Goal: Transaction & Acquisition: Purchase product/service

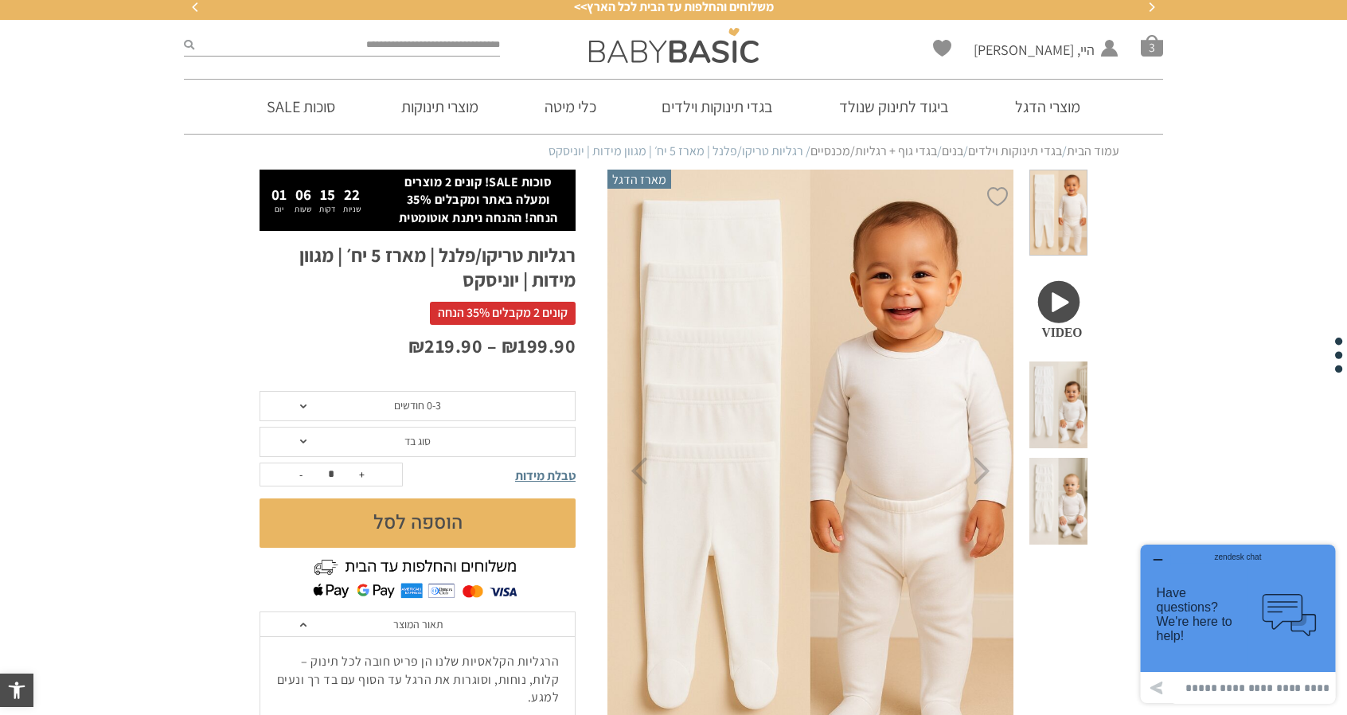
scroll to position [10, 0]
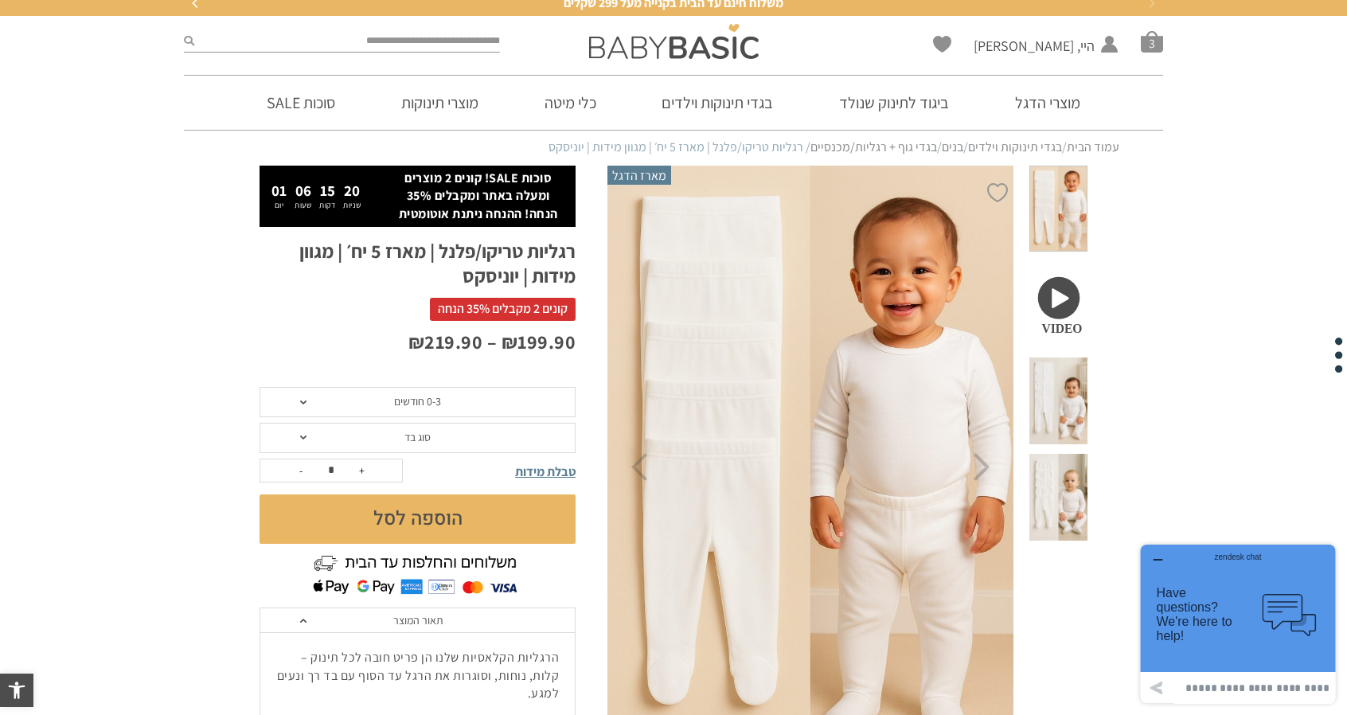
click at [1058, 221] on span at bounding box center [1059, 209] width 58 height 87
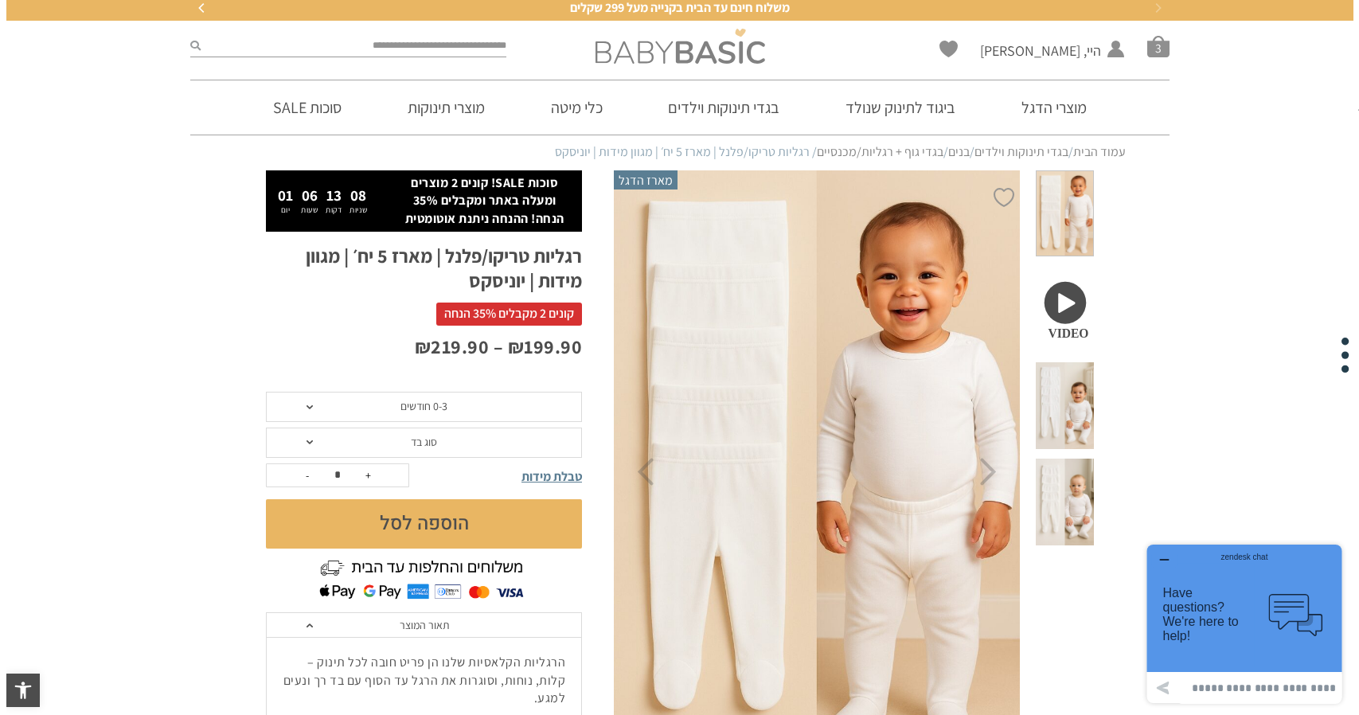
scroll to position [0, 0]
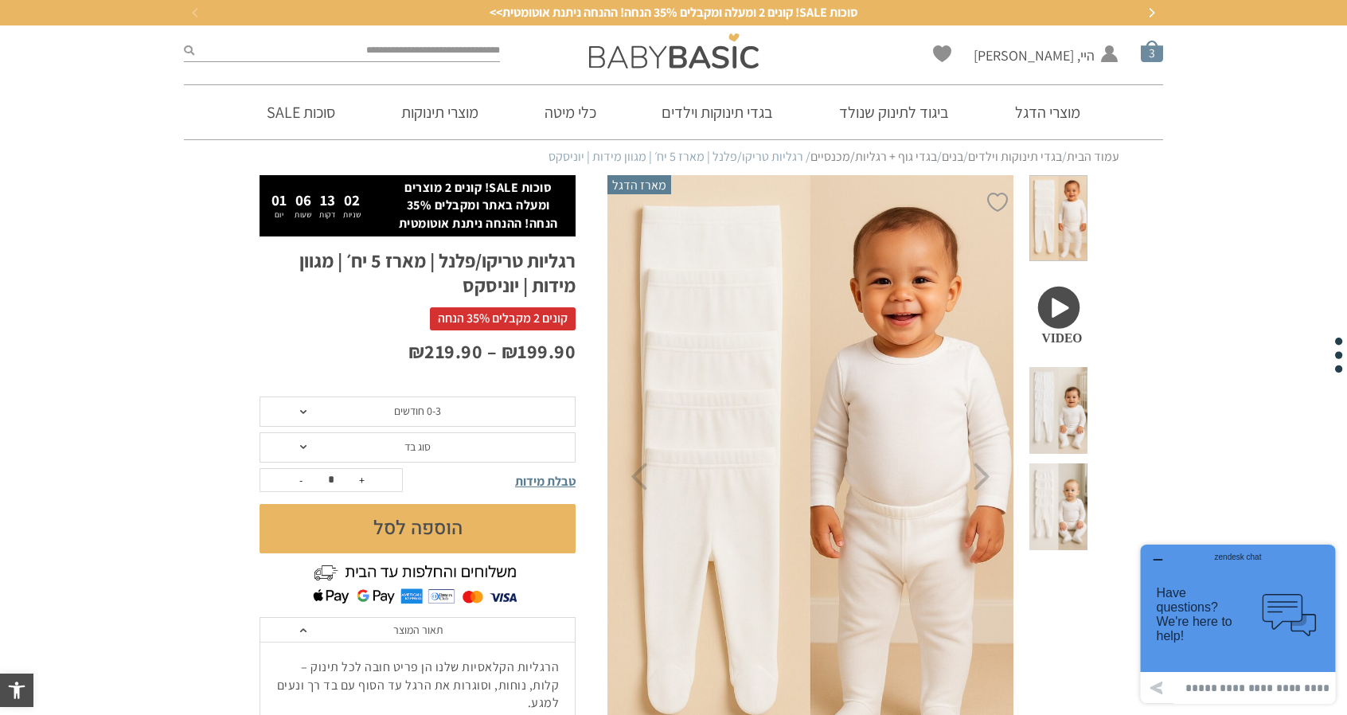
click at [1158, 49] on span "סל קניות" at bounding box center [1152, 51] width 22 height 22
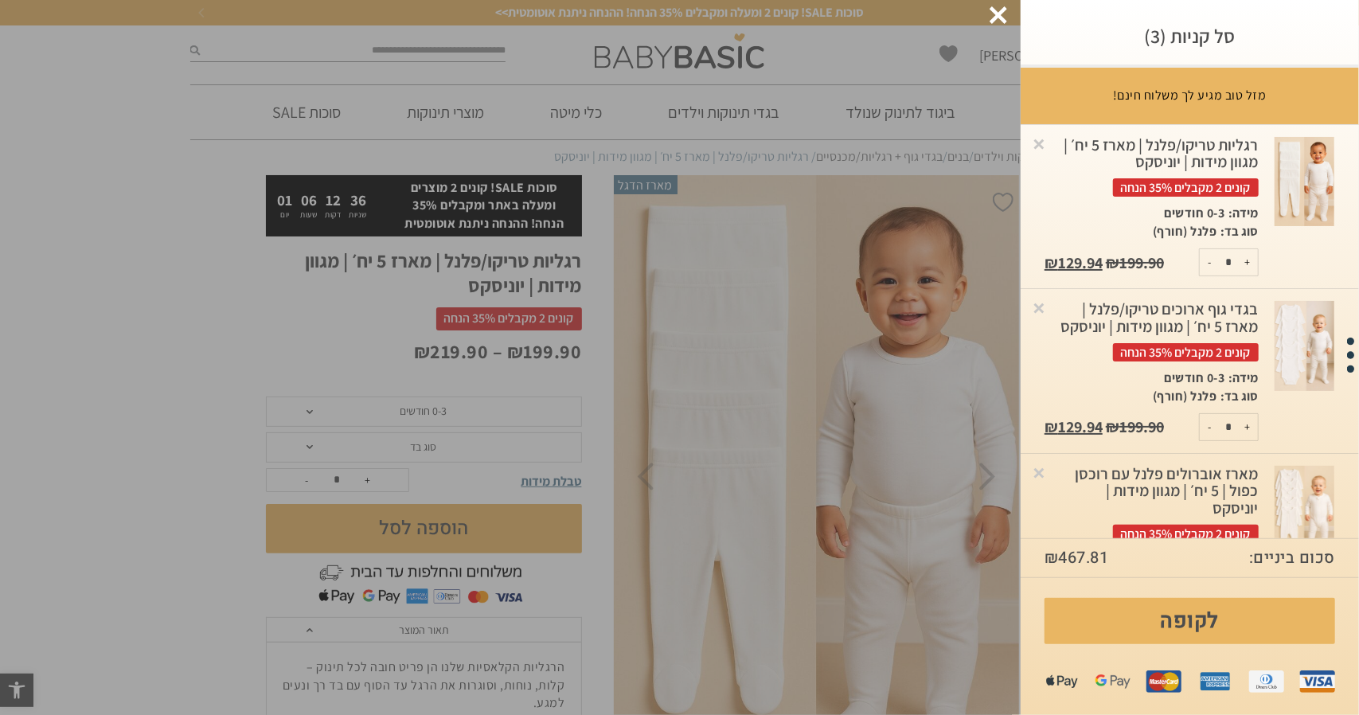
click at [1007, 15] on div at bounding box center [999, 15] width 18 height 18
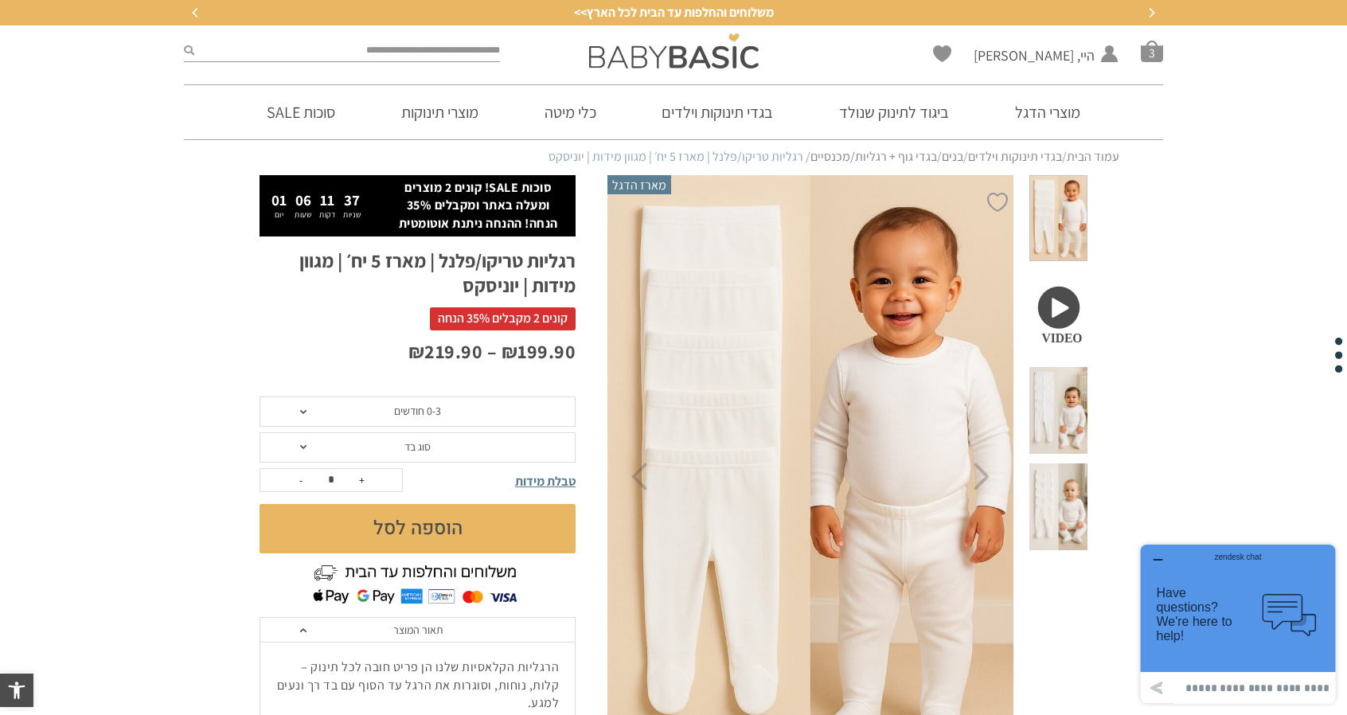
click at [1156, 59] on span "סל קניות" at bounding box center [1152, 51] width 22 height 22
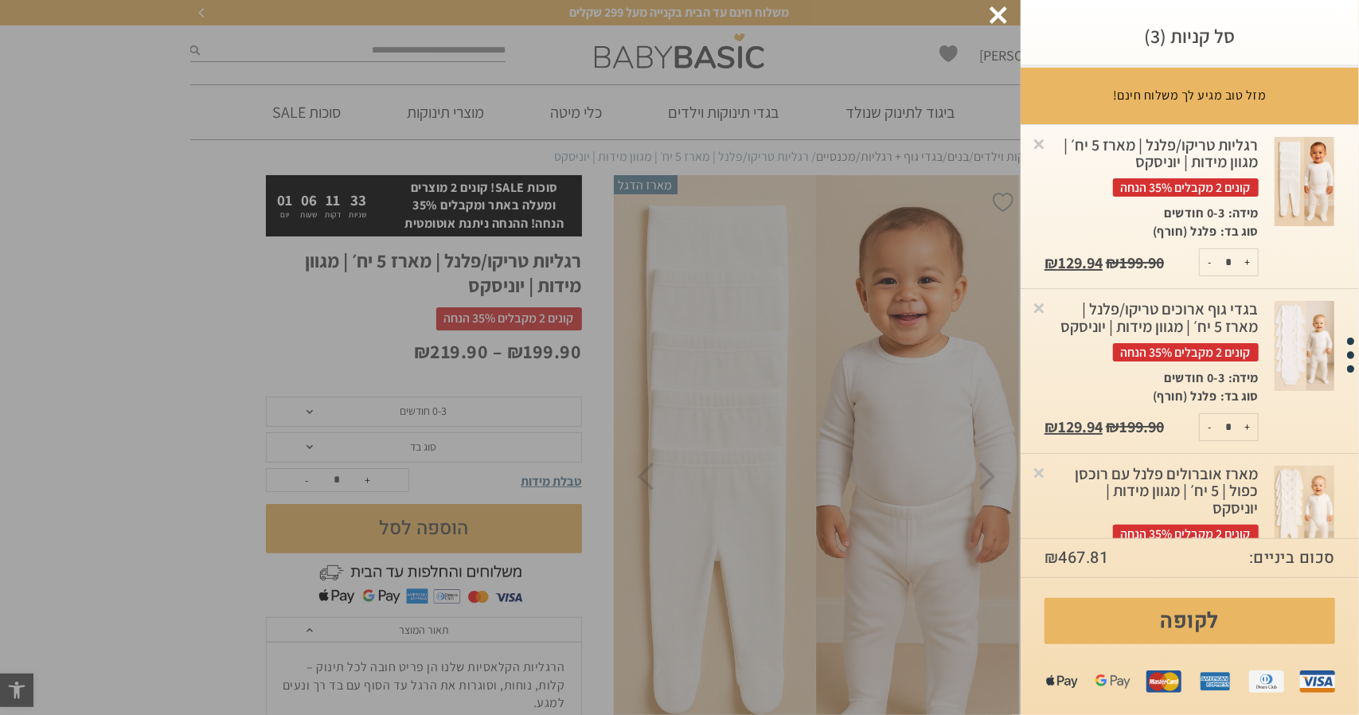
click at [1296, 185] on img at bounding box center [1305, 182] width 60 height 90
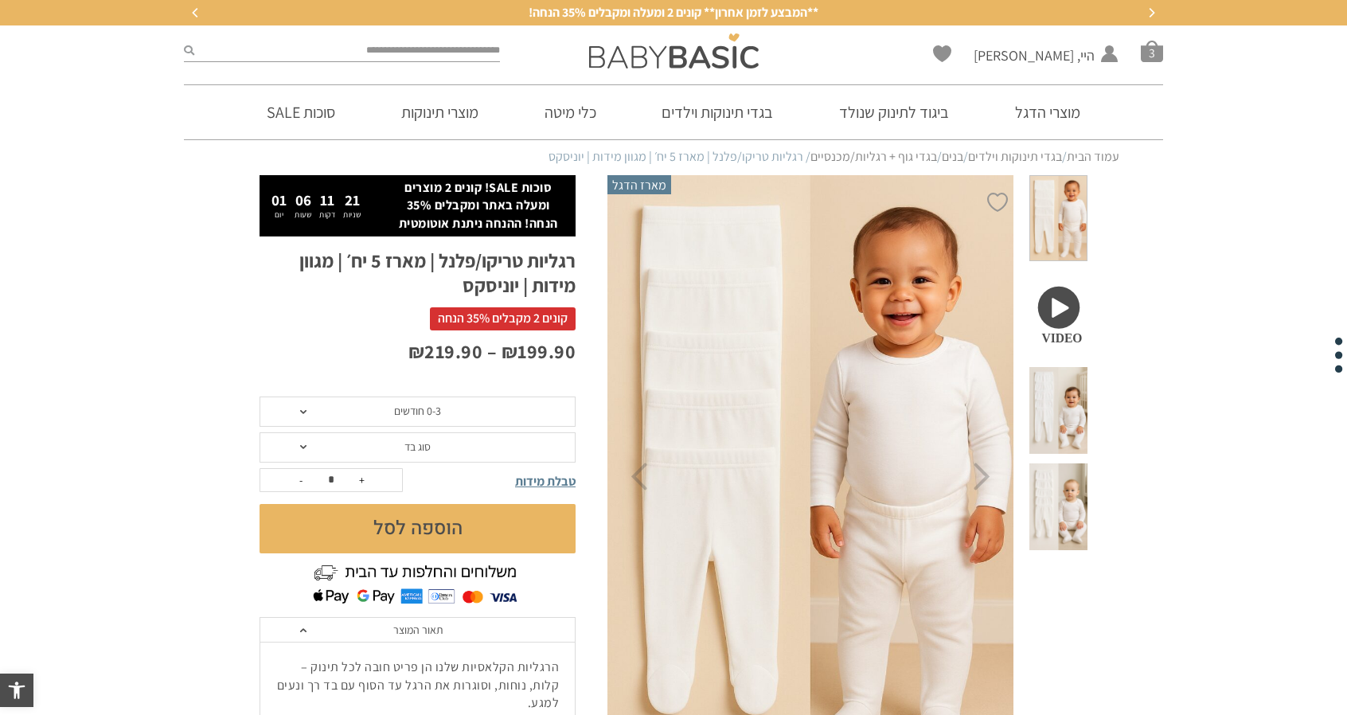
click at [400, 452] on span "סוג בד" at bounding box center [418, 447] width 316 height 30
click at [299, 343] on p "₪ 199.90 – ₪ 219.90 טווח מחירים: ⁦₪199.90⁩ עד ⁦₪219.90⁩" at bounding box center [418, 351] width 316 height 27
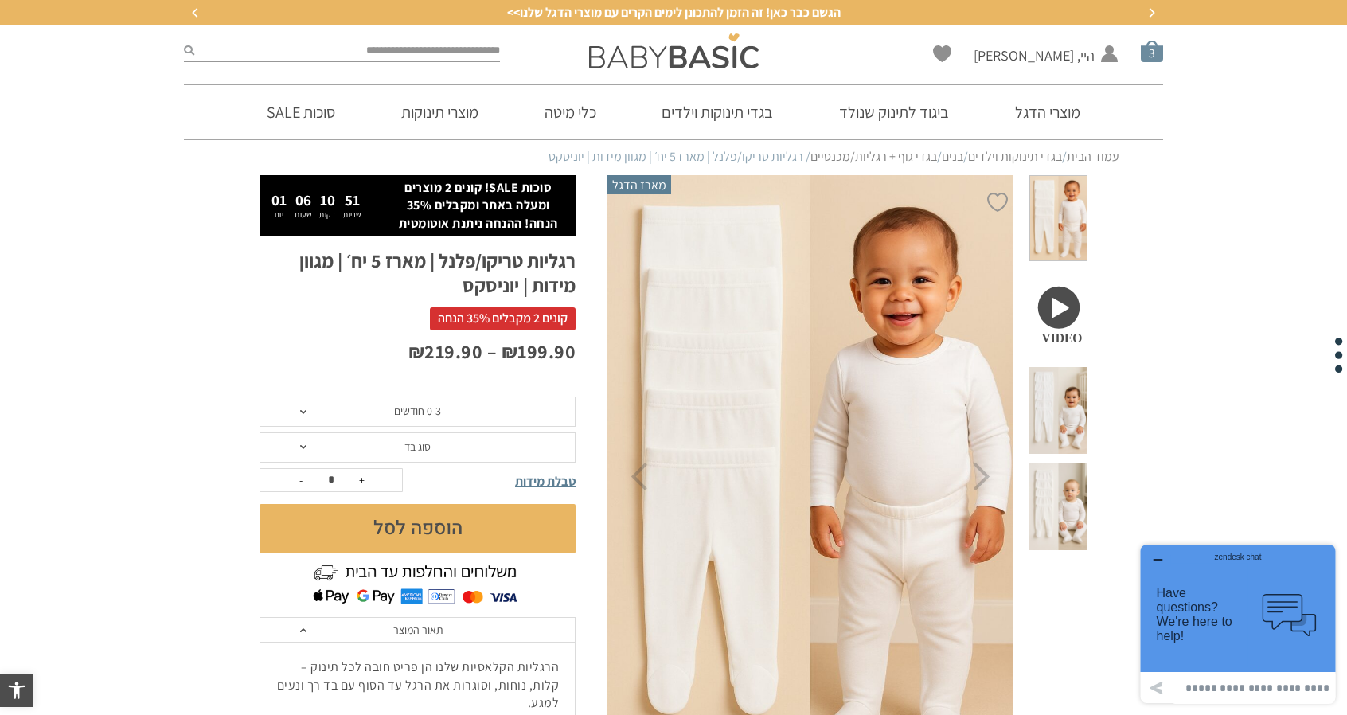
click at [1152, 58] on span "סל קניות" at bounding box center [1152, 51] width 22 height 22
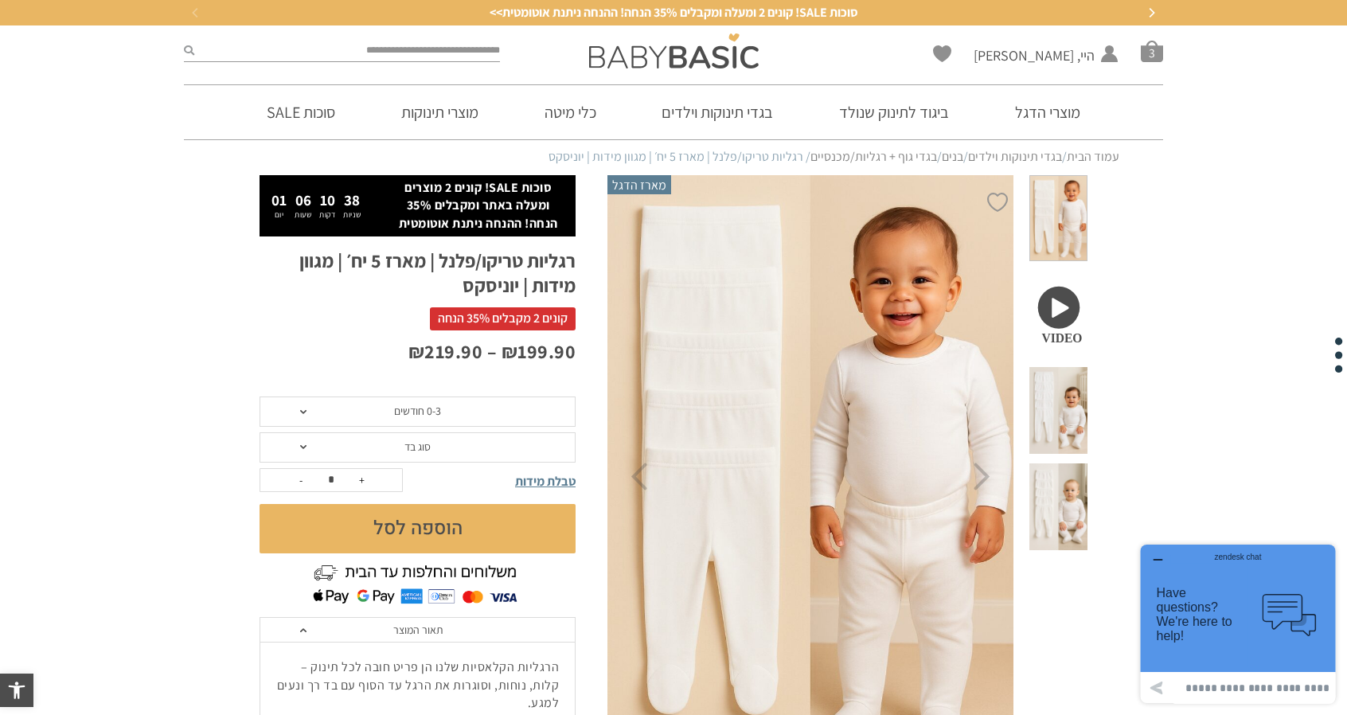
click at [422, 442] on span "סוג בד" at bounding box center [418, 447] width 26 height 14
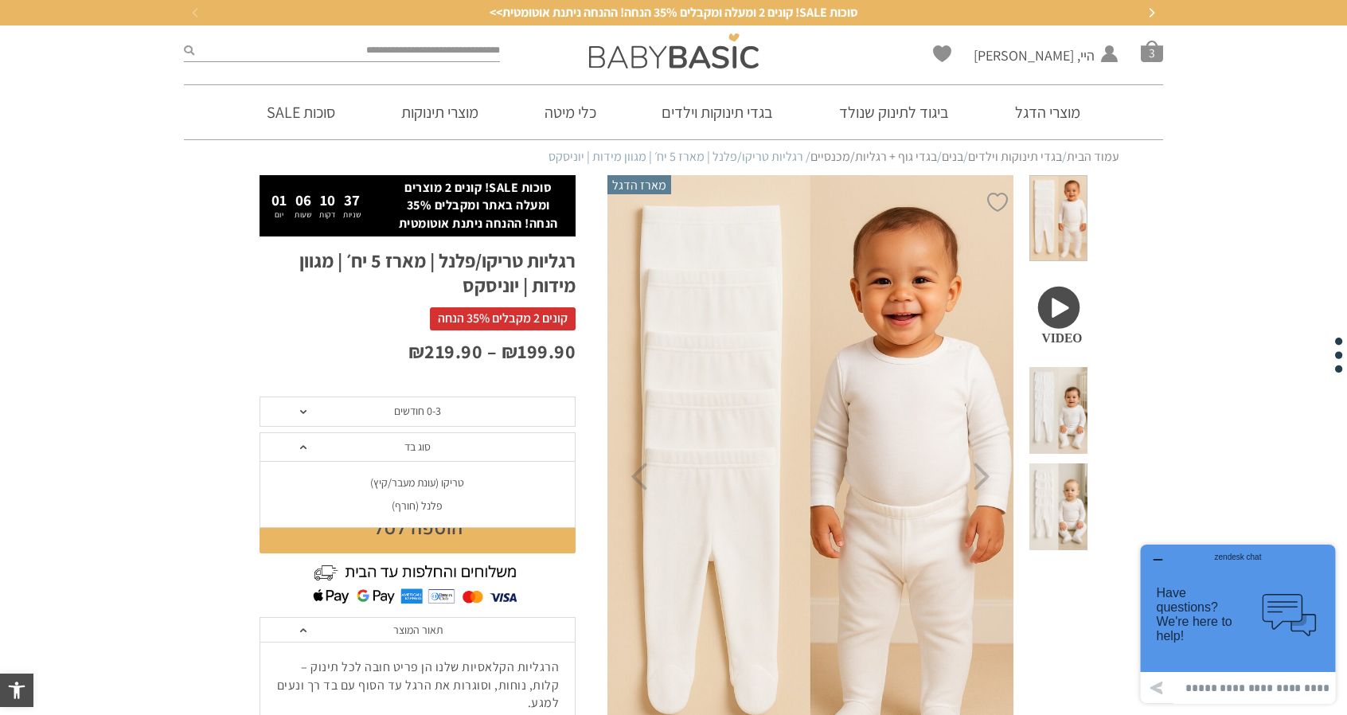
click at [424, 453] on span "סוג בד" at bounding box center [418, 447] width 26 height 14
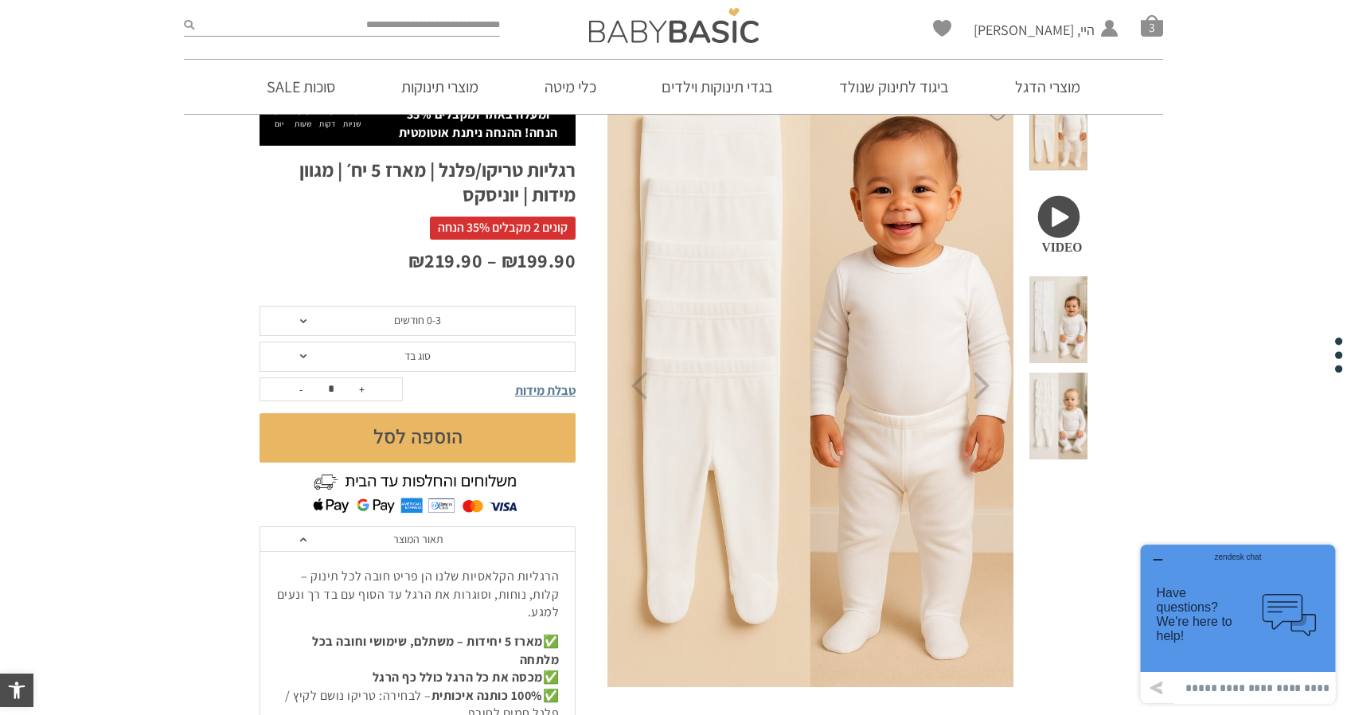
scroll to position [80, 0]
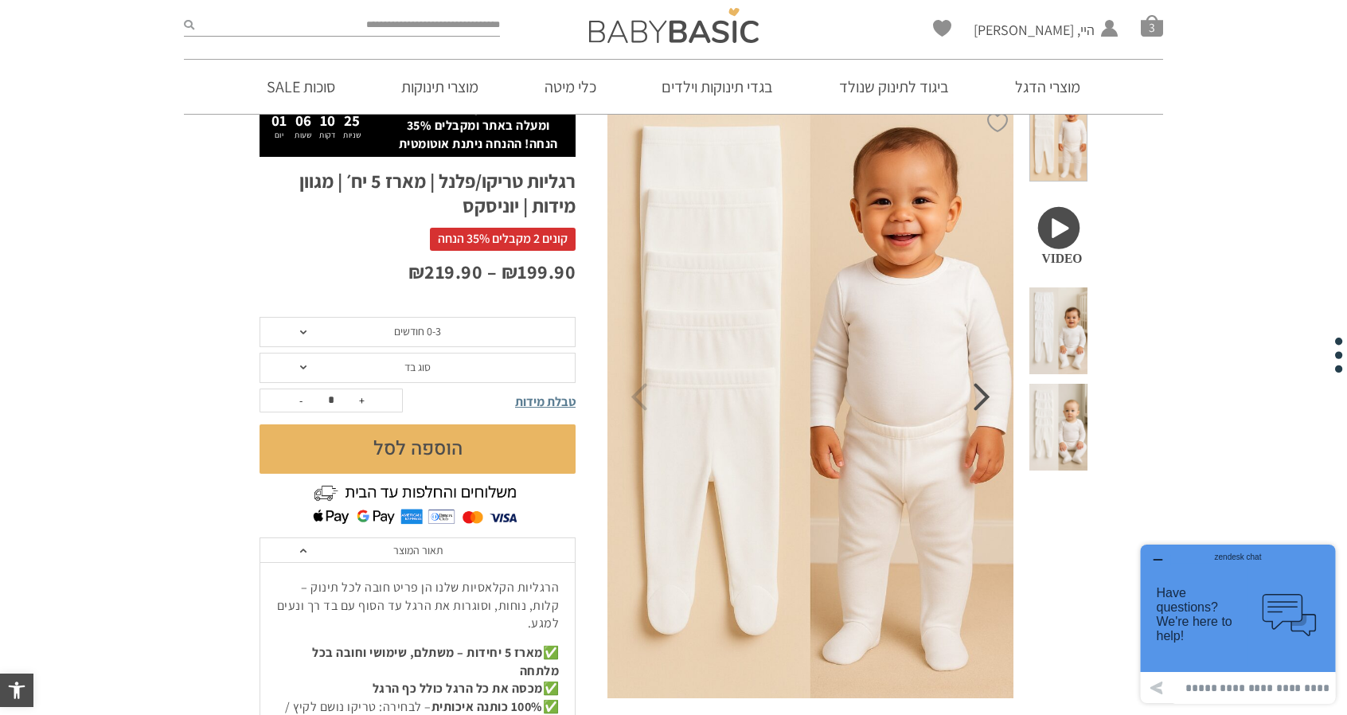
click at [983, 396] on icon "Next" at bounding box center [982, 397] width 17 height 28
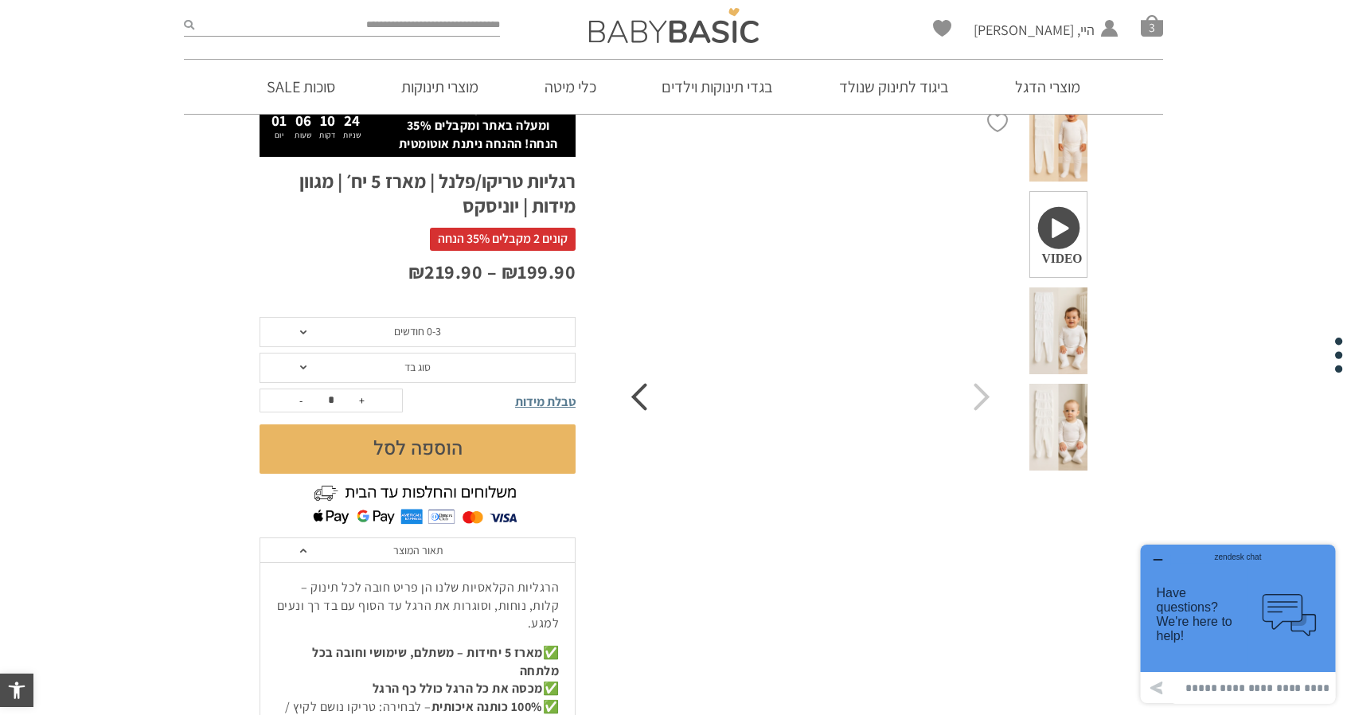
click at [634, 393] on icon "Previous" at bounding box center [639, 397] width 17 height 28
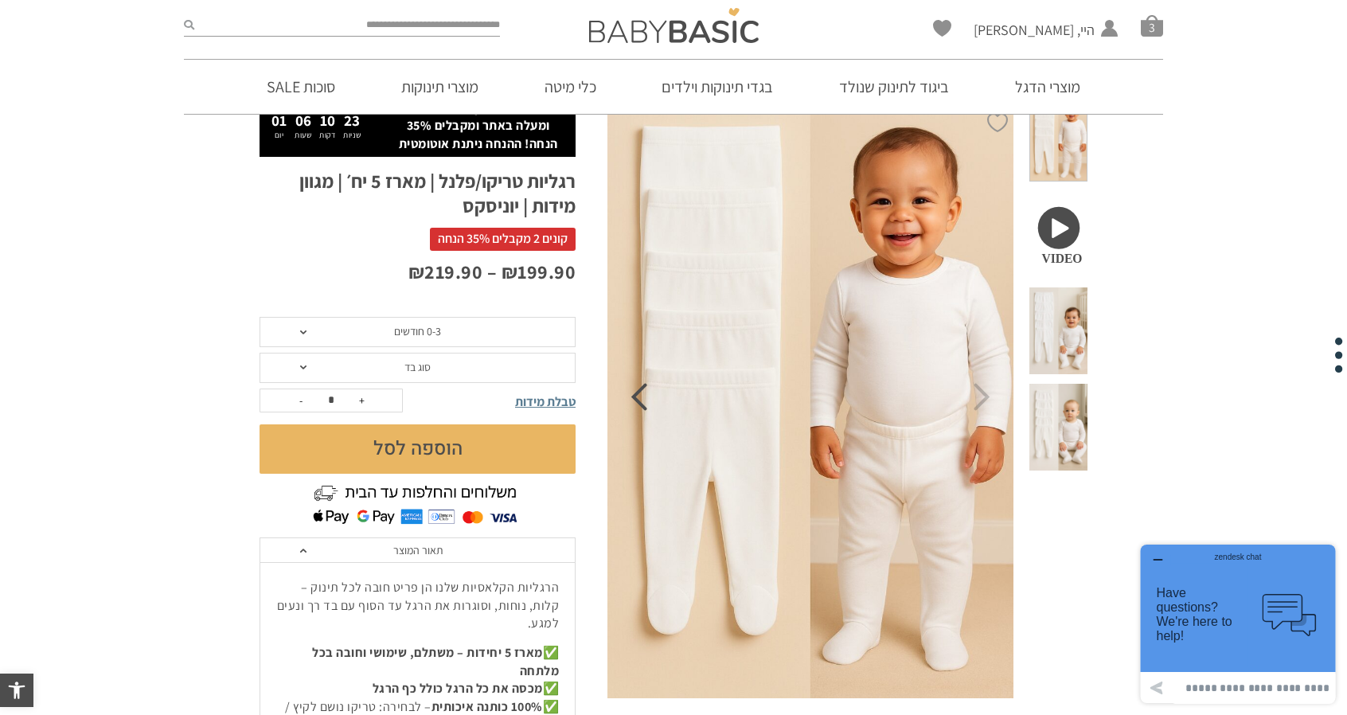
click at [634, 393] on icon "Previous" at bounding box center [639, 397] width 17 height 28
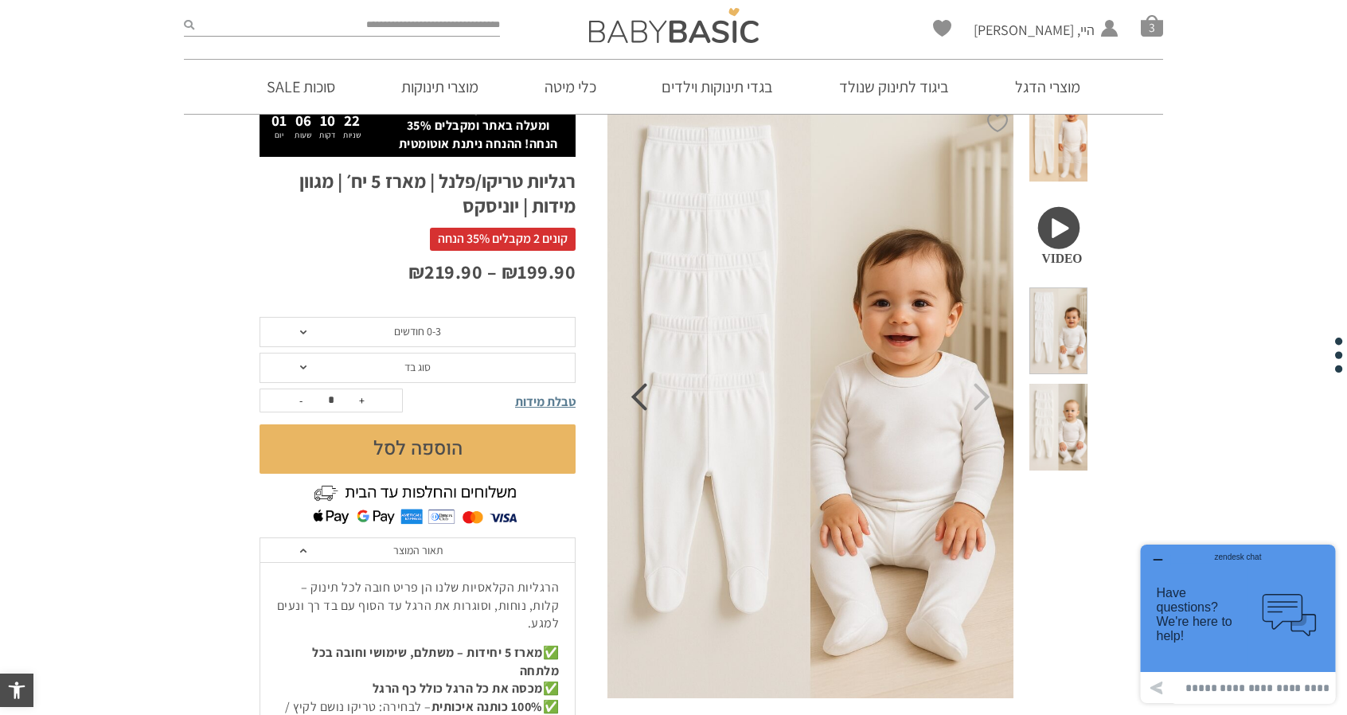
click at [641, 401] on icon "Previous" at bounding box center [639, 397] width 17 height 28
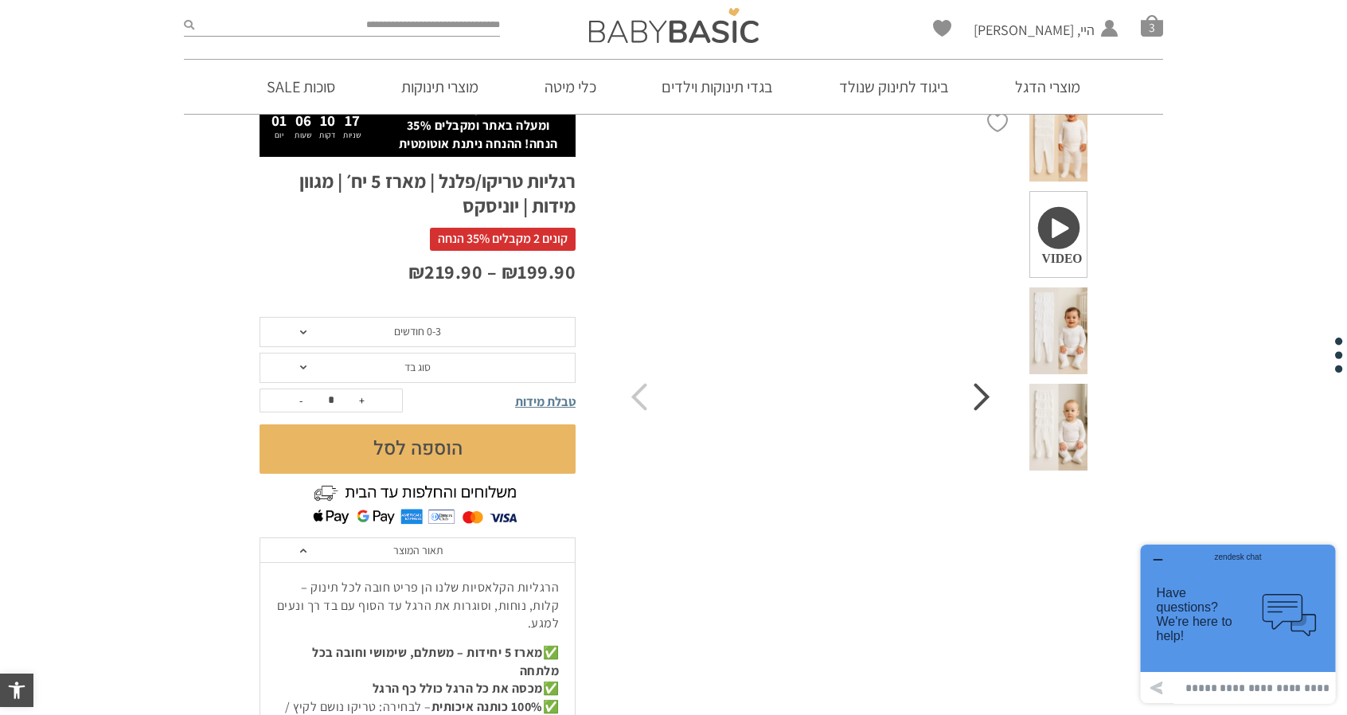
click at [974, 393] on icon "Next" at bounding box center [982, 397] width 17 height 28
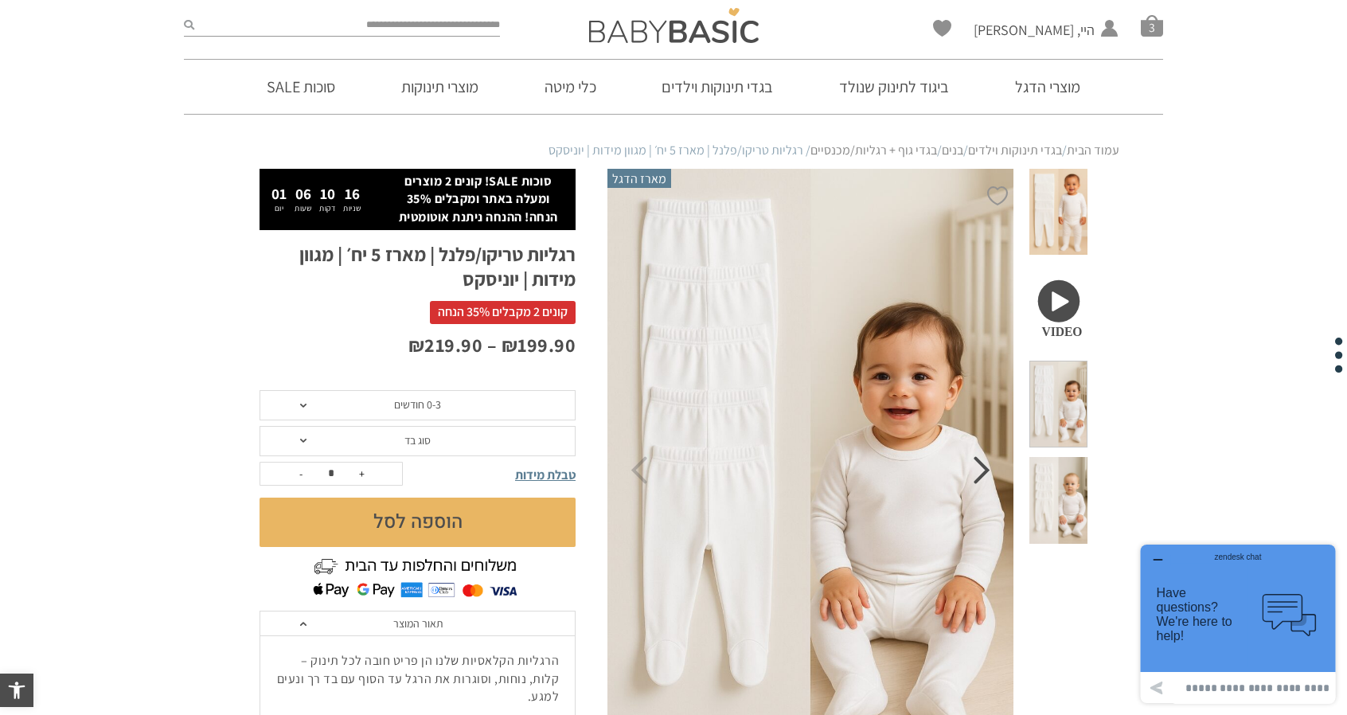
scroll to position [0, 0]
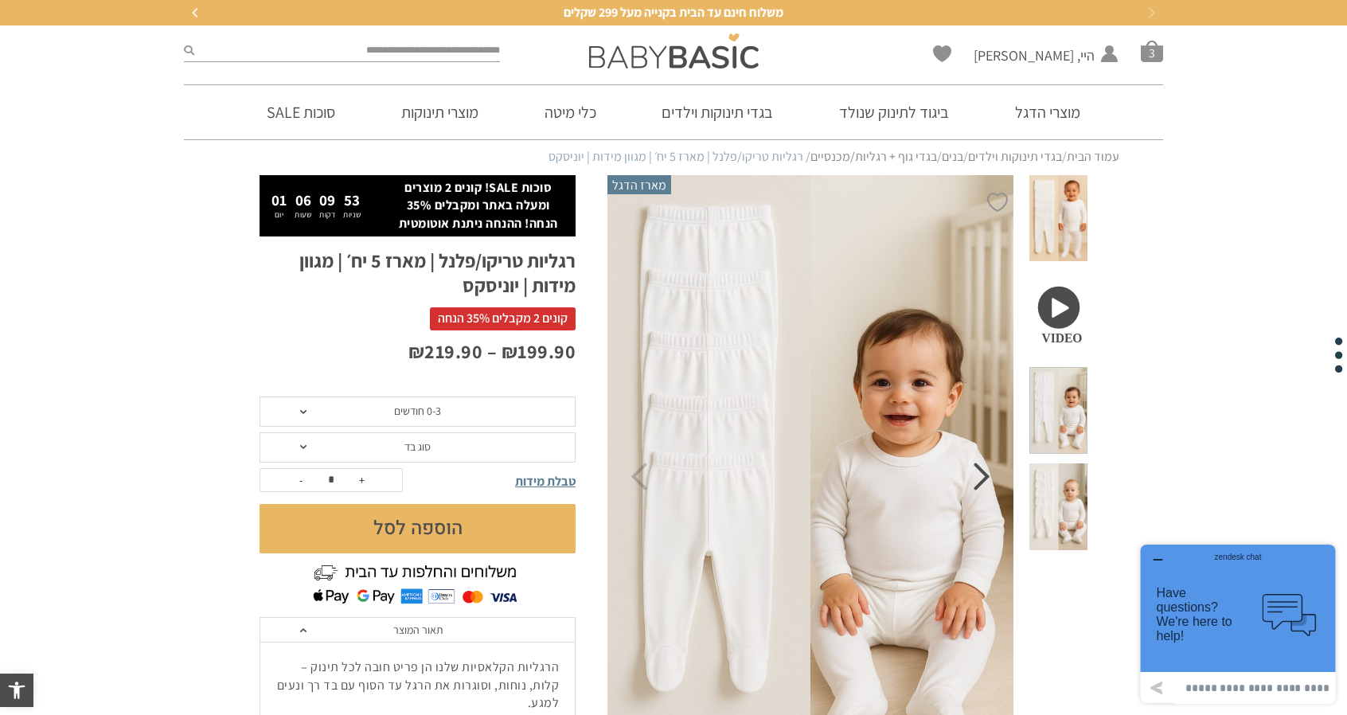
click at [983, 477] on icon "Next" at bounding box center [982, 477] width 17 height 28
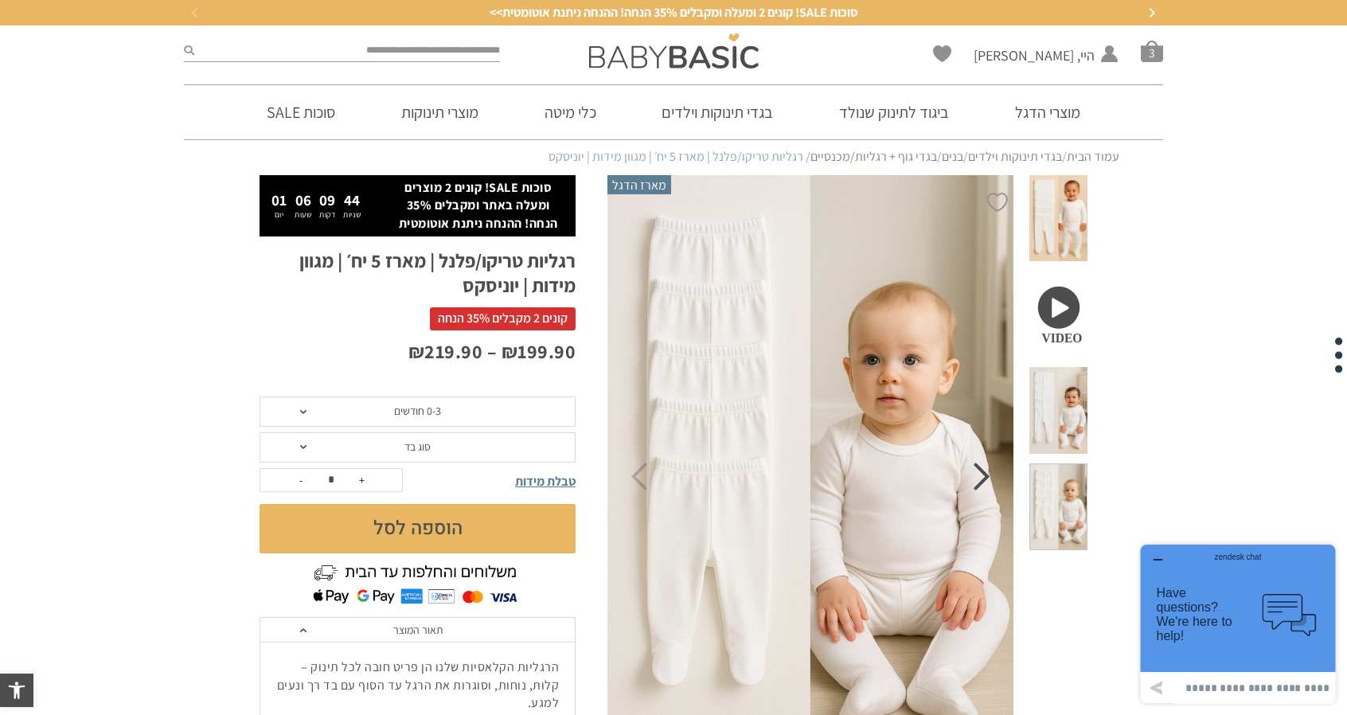
click at [986, 489] on icon "Next" at bounding box center [982, 477] width 17 height 28
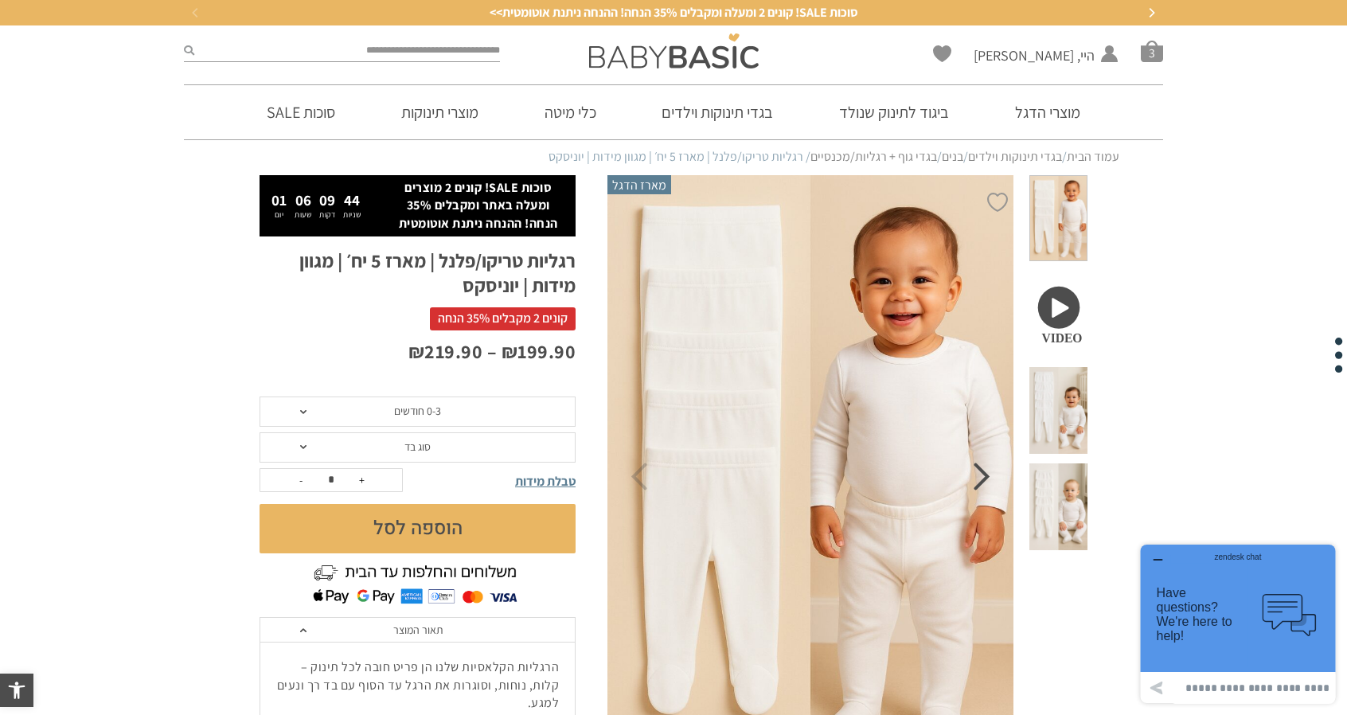
click at [986, 489] on icon "Next" at bounding box center [982, 477] width 17 height 28
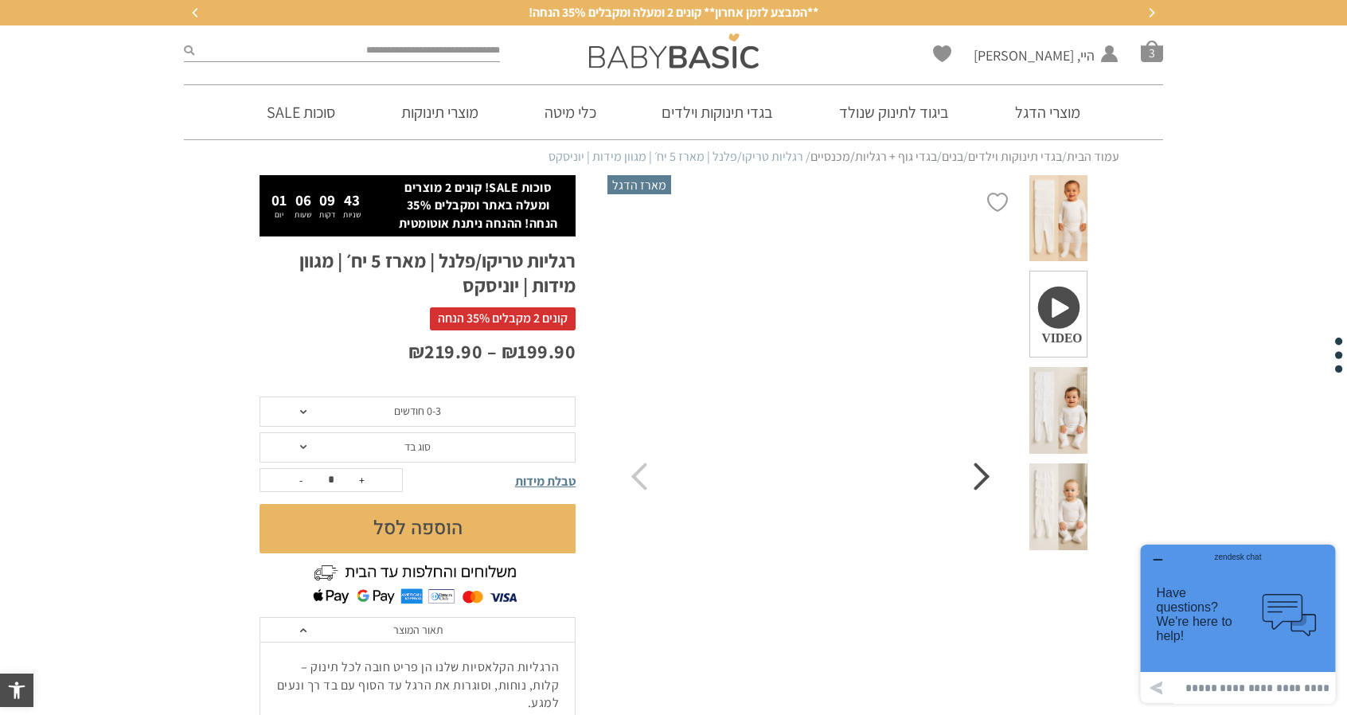
click at [984, 486] on icon "Next" at bounding box center [982, 477] width 17 height 28
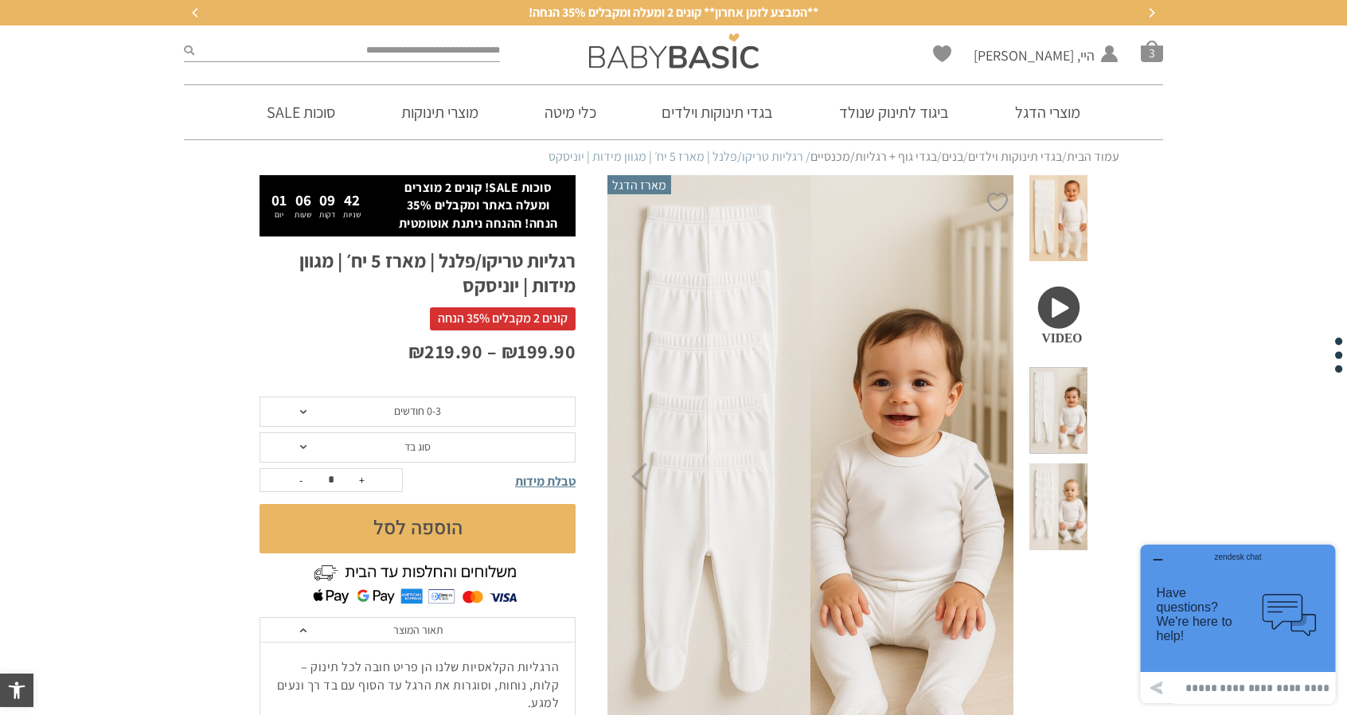
click at [1072, 367] on span at bounding box center [1059, 410] width 58 height 87
click at [1065, 463] on span at bounding box center [1059, 506] width 58 height 87
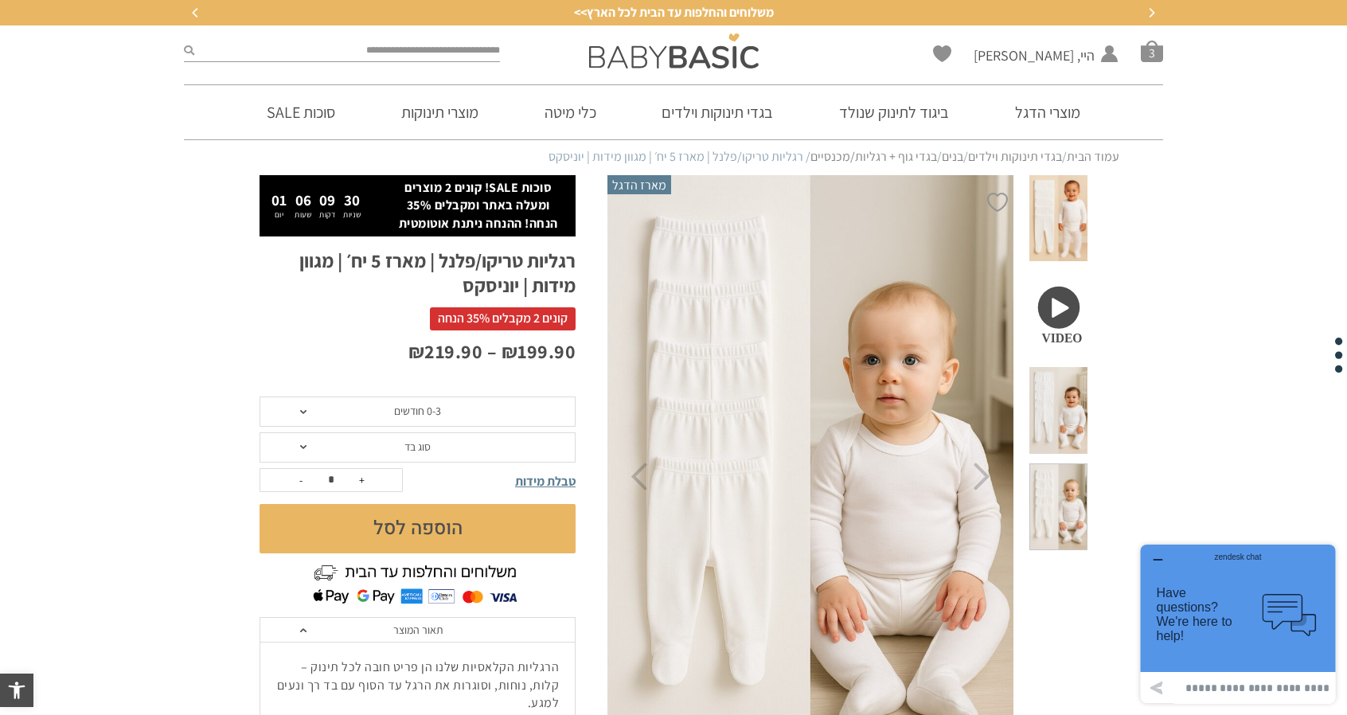
click at [638, 498] on img at bounding box center [811, 477] width 408 height 612
click at [637, 492] on img at bounding box center [811, 477] width 408 height 612
click at [637, 486] on icon "Previous" at bounding box center [639, 477] width 17 height 28
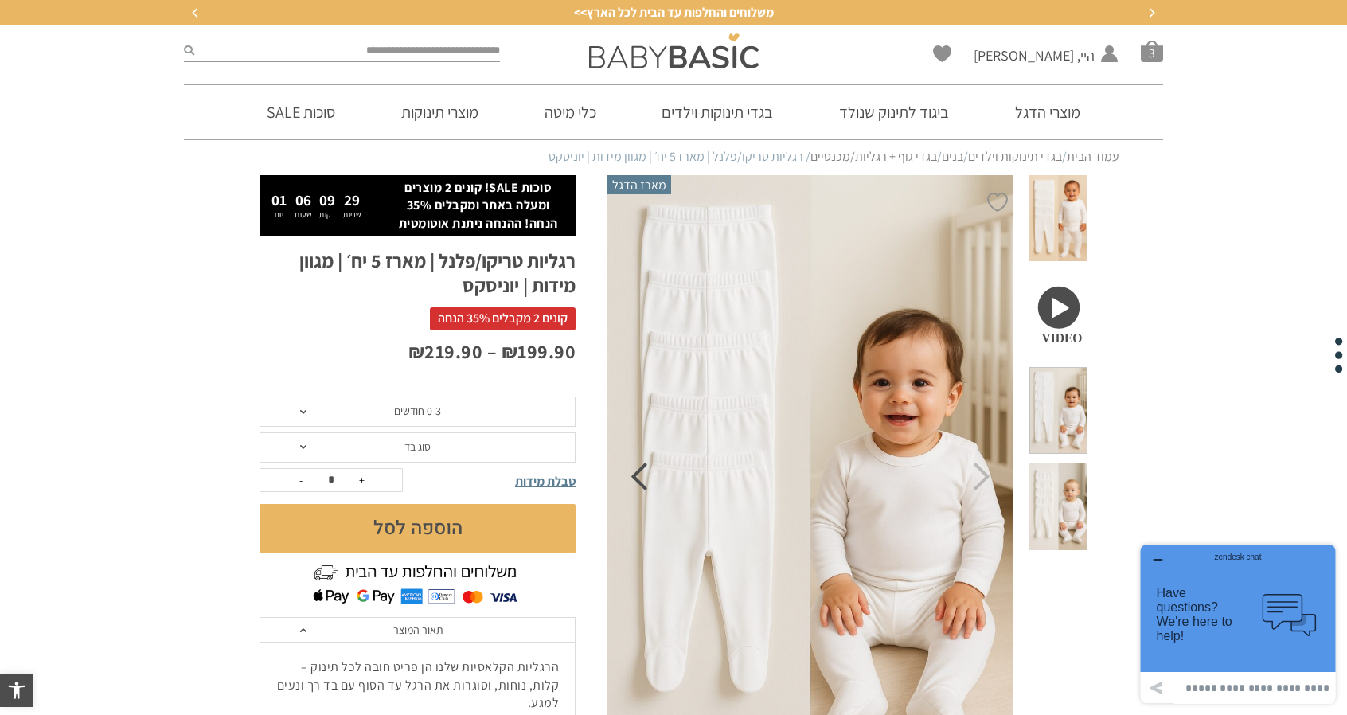
click at [637, 482] on icon "Previous" at bounding box center [639, 477] width 17 height 28
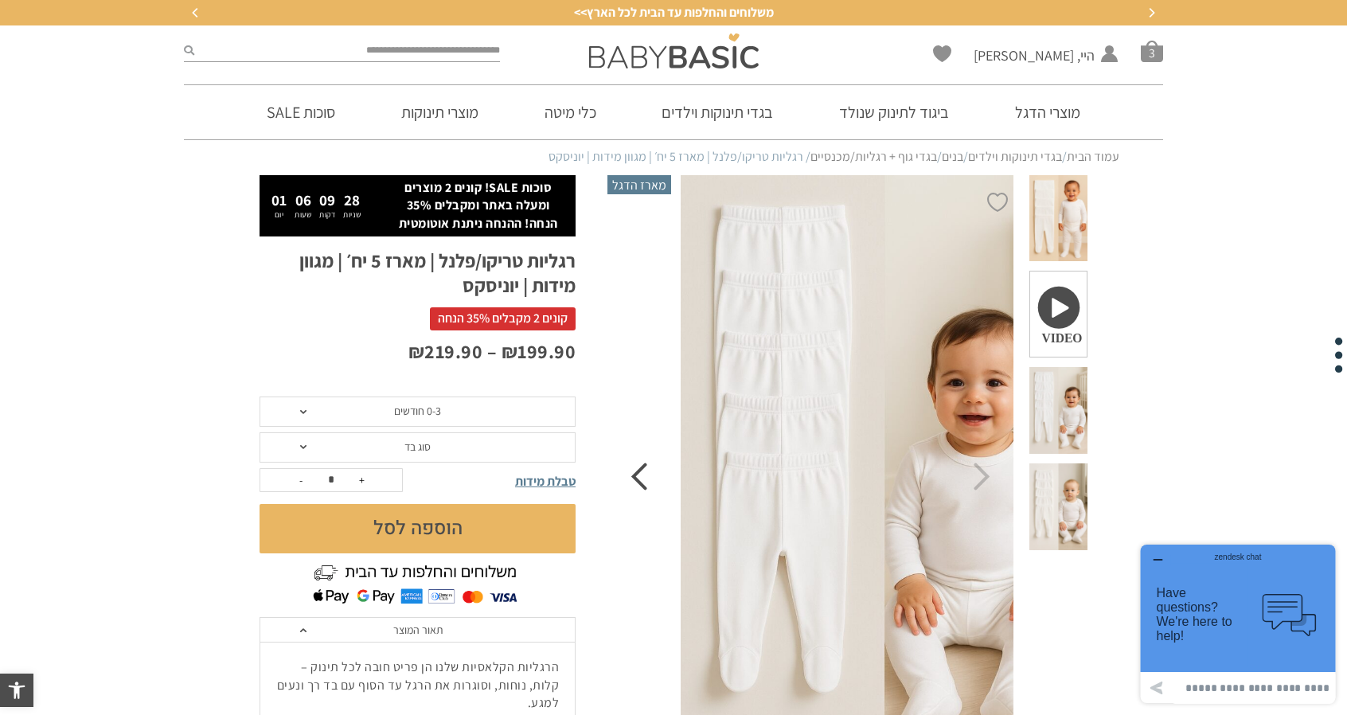
click at [637, 482] on icon "Previous" at bounding box center [639, 477] width 17 height 28
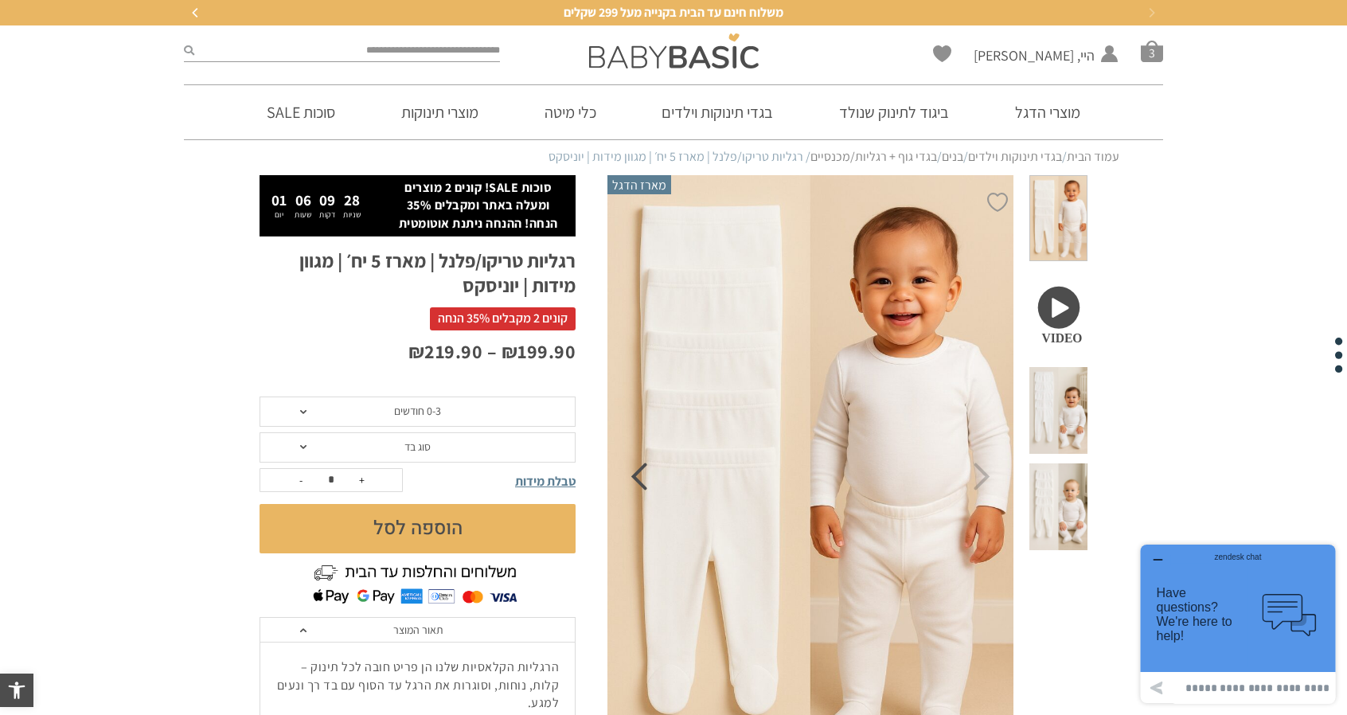
click at [637, 477] on icon "Previous" at bounding box center [639, 477] width 17 height 28
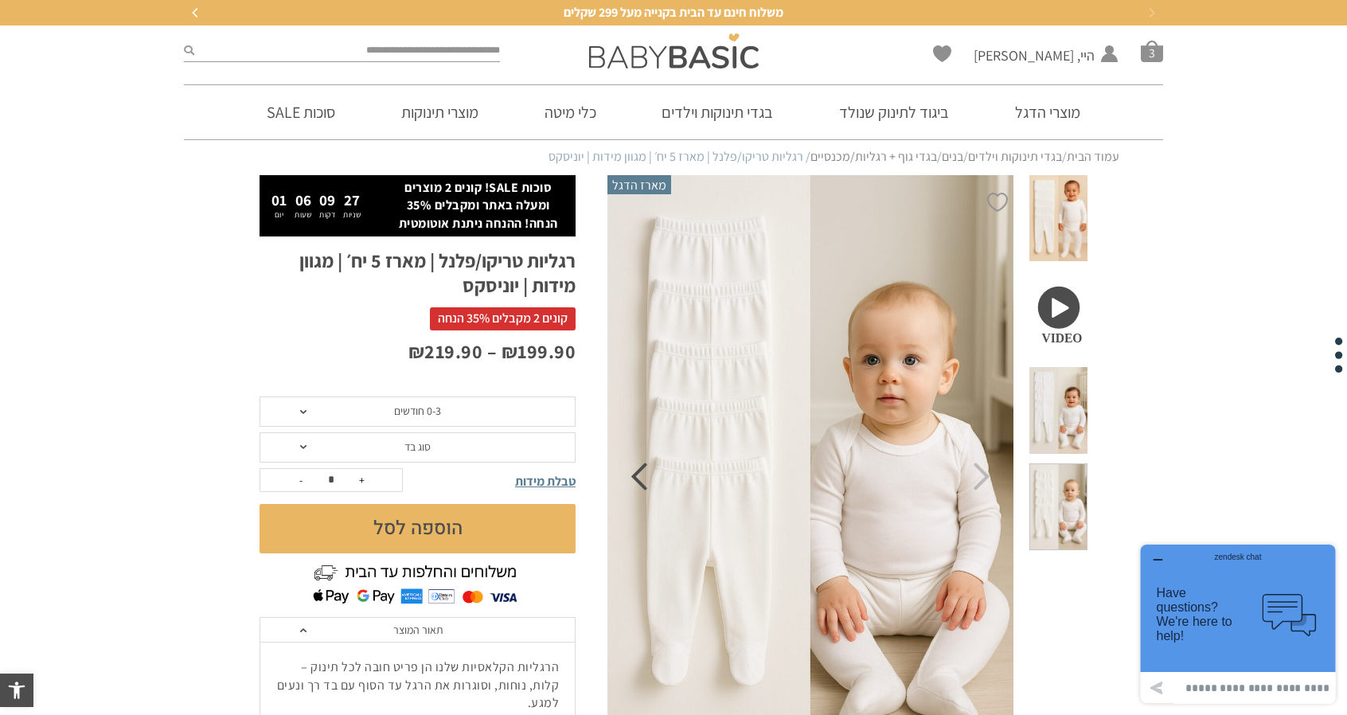
click at [637, 477] on icon "Previous" at bounding box center [639, 477] width 17 height 28
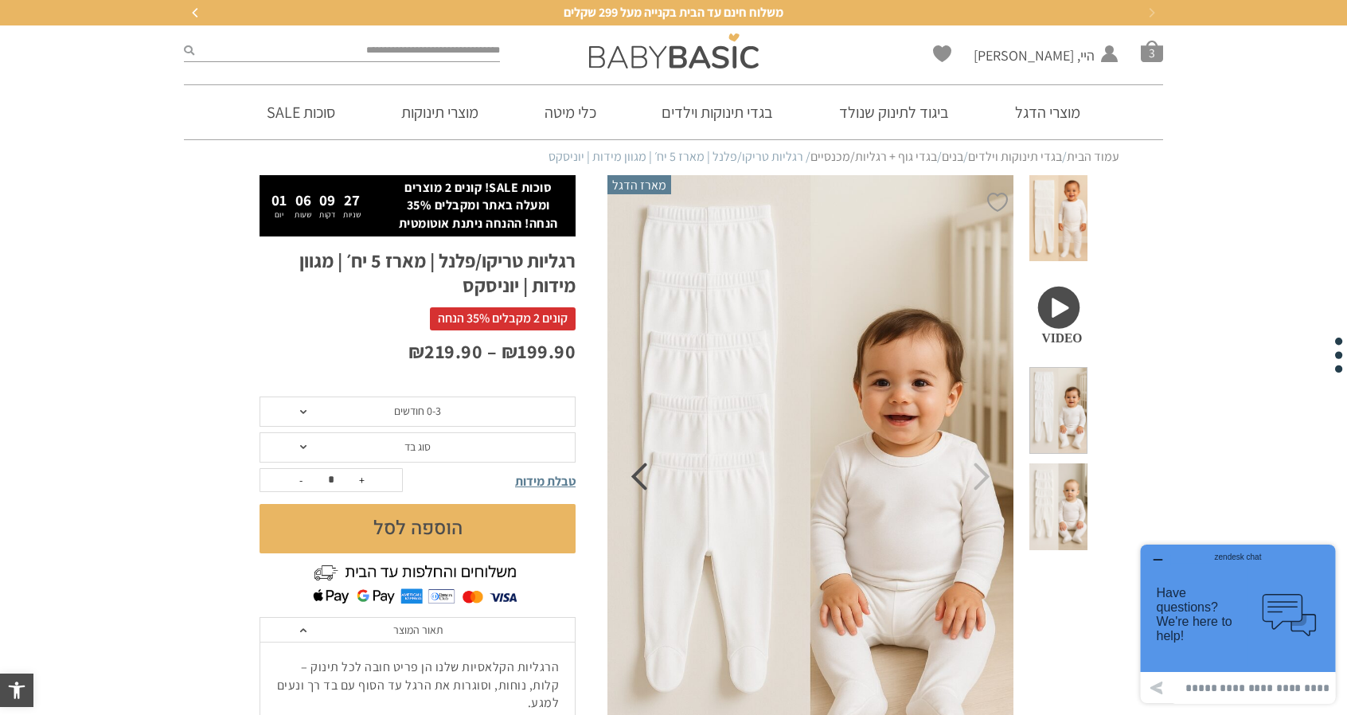
click at [637, 477] on icon "Previous" at bounding box center [639, 477] width 17 height 28
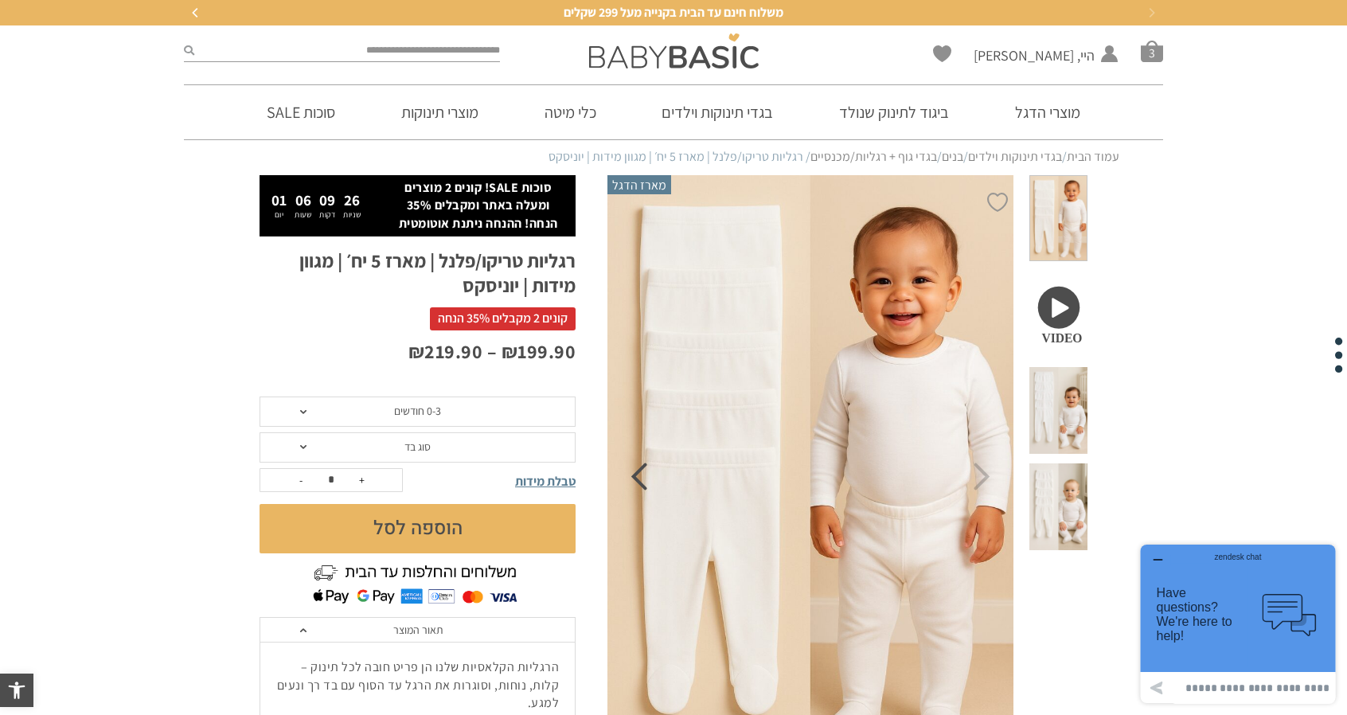
click at [637, 477] on icon "Previous" at bounding box center [639, 477] width 17 height 28
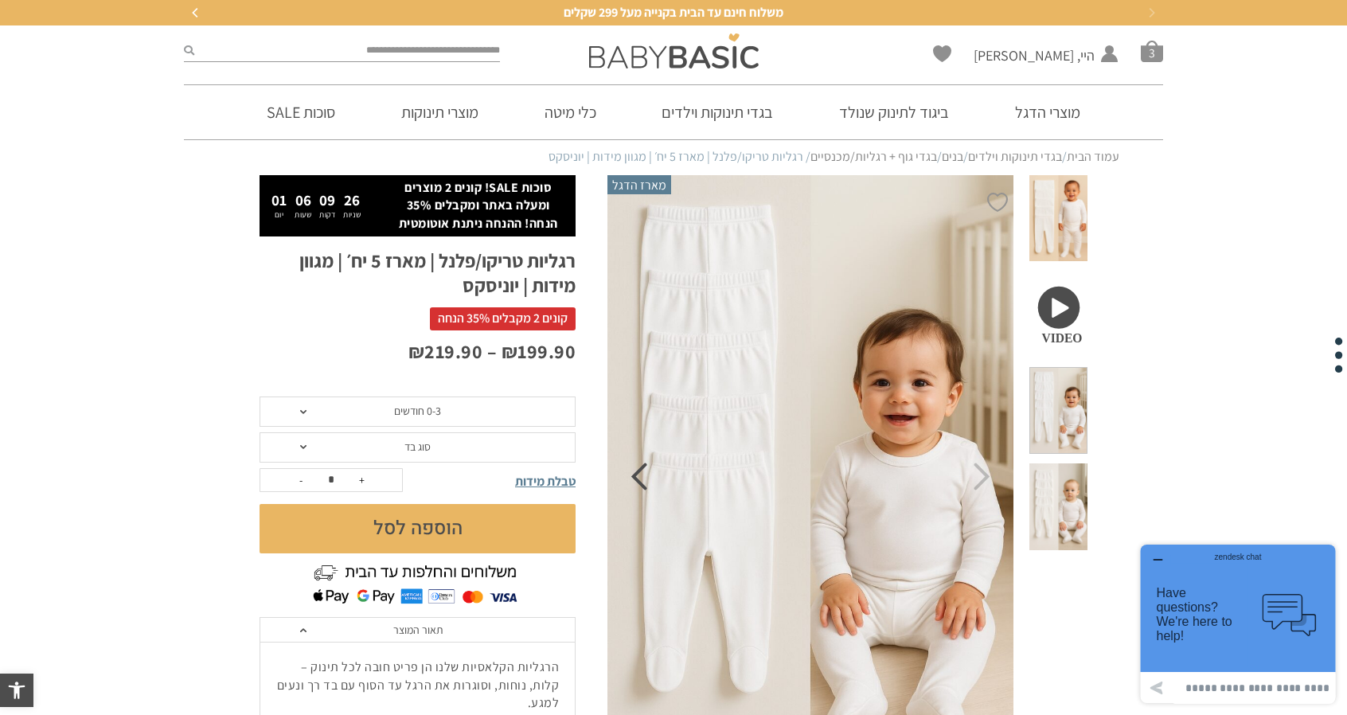
click at [637, 477] on icon "Previous" at bounding box center [639, 477] width 17 height 28
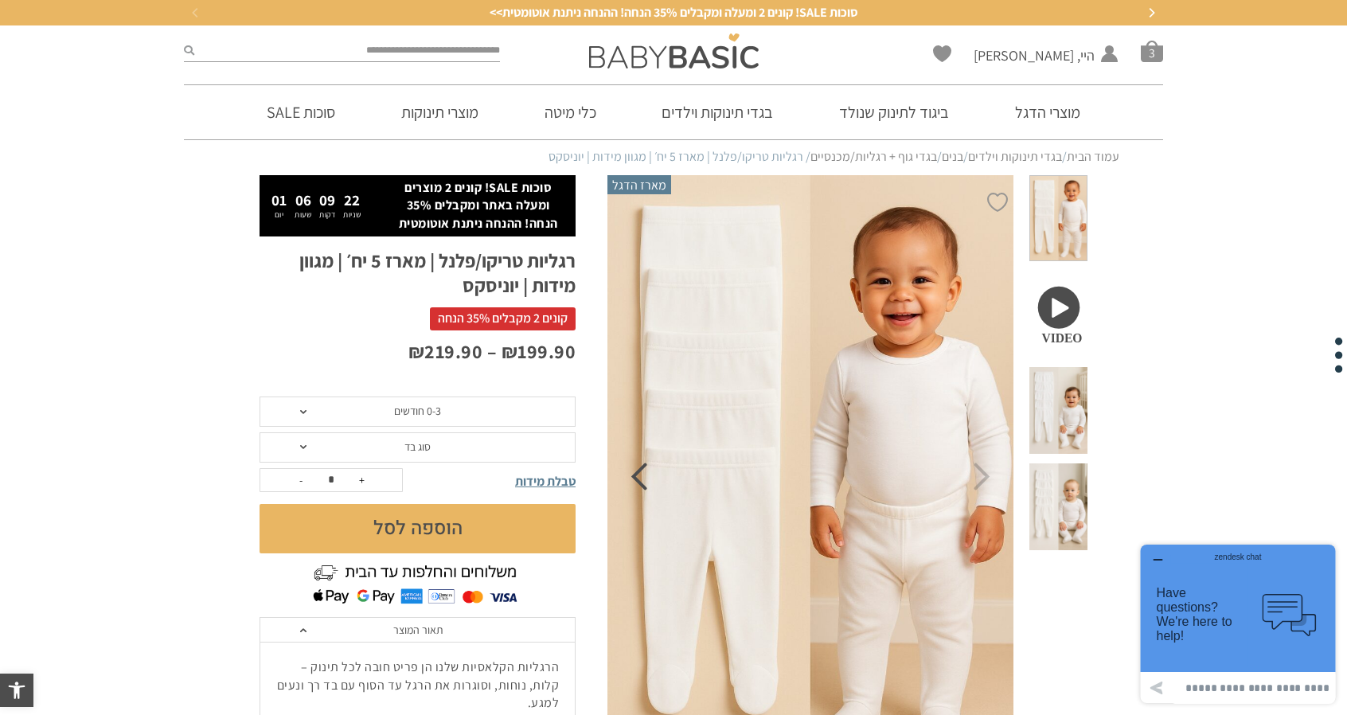
click at [642, 482] on icon "Previous" at bounding box center [639, 477] width 17 height 28
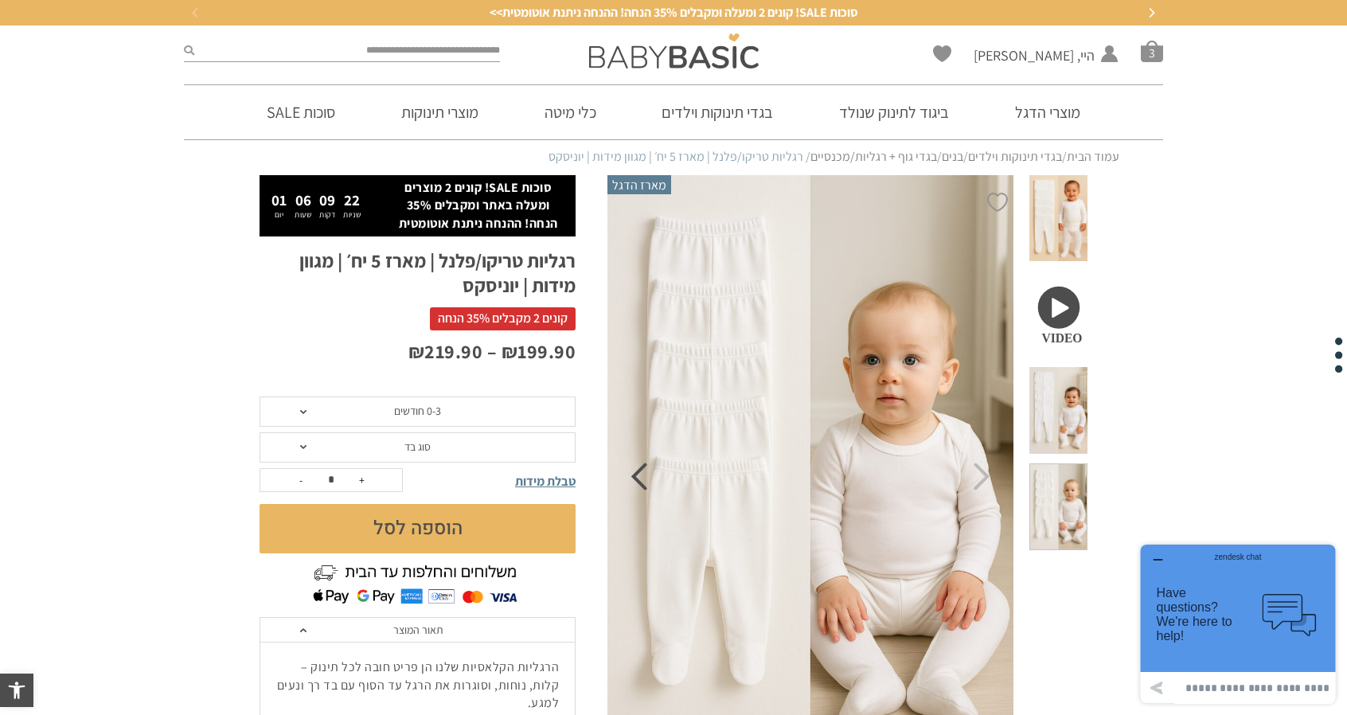
click at [642, 482] on icon "Previous" at bounding box center [639, 477] width 17 height 28
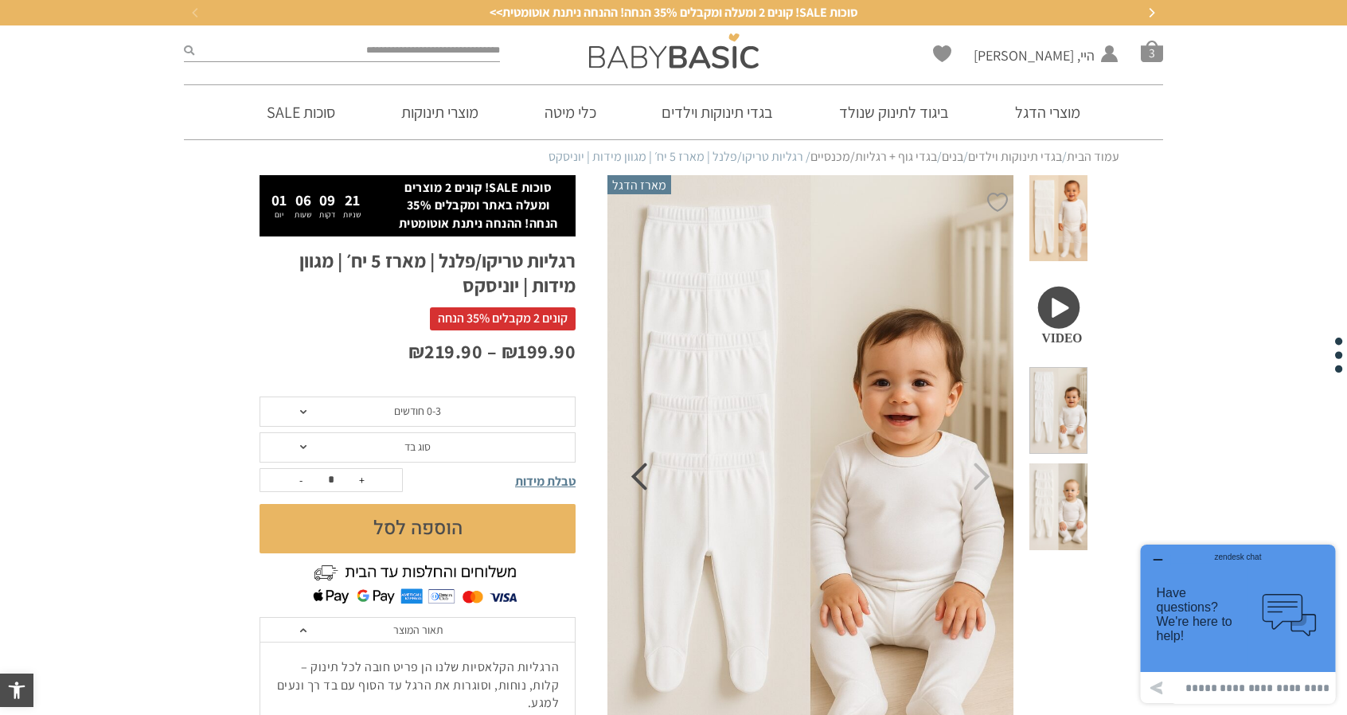
click at [642, 482] on icon "Previous" at bounding box center [639, 477] width 17 height 28
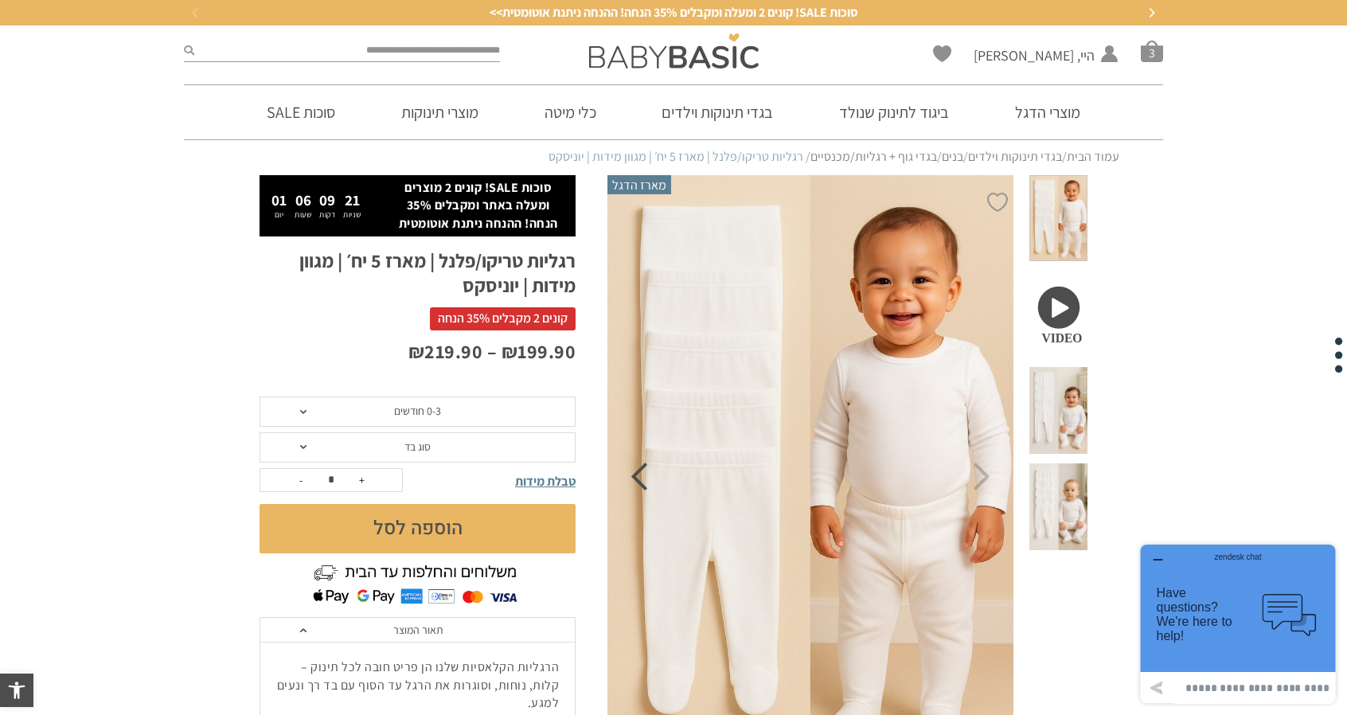
click at [642, 482] on icon "Previous" at bounding box center [639, 477] width 17 height 28
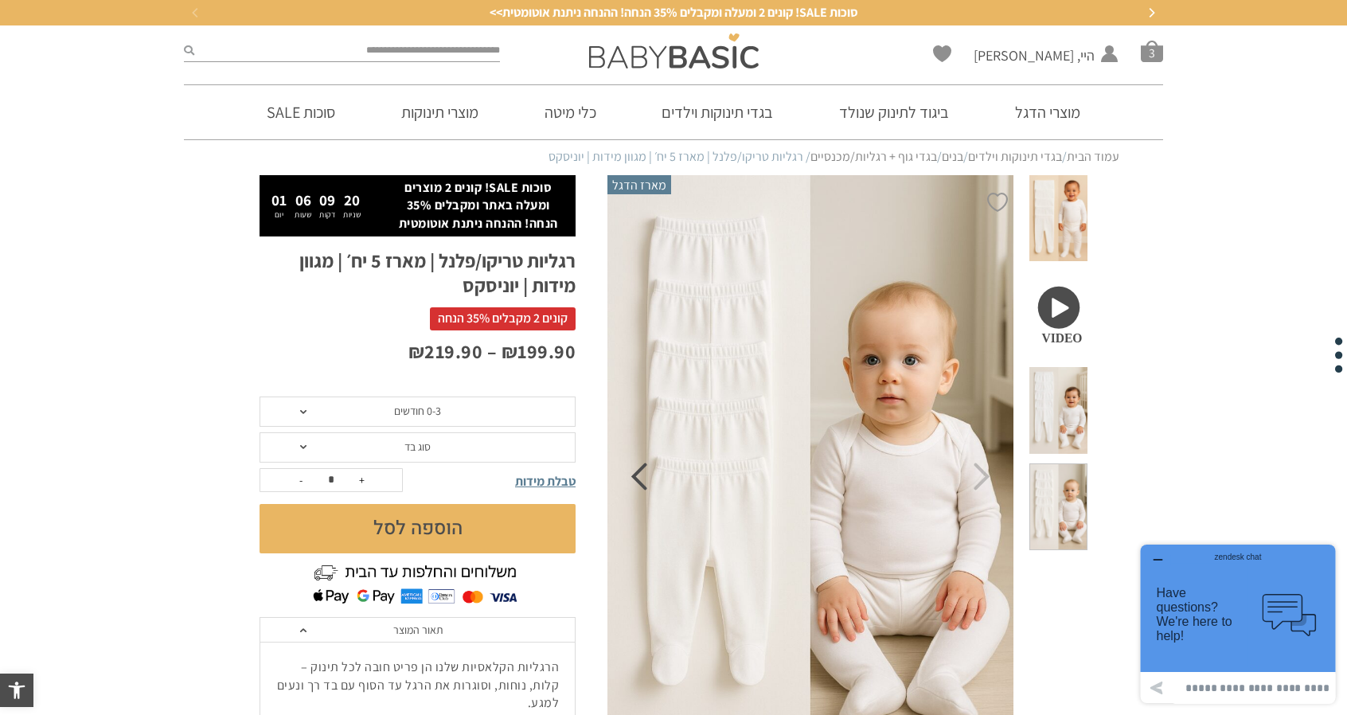
click at [642, 482] on icon "Previous" at bounding box center [639, 477] width 17 height 28
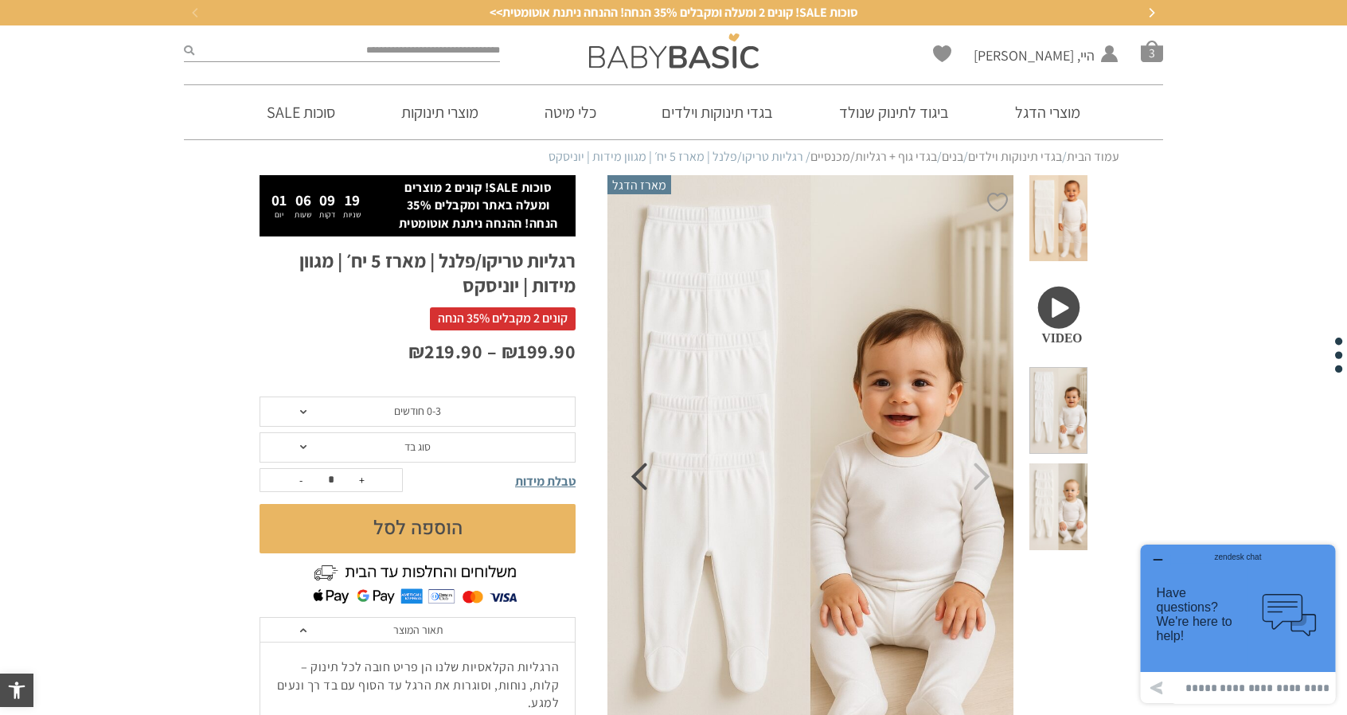
click at [638, 482] on icon "Previous" at bounding box center [639, 477] width 17 height 28
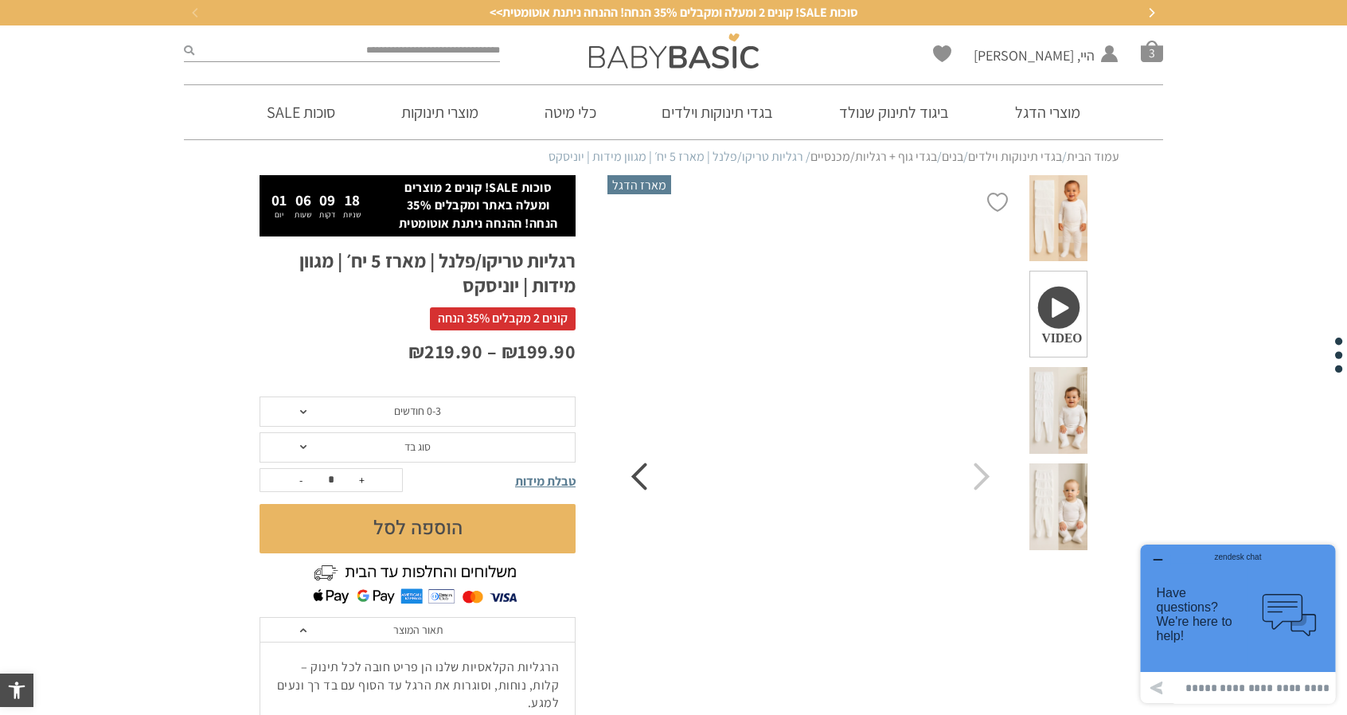
click at [638, 482] on icon "Previous" at bounding box center [639, 477] width 17 height 28
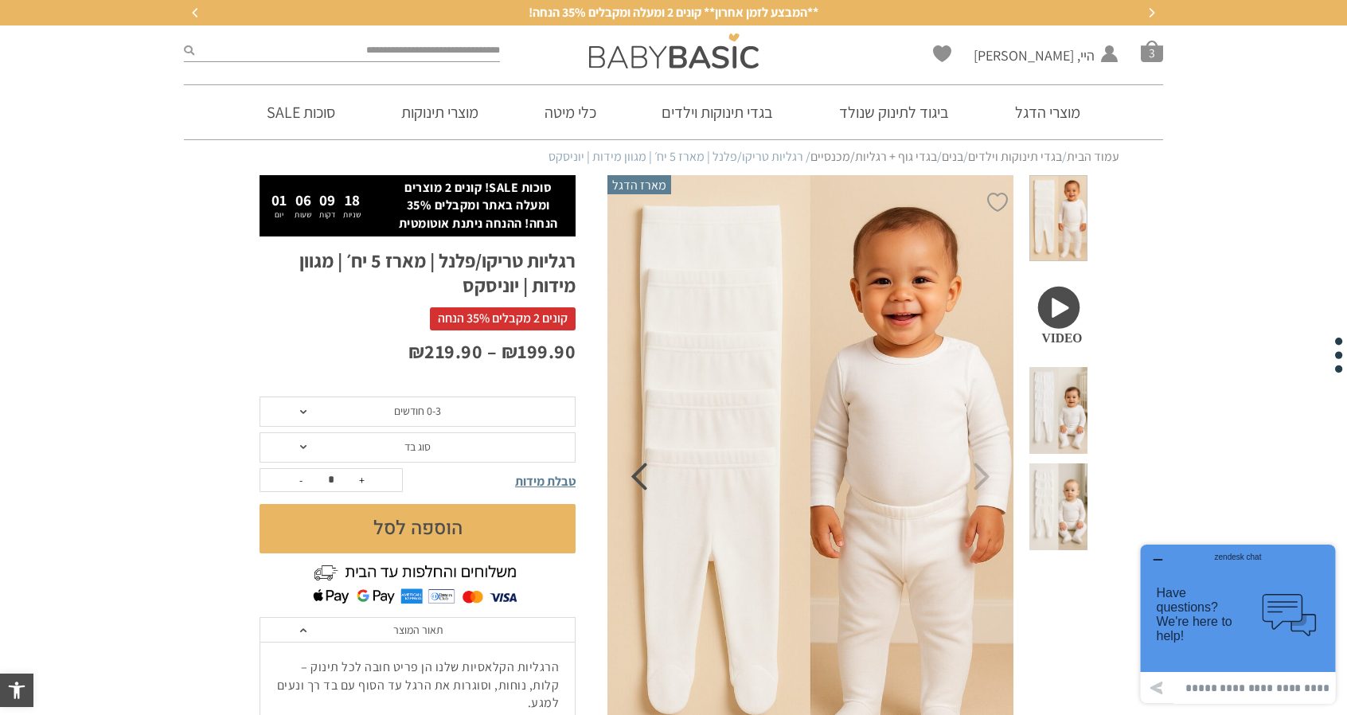
click at [638, 482] on icon "Previous" at bounding box center [639, 477] width 17 height 28
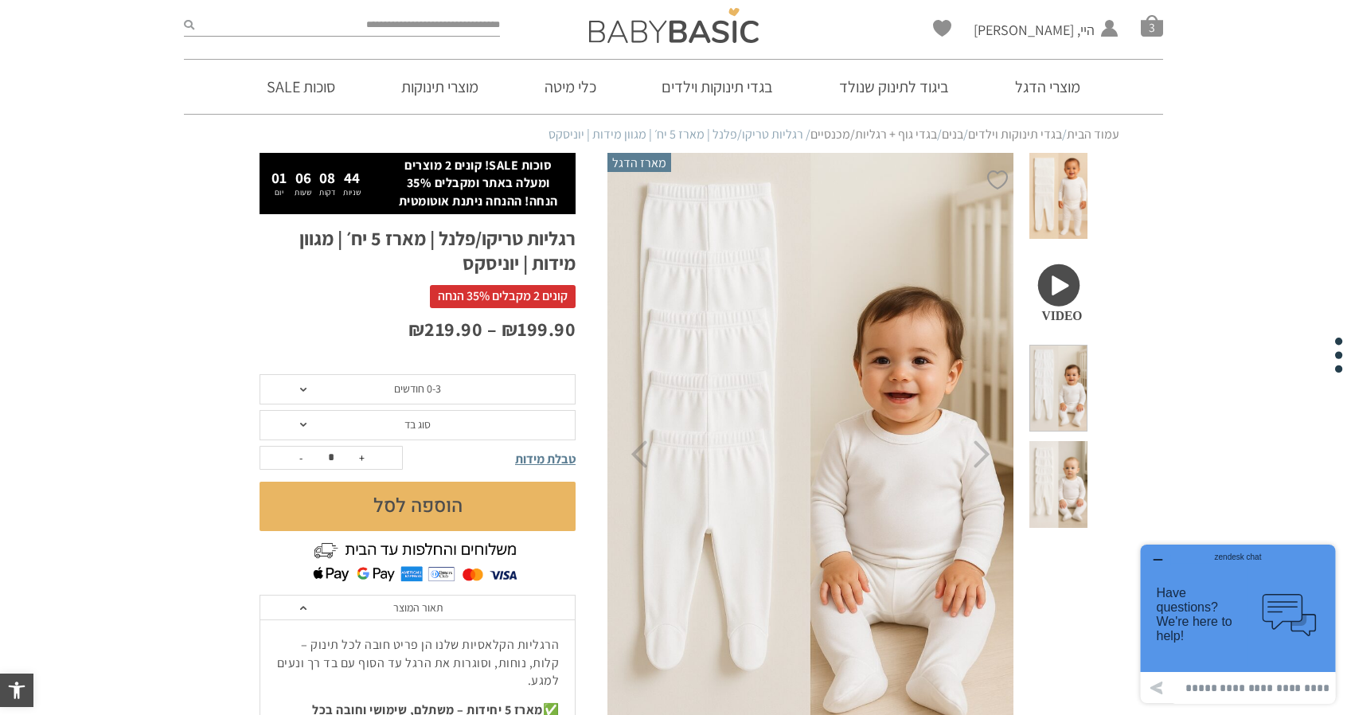
scroll to position [80, 0]
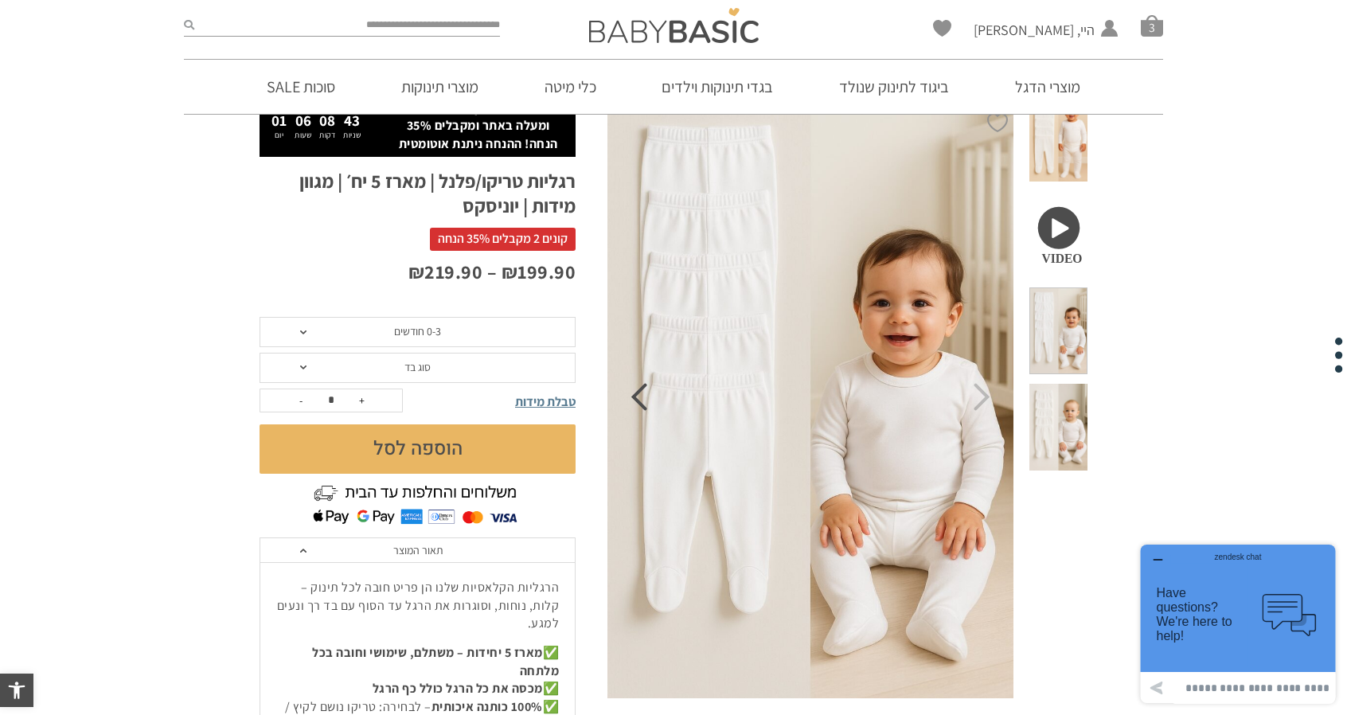
click at [642, 399] on icon "Previous" at bounding box center [639, 397] width 17 height 28
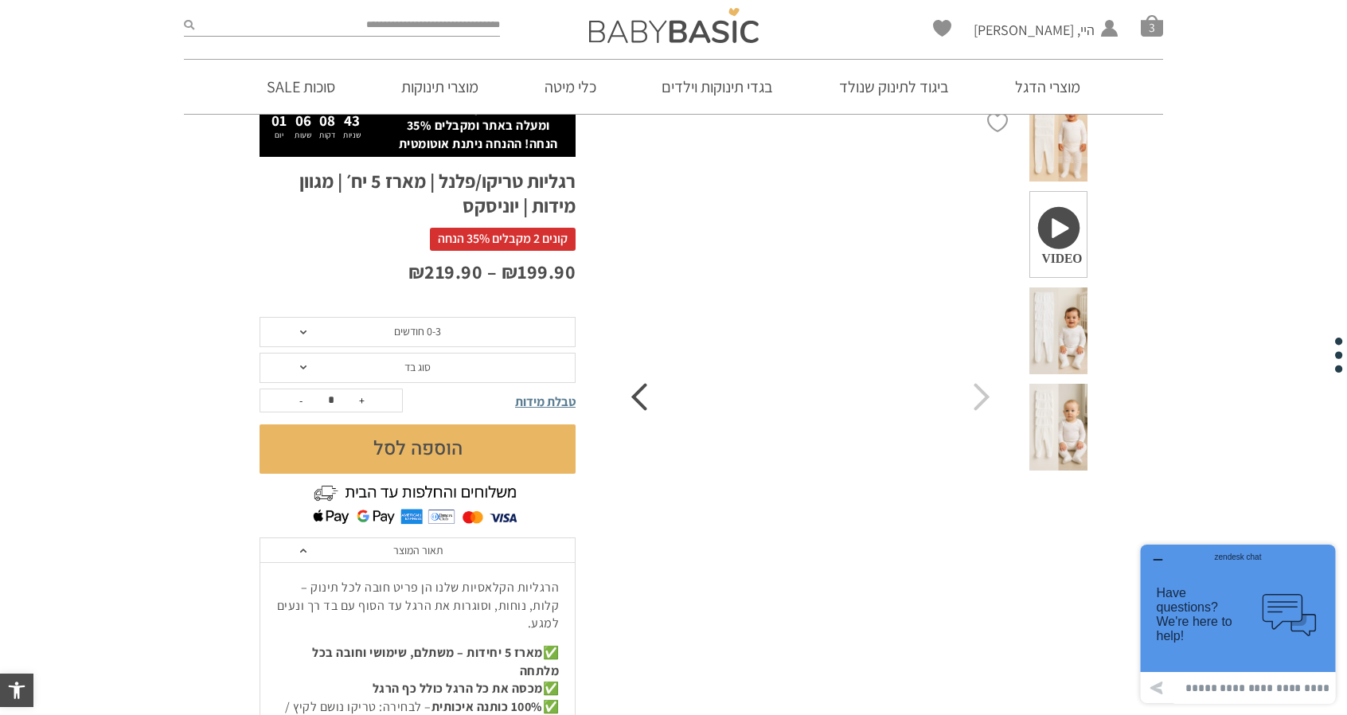
click at [642, 399] on icon "Previous" at bounding box center [639, 397] width 17 height 28
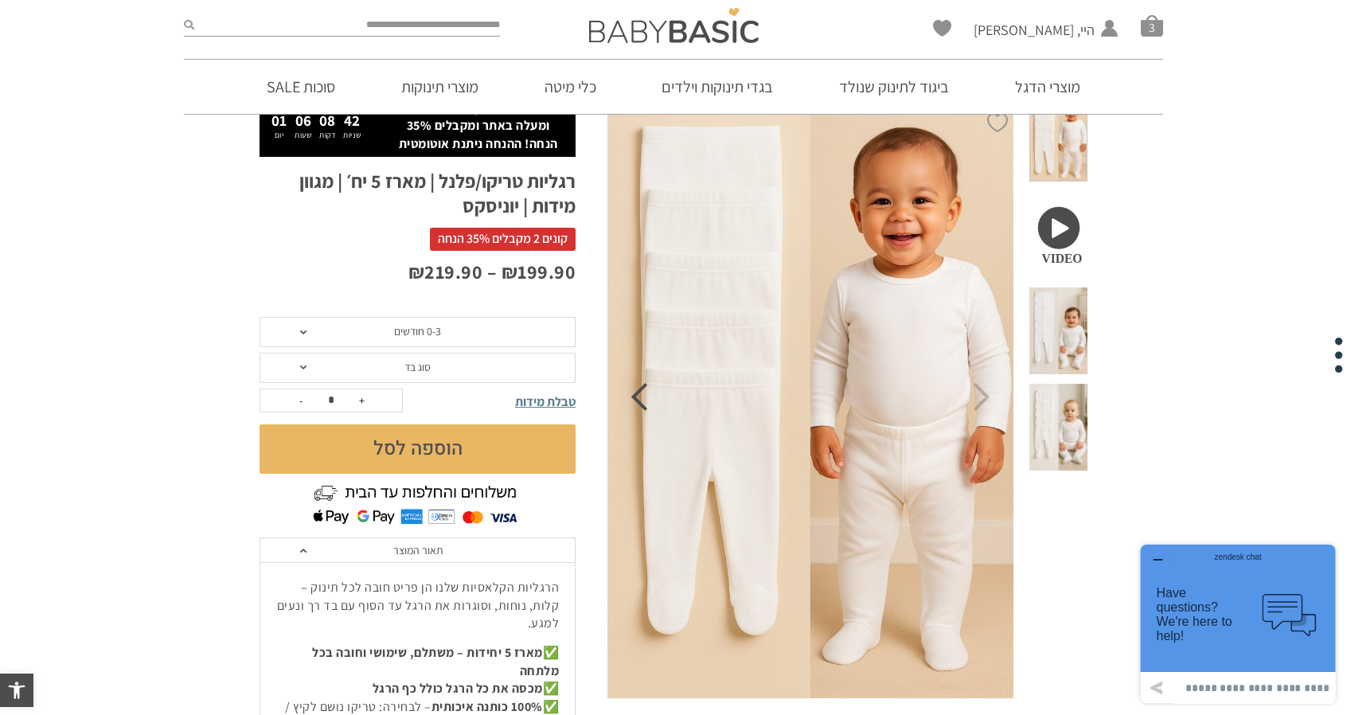
click at [642, 399] on icon "Previous" at bounding box center [639, 397] width 17 height 28
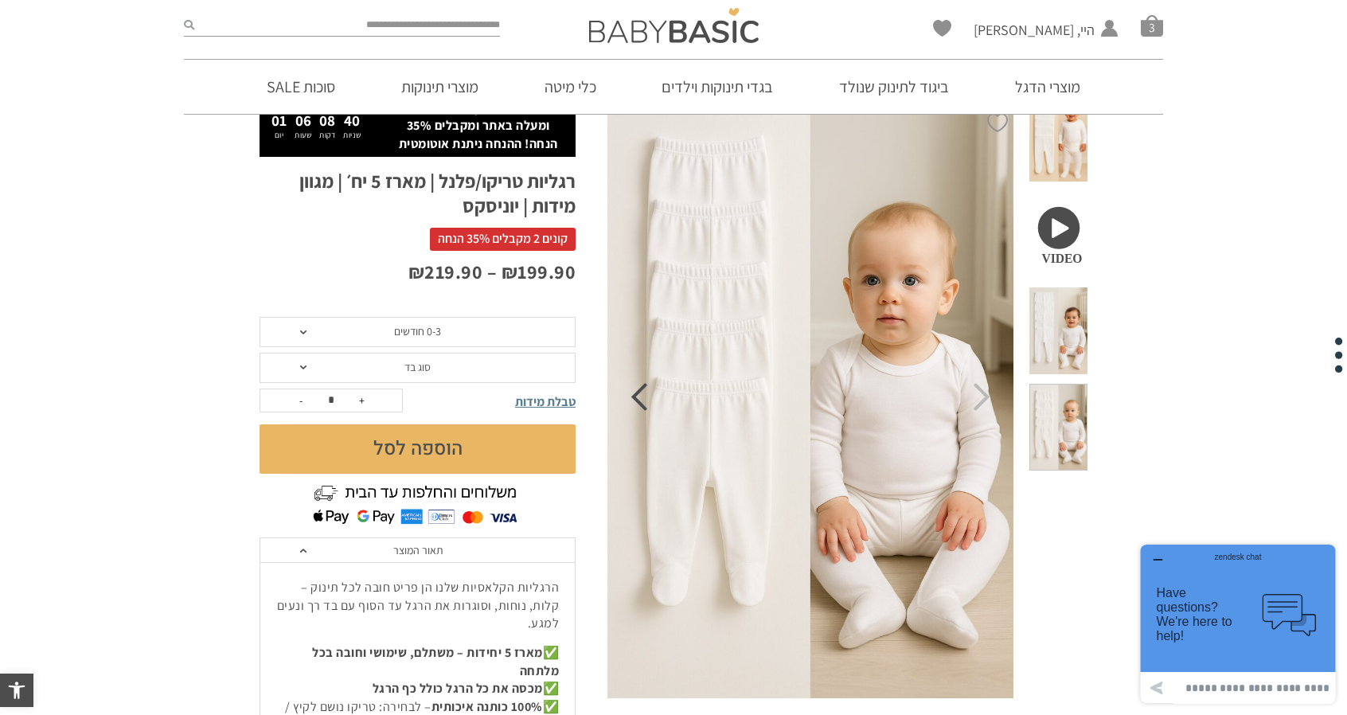
click at [645, 405] on icon "Previous" at bounding box center [639, 397] width 17 height 28
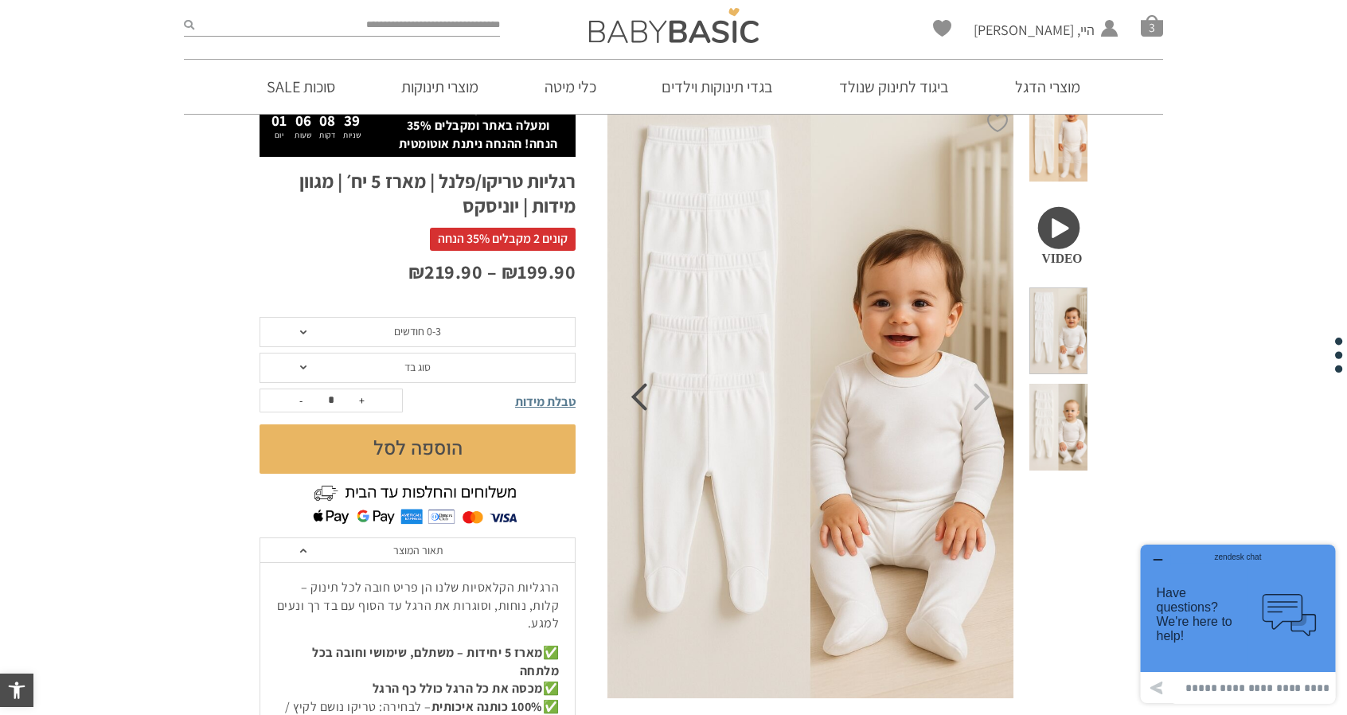
click at [645, 405] on icon "Previous" at bounding box center [639, 397] width 17 height 28
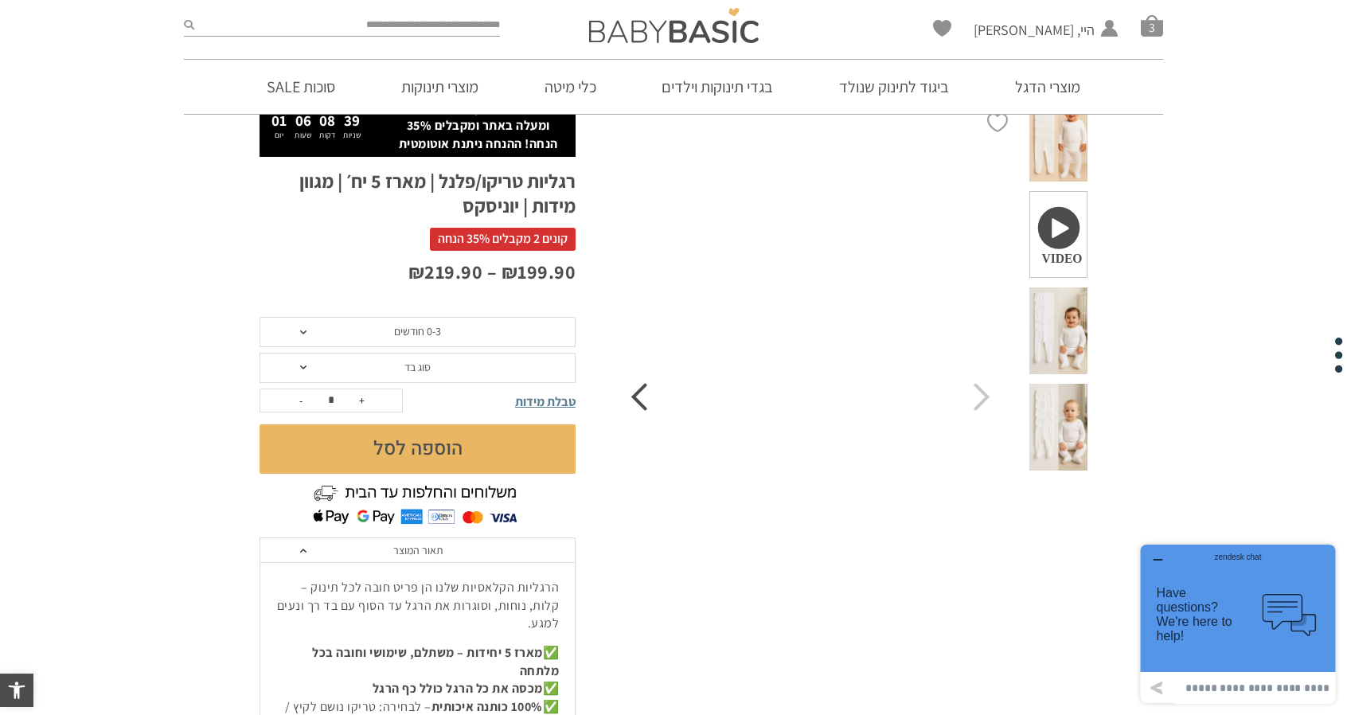
click at [640, 405] on icon "Previous" at bounding box center [639, 397] width 17 height 28
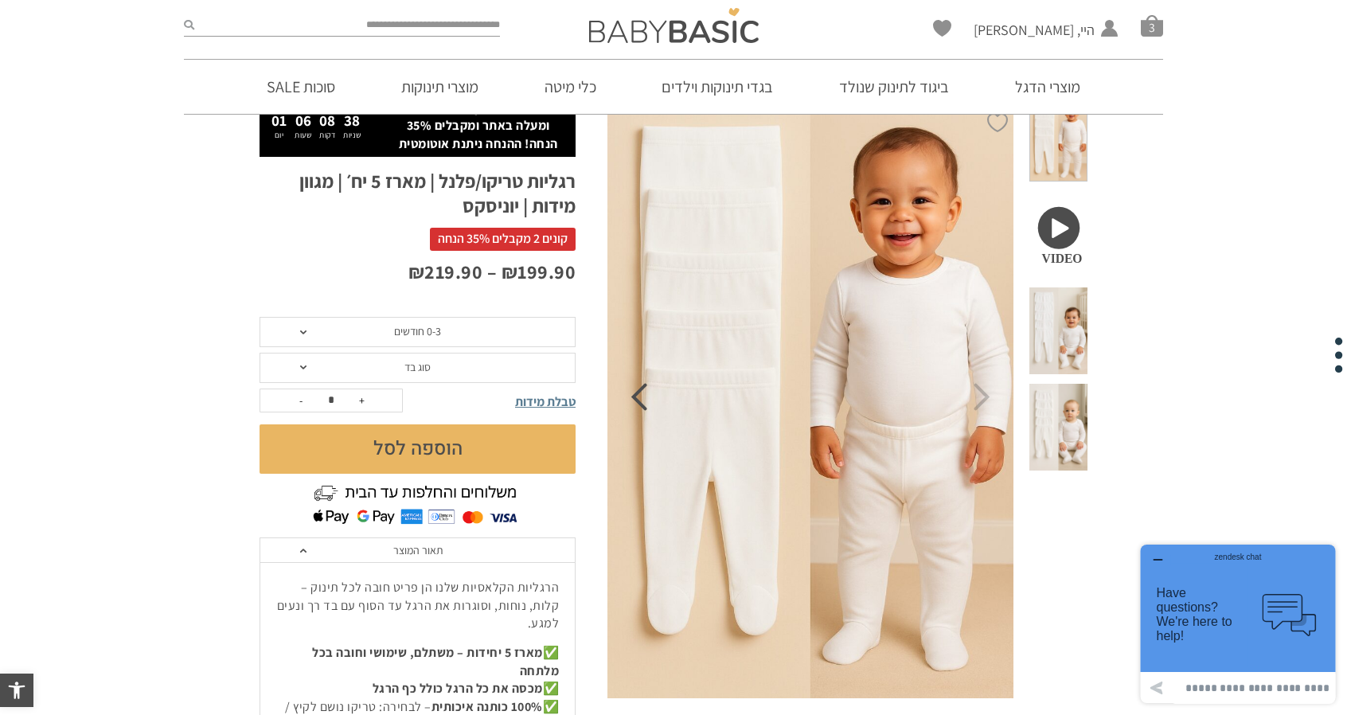
click at [632, 401] on icon "Previous" at bounding box center [639, 397] width 17 height 28
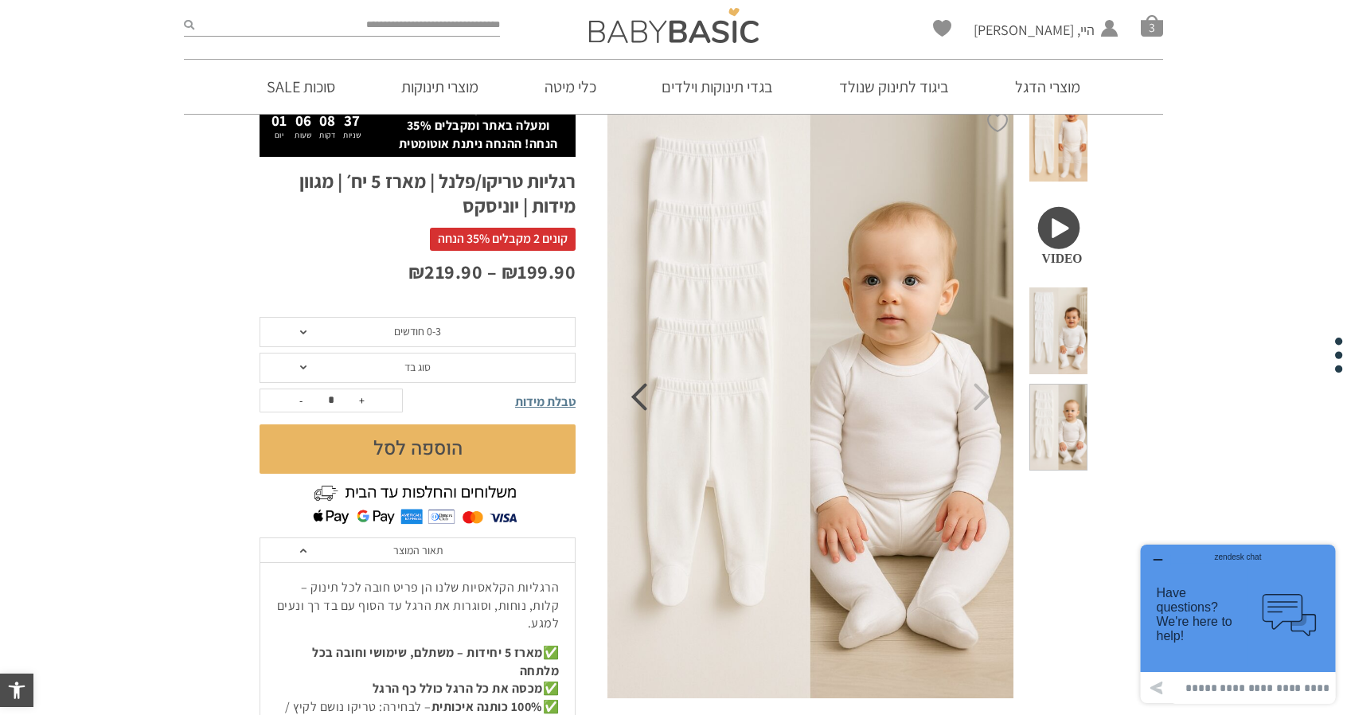
click at [632, 401] on icon "Previous" at bounding box center [639, 397] width 17 height 28
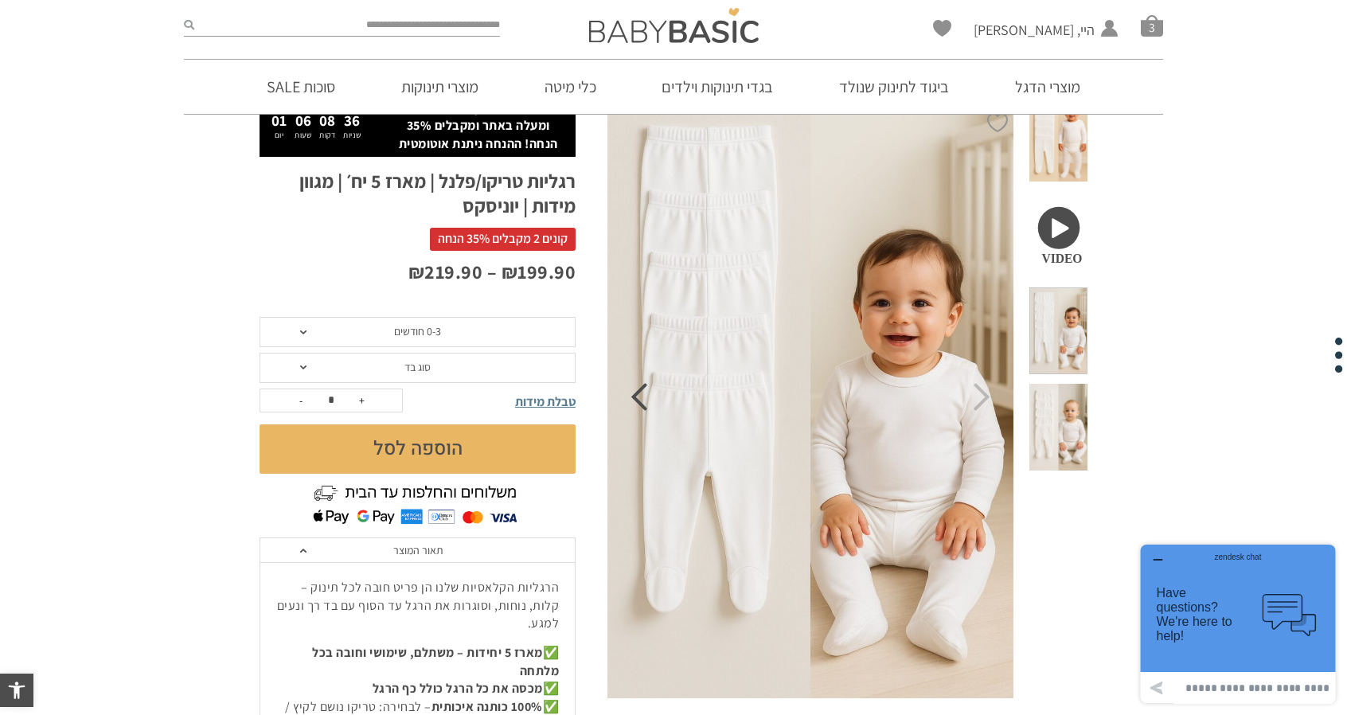
click at [636, 399] on icon "Previous" at bounding box center [639, 397] width 17 height 28
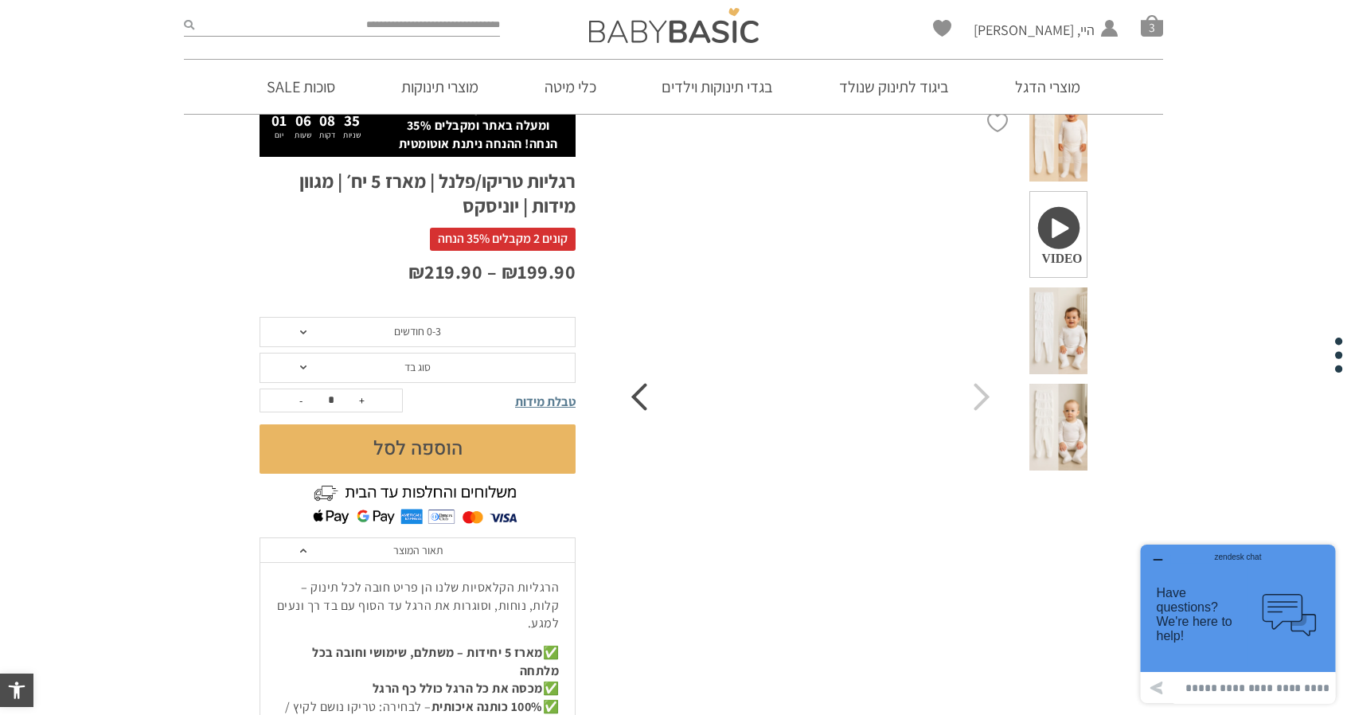
click at [636, 399] on icon "Previous" at bounding box center [639, 397] width 17 height 28
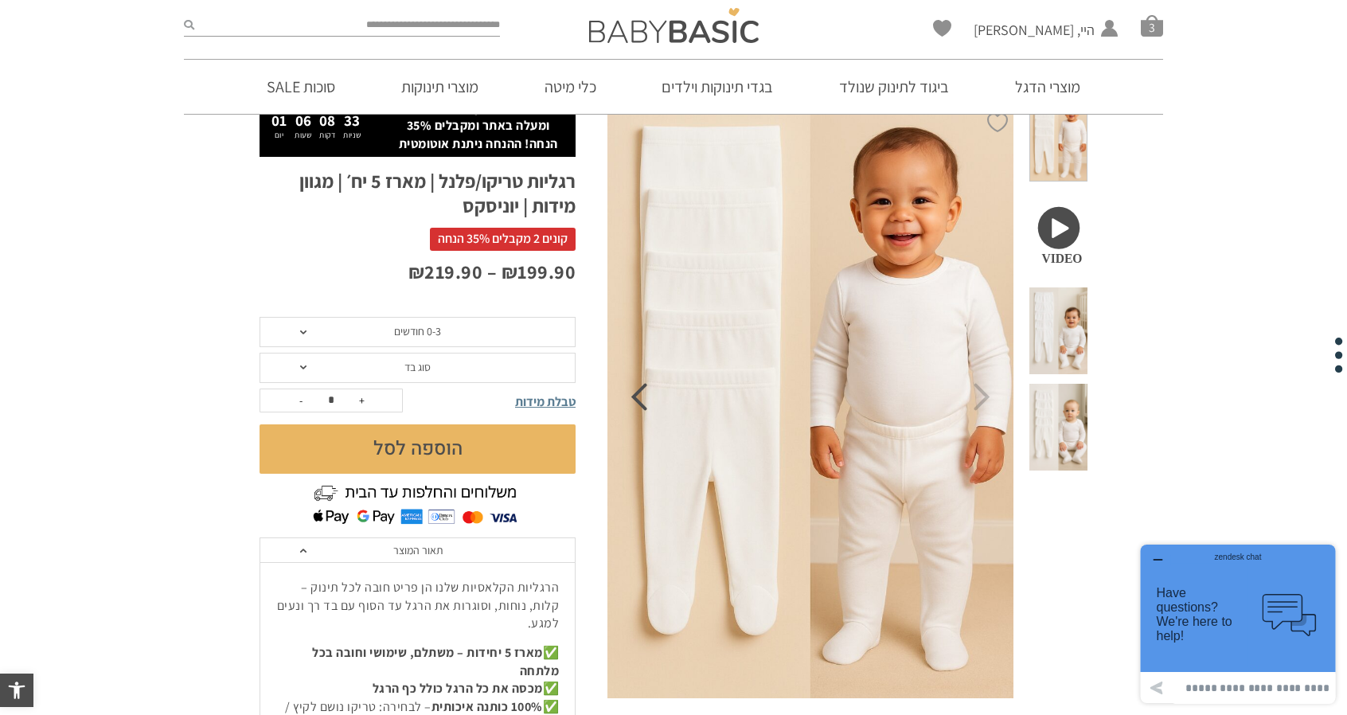
click at [639, 397] on icon "Previous" at bounding box center [639, 397] width 17 height 28
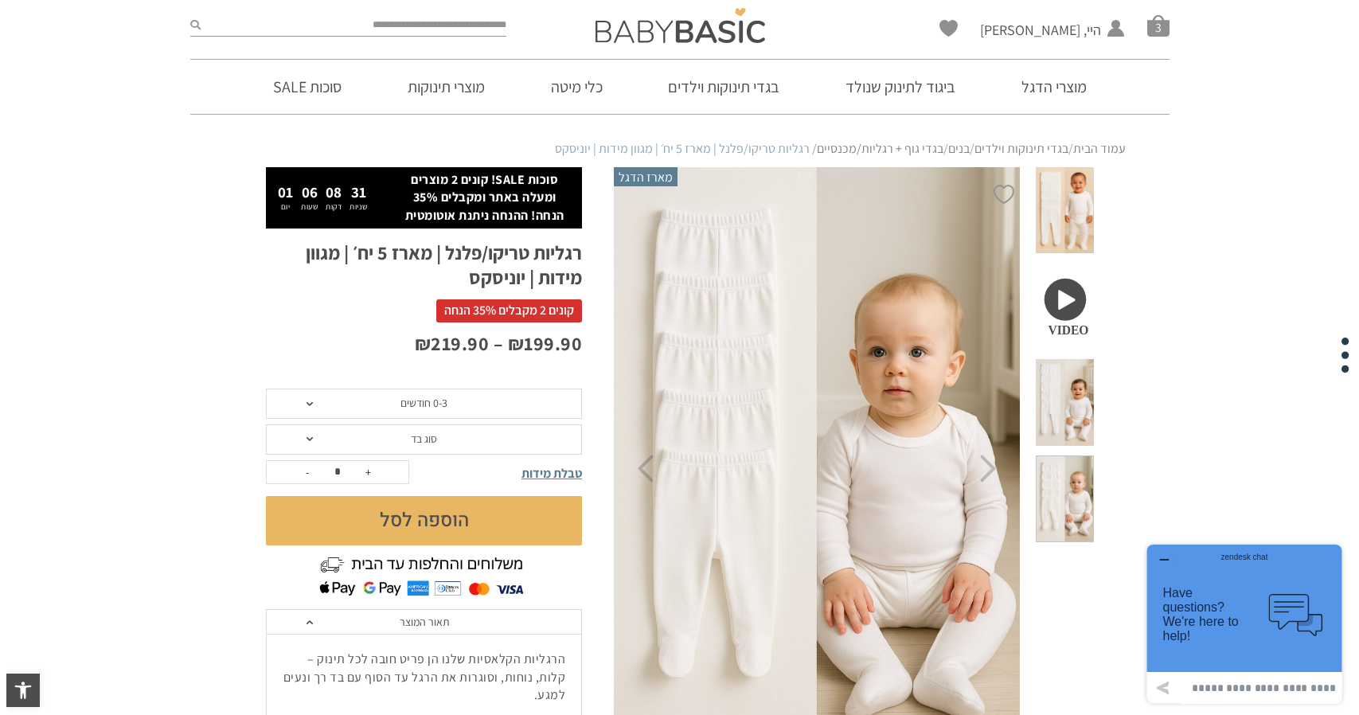
scroll to position [0, 0]
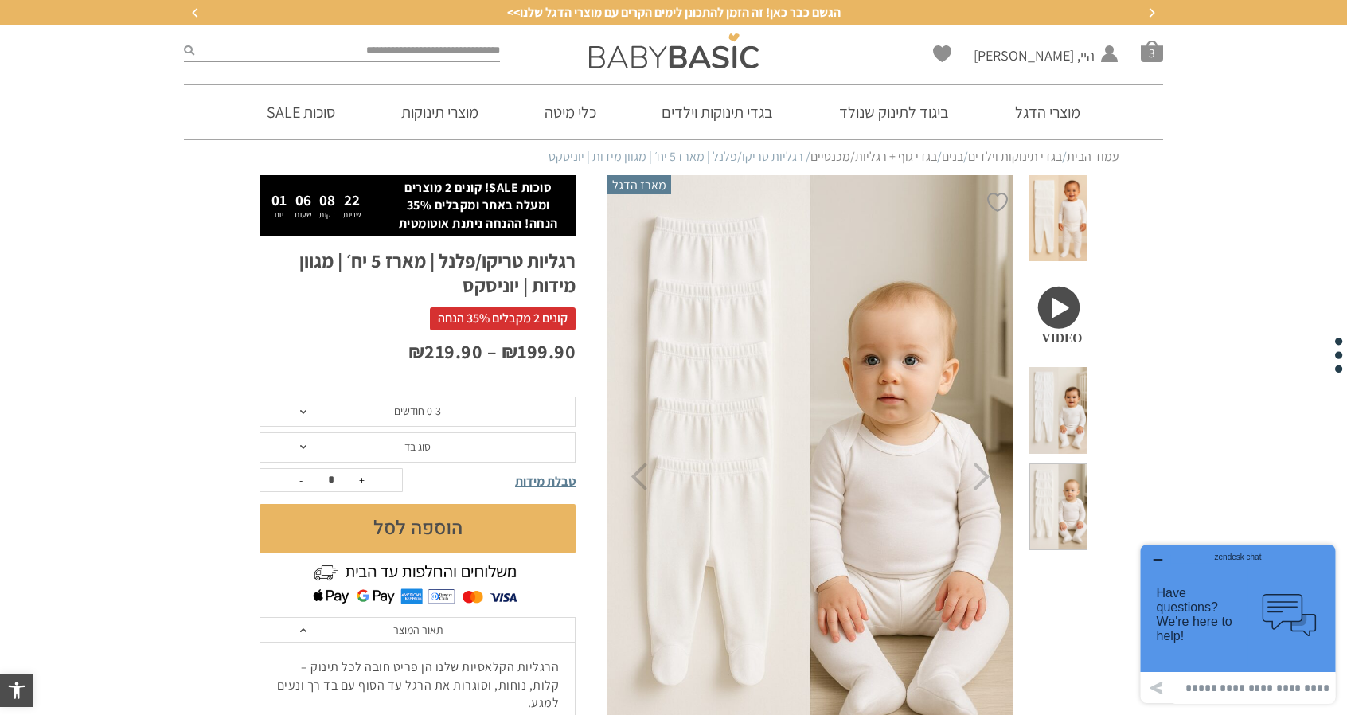
drag, startPoint x: 1059, startPoint y: 420, endPoint x: 1050, endPoint y: 418, distance: 9.7
click at [1059, 463] on span at bounding box center [1059, 506] width 58 height 87
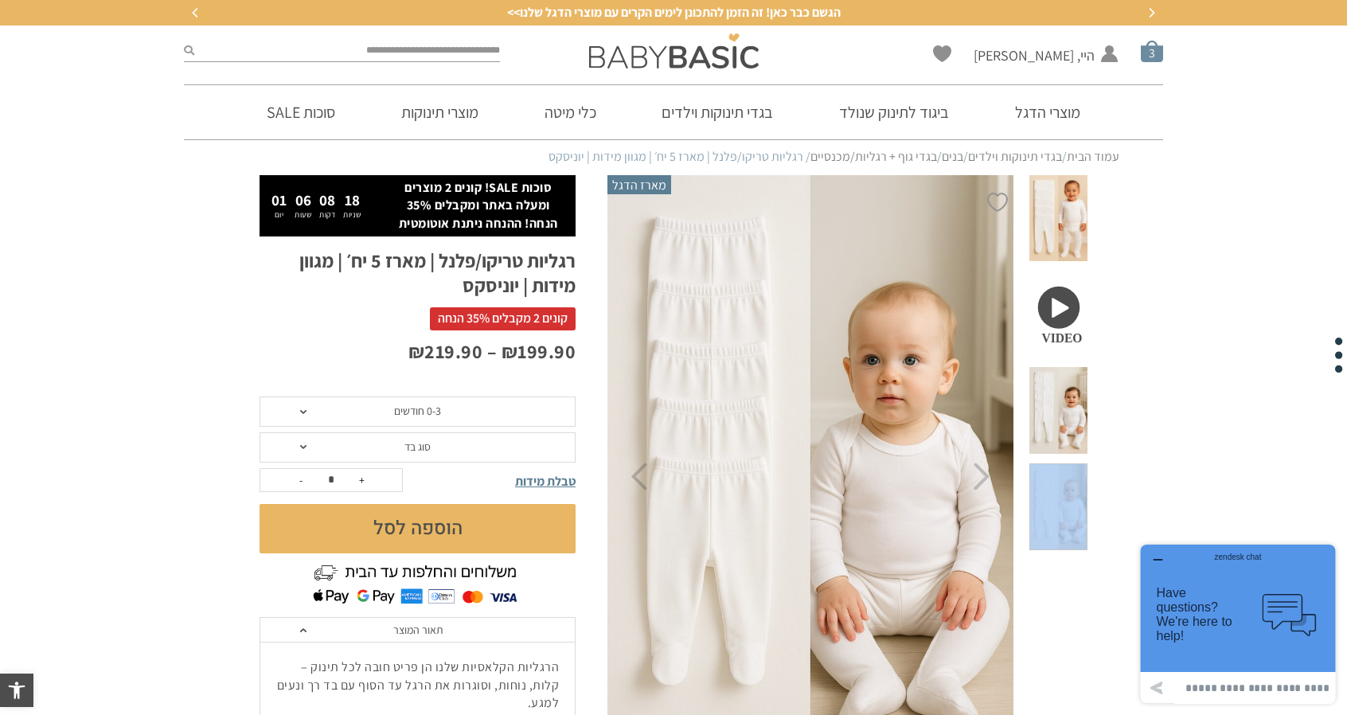
click at [1150, 57] on span "סל קניות" at bounding box center [1152, 51] width 22 height 22
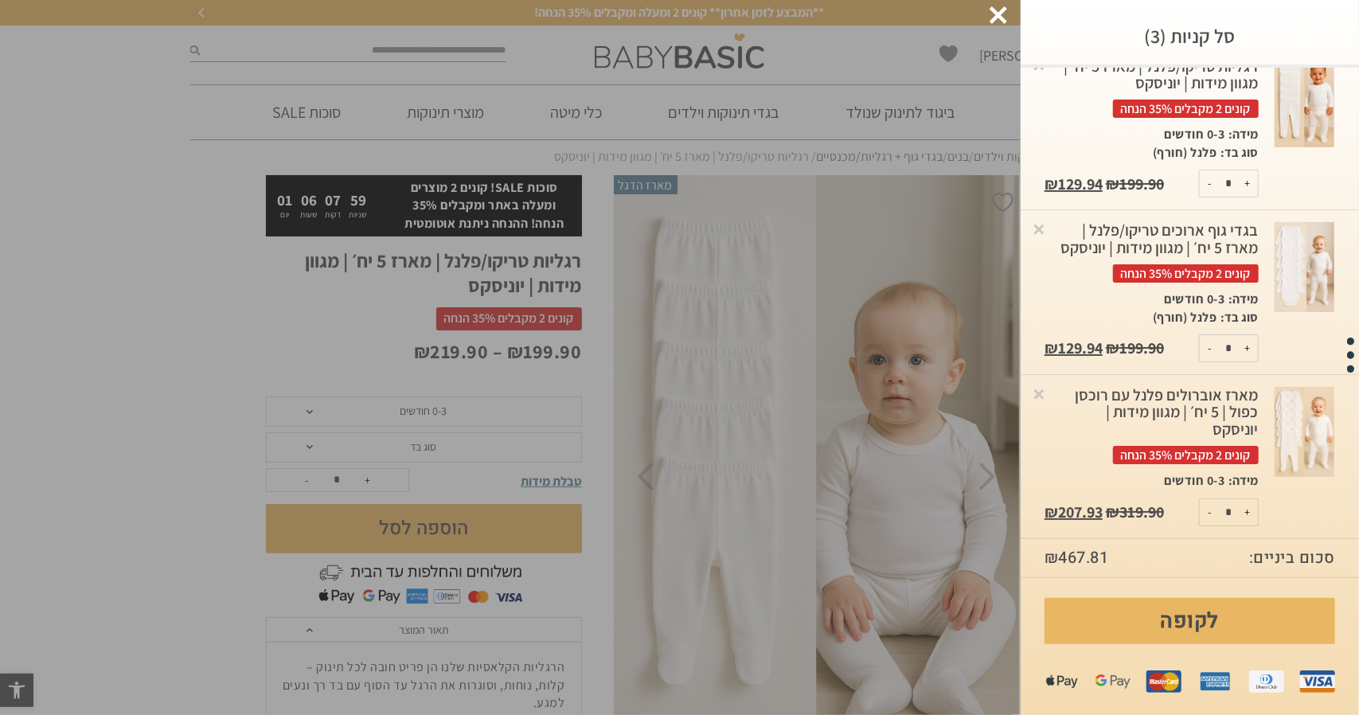
scroll to position [95, 0]
click at [1285, 418] on img at bounding box center [1305, 432] width 60 height 90
click at [1259, 415] on div "מארז אוברולים פלנל עם רוכסן כפול | 5 יח׳ | מגוון מידות | יוניסקס קונים 2 מקבלים…" at bounding box center [1152, 425] width 214 height 77
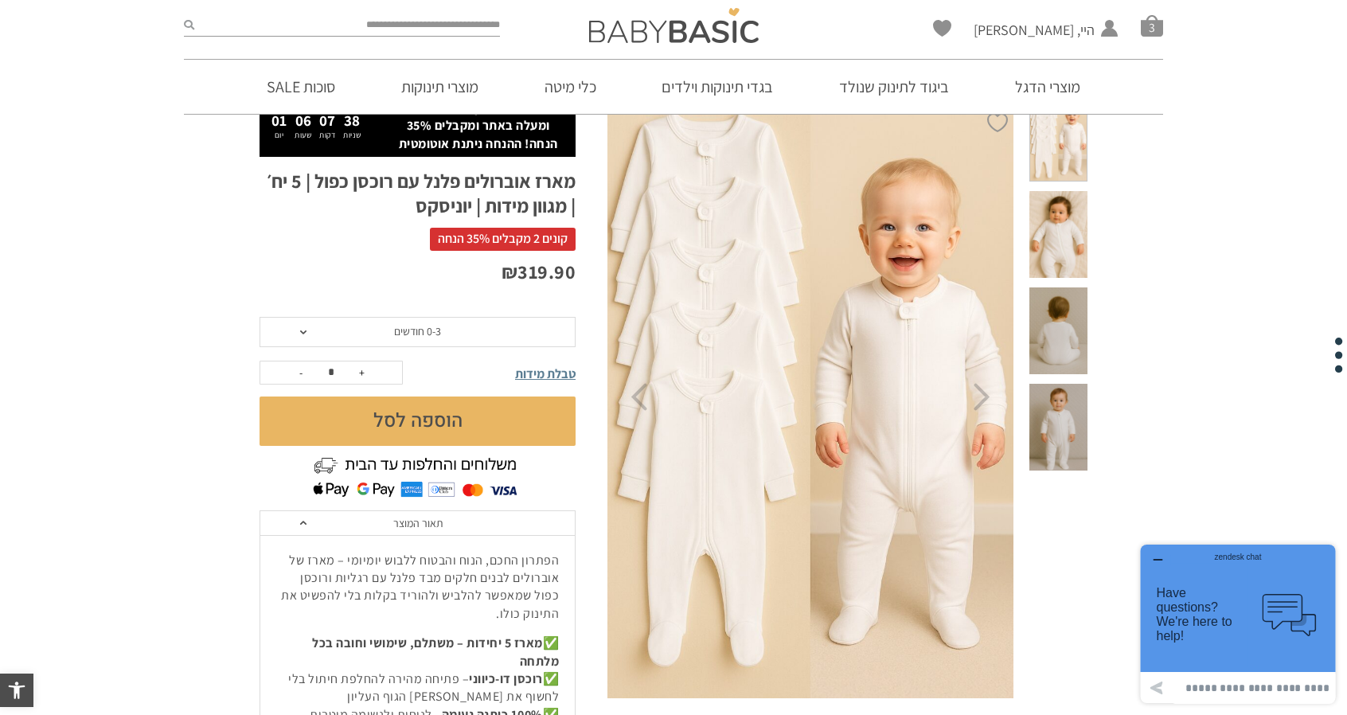
click at [511, 341] on span "0-3 חודשים" at bounding box center [418, 332] width 316 height 30
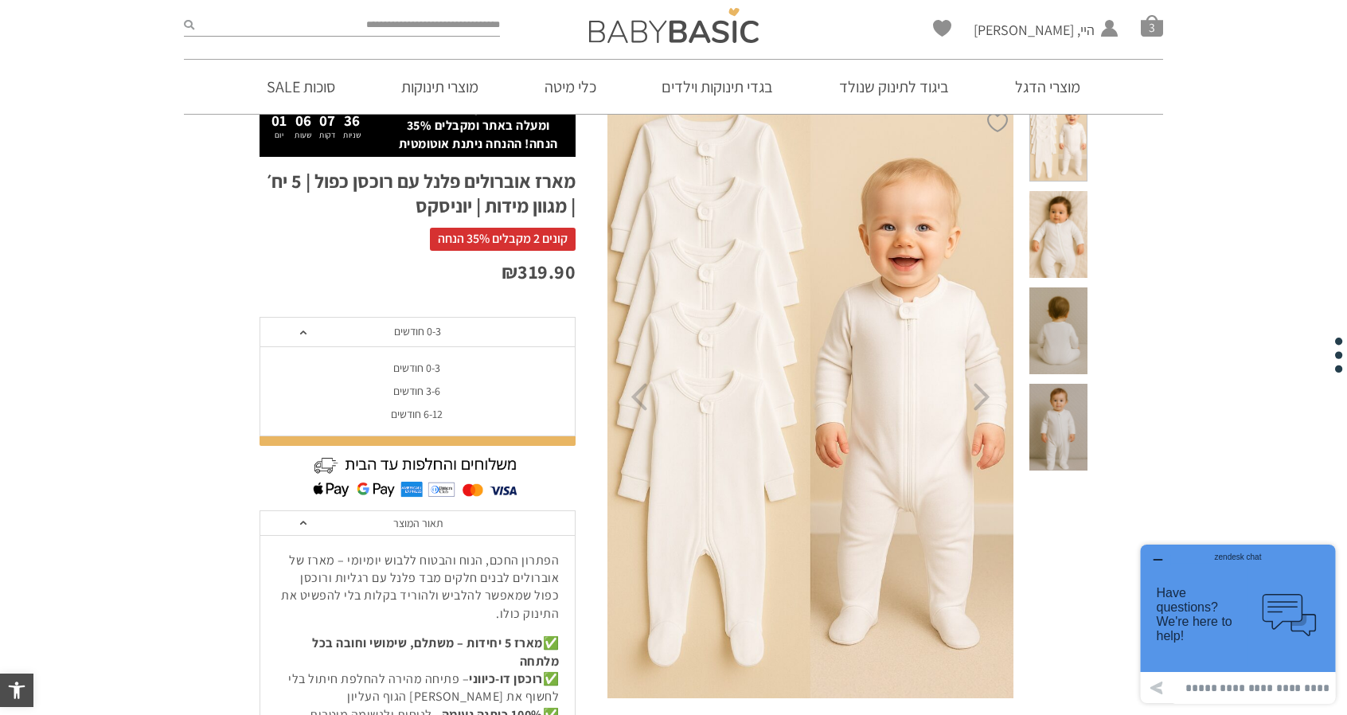
click at [471, 292] on div "₪ 319.90" at bounding box center [418, 288] width 316 height 59
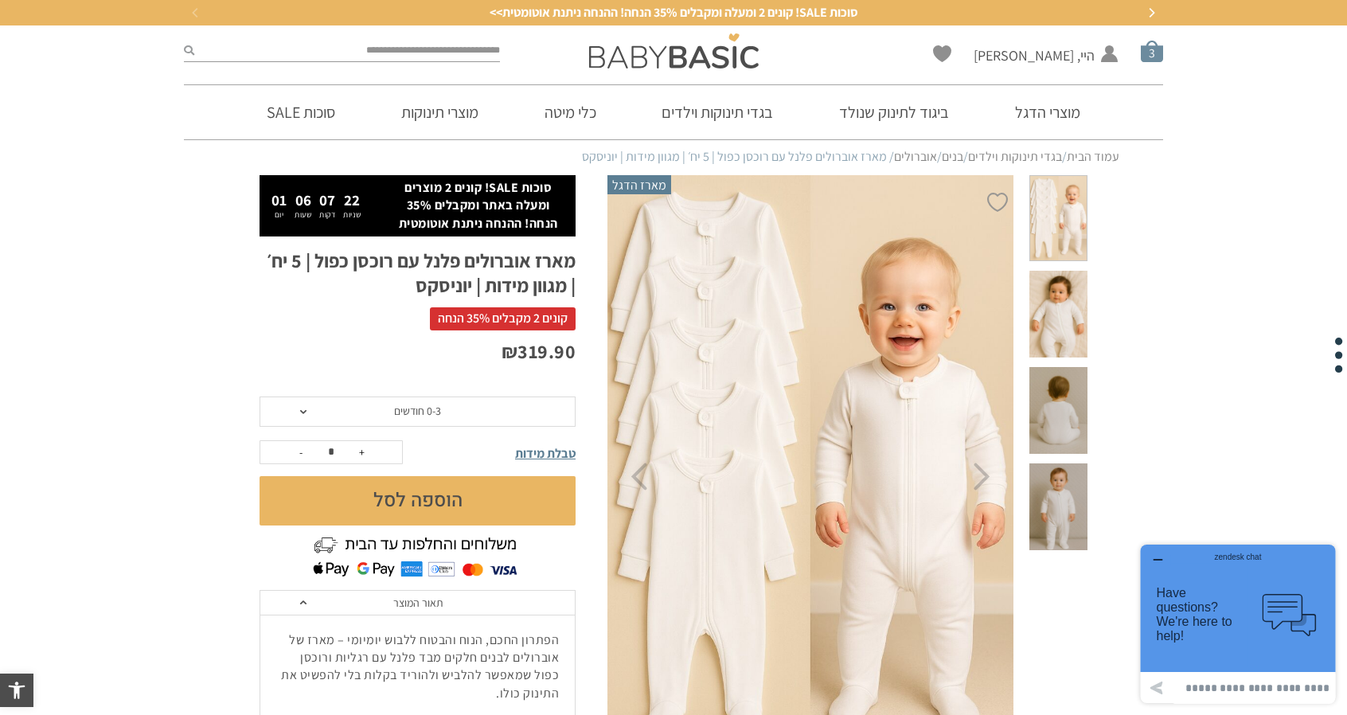
click at [1153, 57] on span "סל קניות" at bounding box center [1152, 51] width 22 height 22
click at [0, 0] on div at bounding box center [0, 0] width 0 height 0
click at [1158, 53] on span "סל קניות" at bounding box center [1152, 51] width 22 height 22
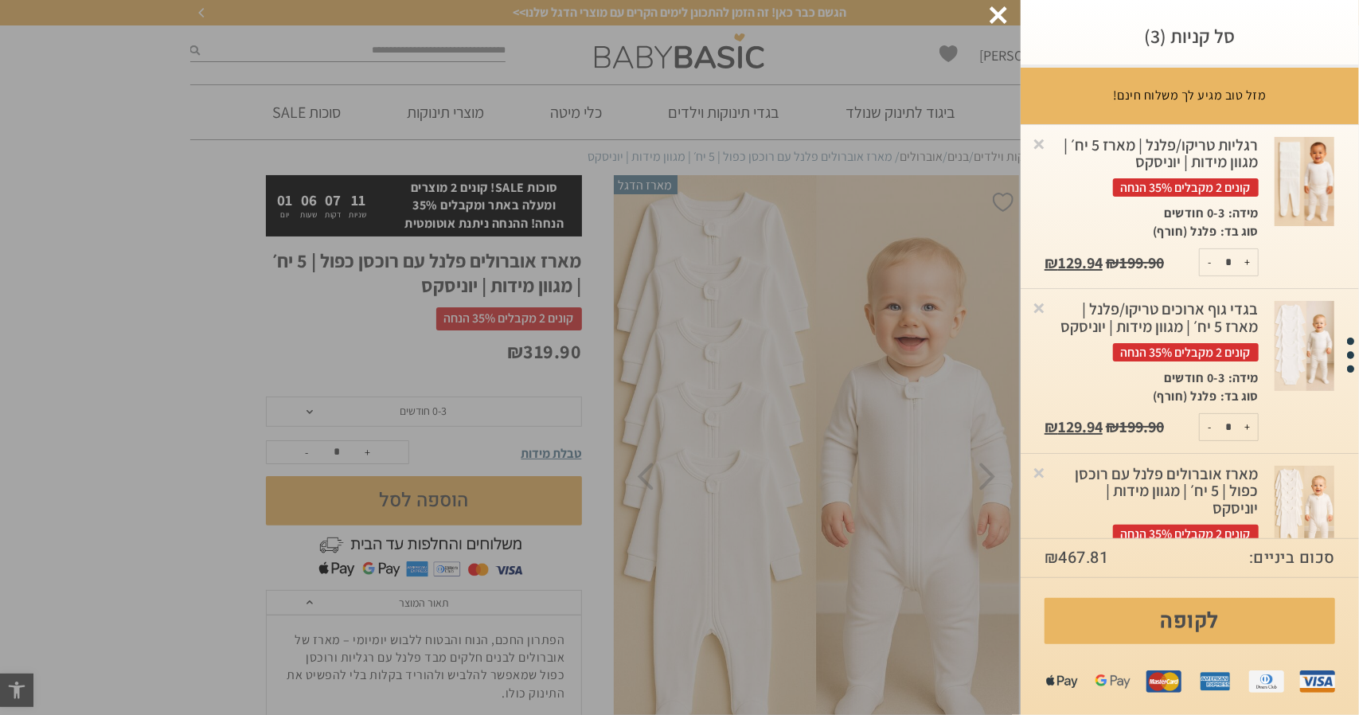
click at [1299, 207] on img at bounding box center [1305, 182] width 60 height 90
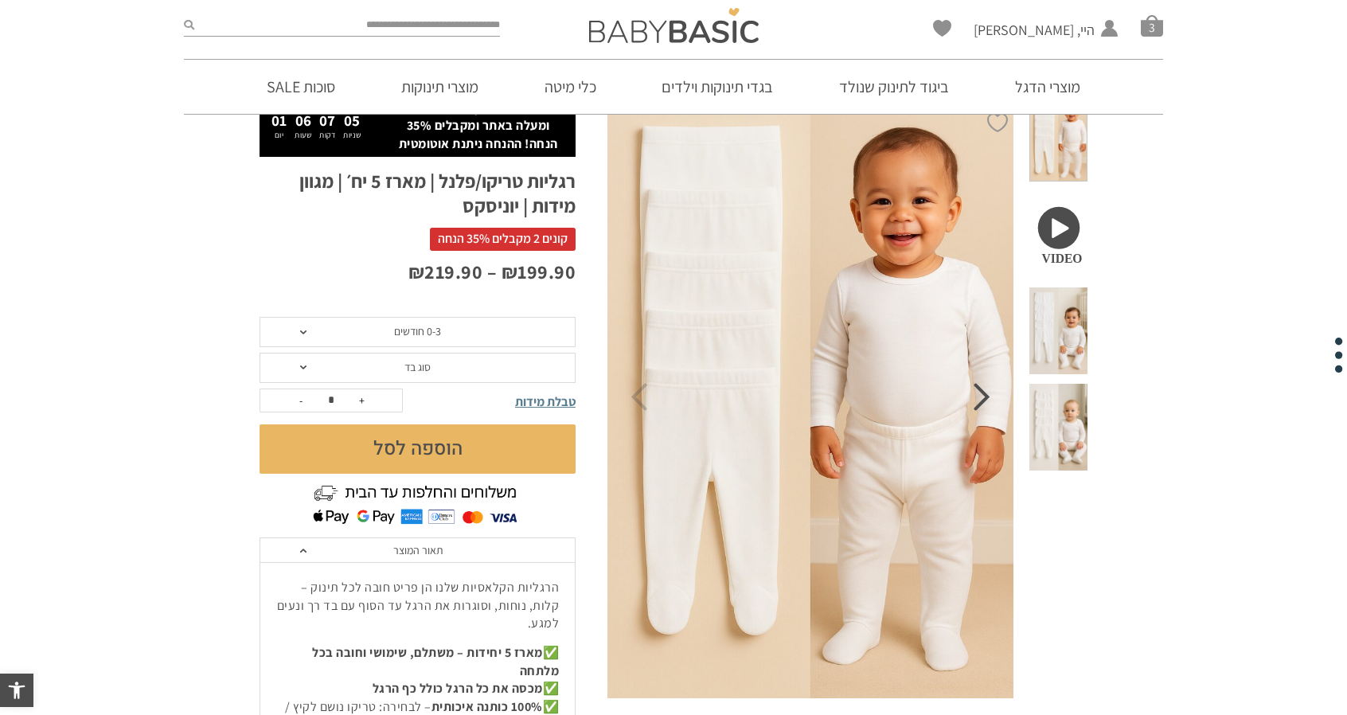
click at [981, 401] on icon "Next" at bounding box center [982, 397] width 17 height 28
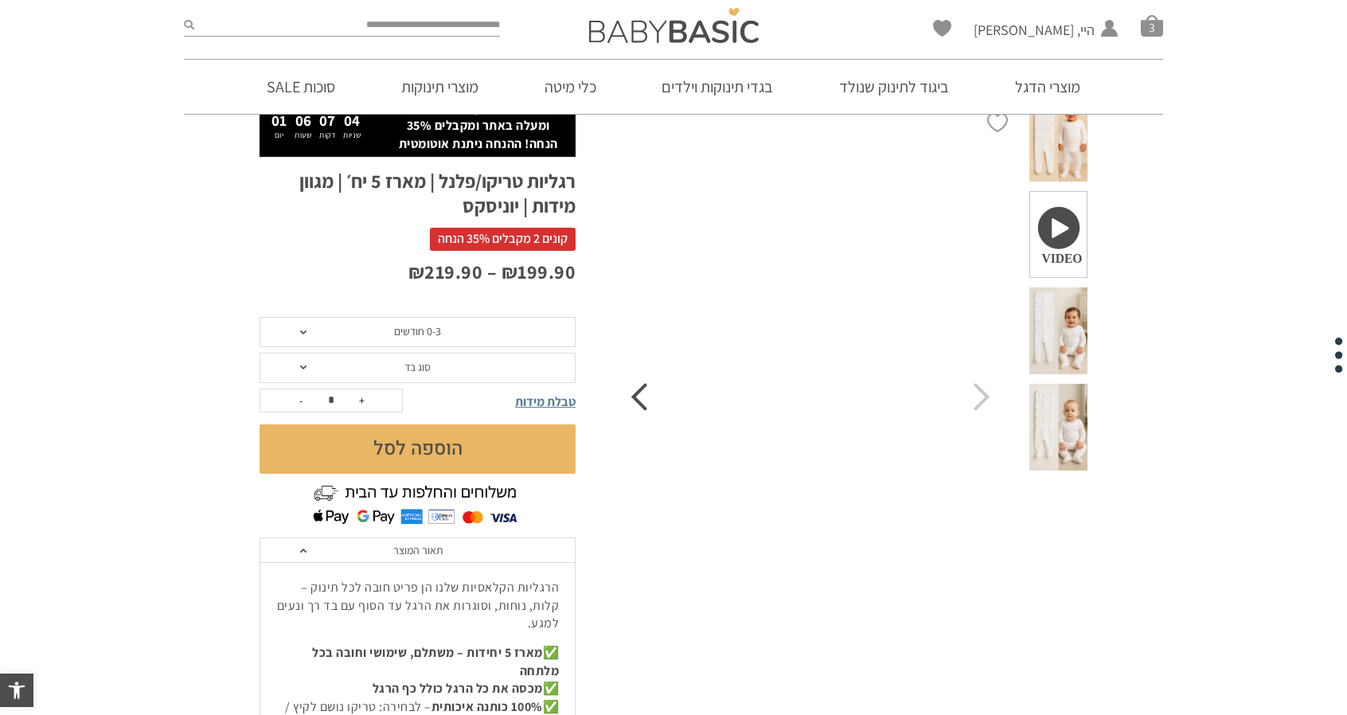
click at [635, 404] on icon "Previous" at bounding box center [639, 397] width 17 height 28
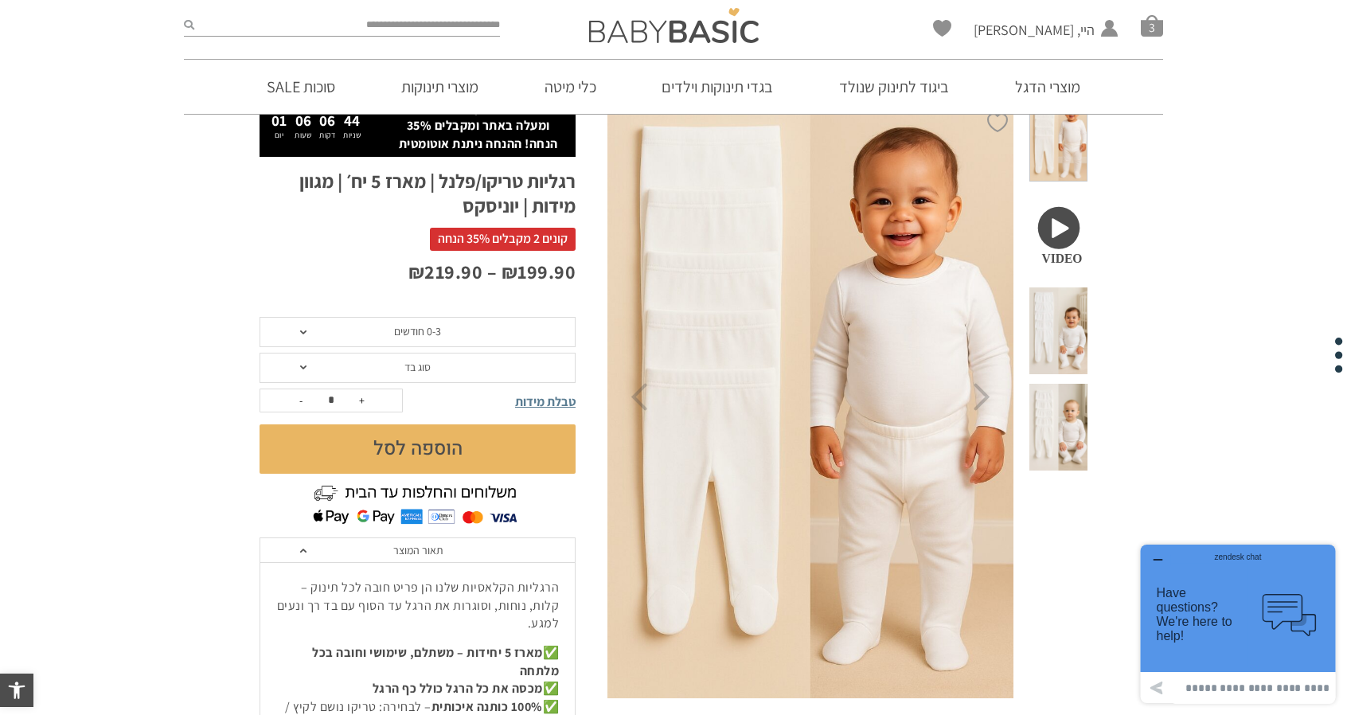
click at [1056, 292] on span at bounding box center [1059, 330] width 58 height 87
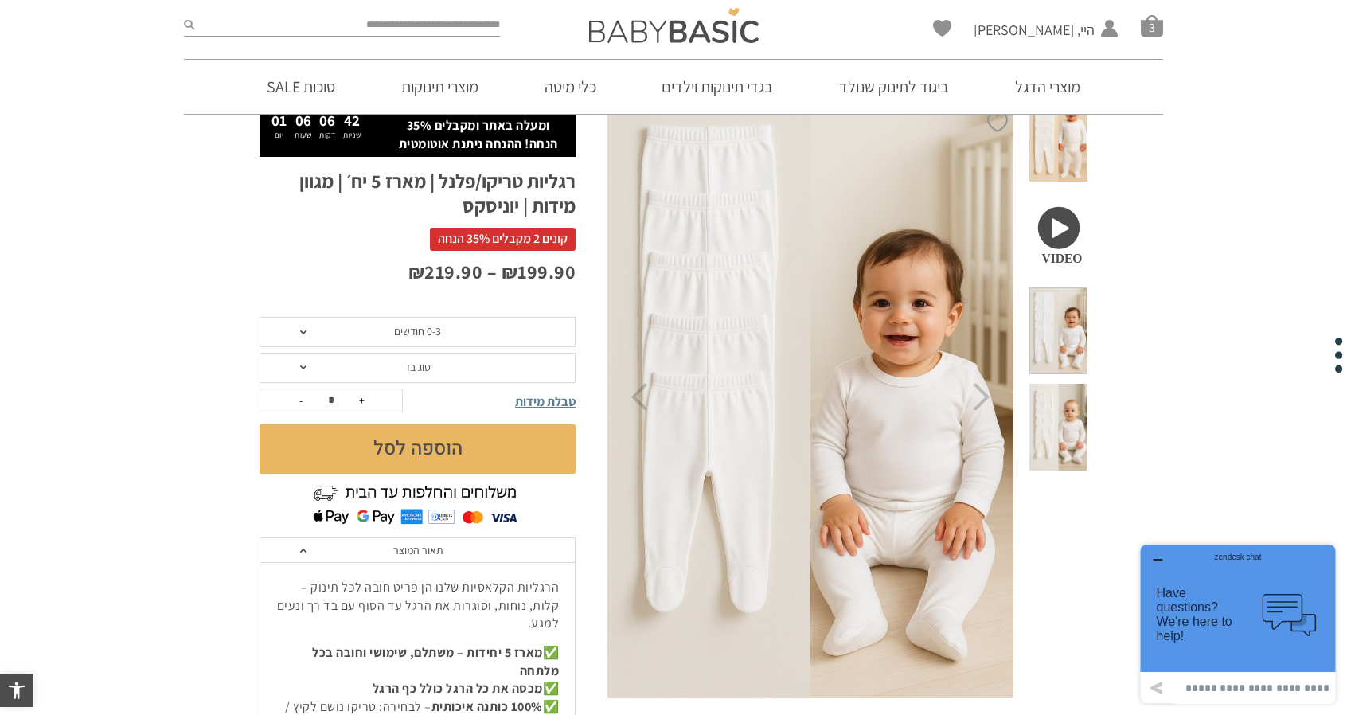
click at [1062, 384] on span at bounding box center [1059, 427] width 58 height 87
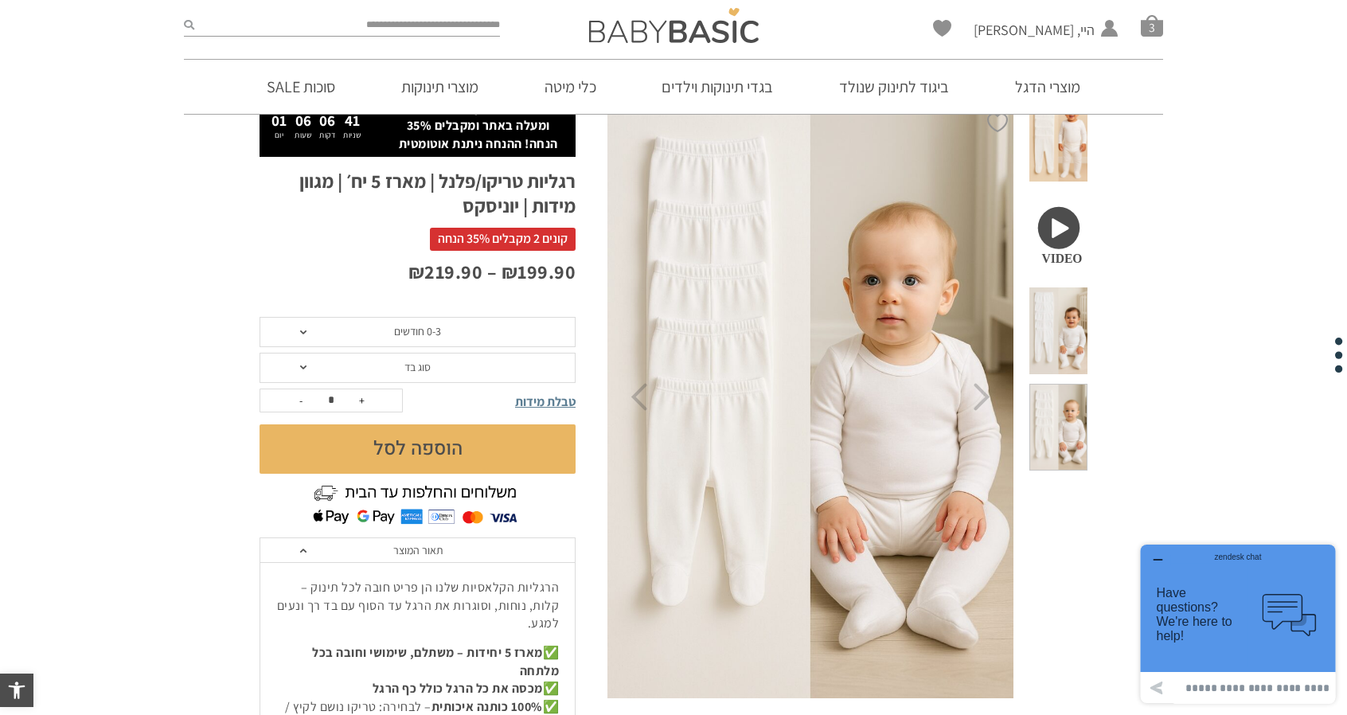
click at [1069, 212] on span at bounding box center [1059, 234] width 58 height 87
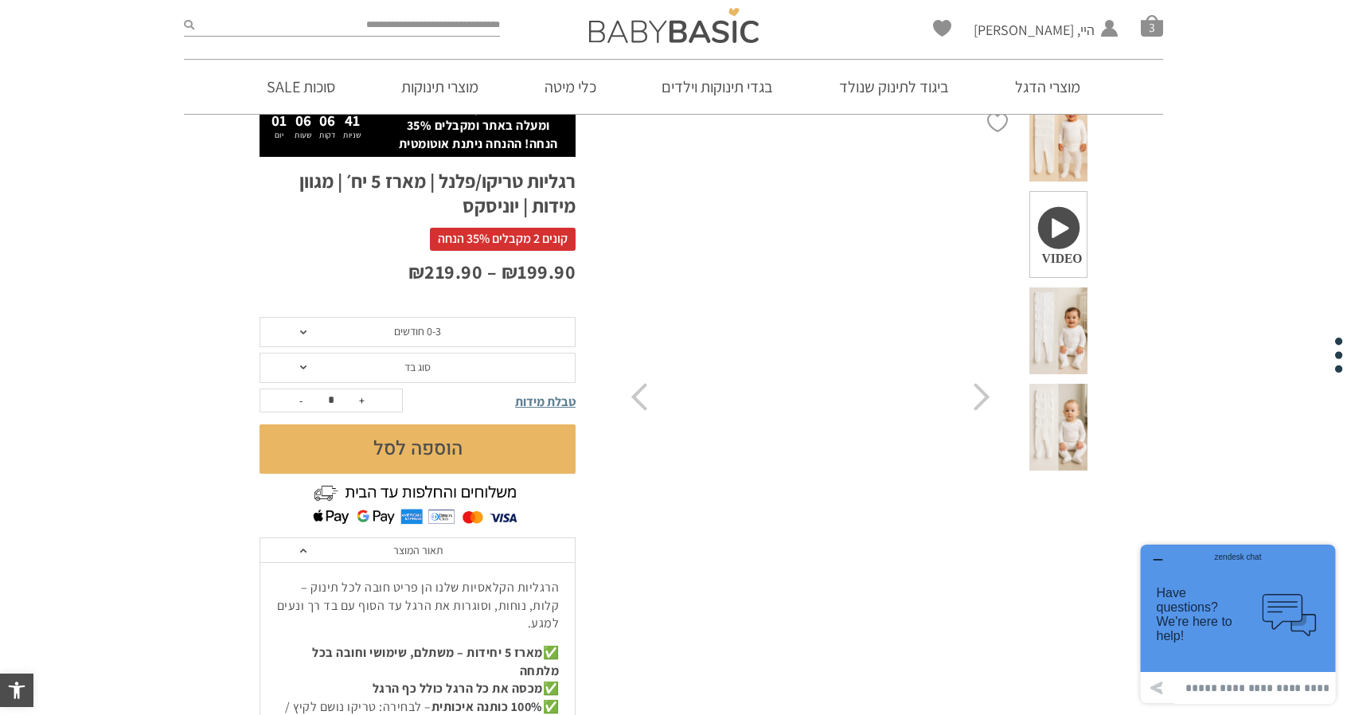
click at [1089, 136] on div at bounding box center [1059, 397] width 74 height 603
click at [1070, 141] on span at bounding box center [1059, 139] width 58 height 87
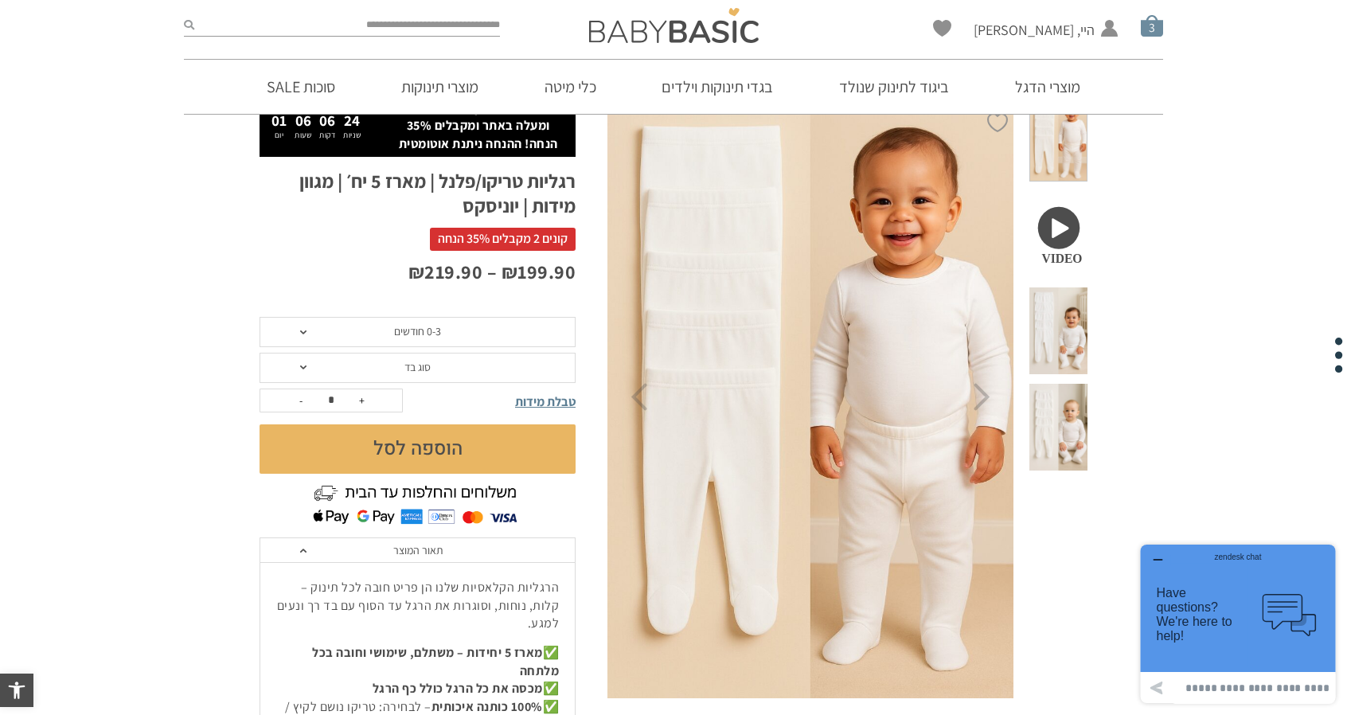
click at [1156, 29] on span "סל קניות" at bounding box center [1152, 25] width 22 height 22
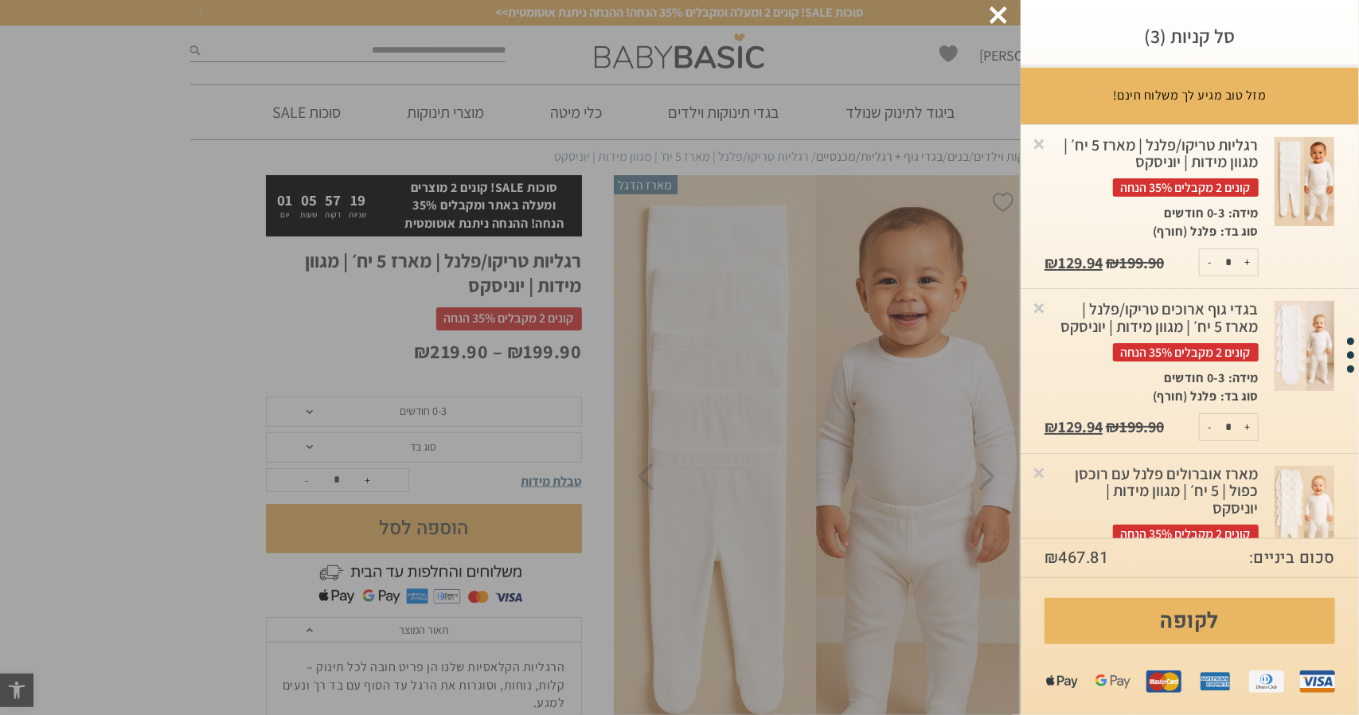
click at [1255, 259] on button "+" at bounding box center [1248, 262] width 20 height 26
type input "*"
click at [1253, 440] on button "+" at bounding box center [1248, 427] width 20 height 26
click at [1253, 449] on div "סל קניות (4) מזל טוב מגיע לך משלוח חינם! רק עוד ₪ -298.74 - שליח חינם עד הבית! …" at bounding box center [1190, 357] width 338 height 715
type input "*"
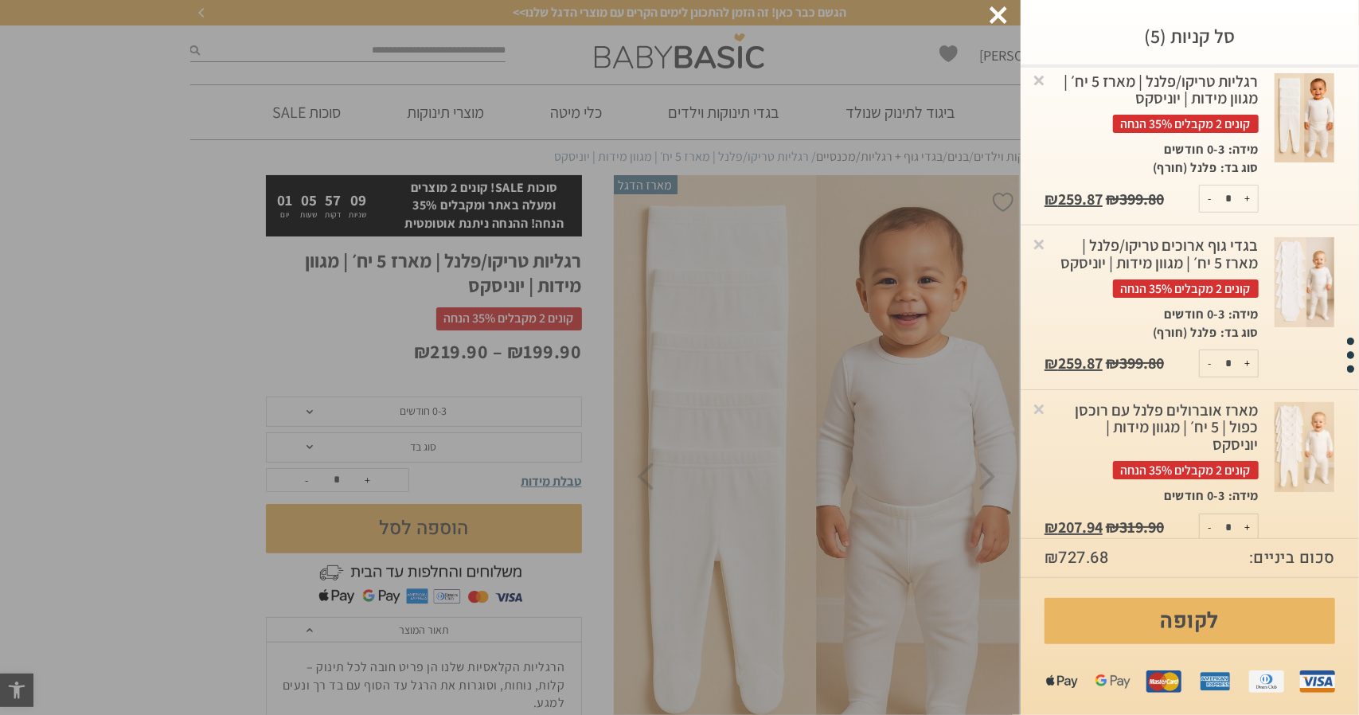
scroll to position [95, 0]
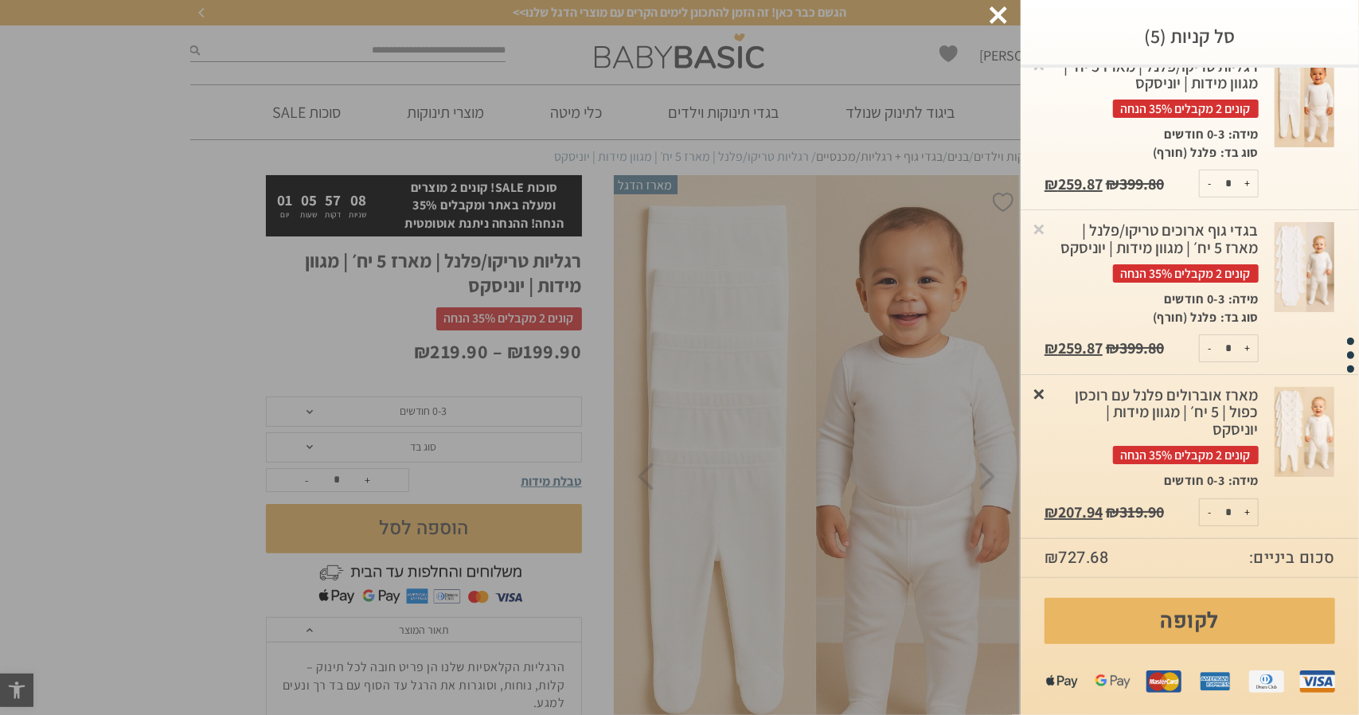
click at [1047, 401] on link "×" at bounding box center [1039, 393] width 16 height 16
click at [1052, 402] on div "סל קניות (5) מזל טוב מגיע לך משלוח חינם! רק עוד ₪ -428.68 - שליח חינם עד הבית! …" at bounding box center [1190, 357] width 338 height 715
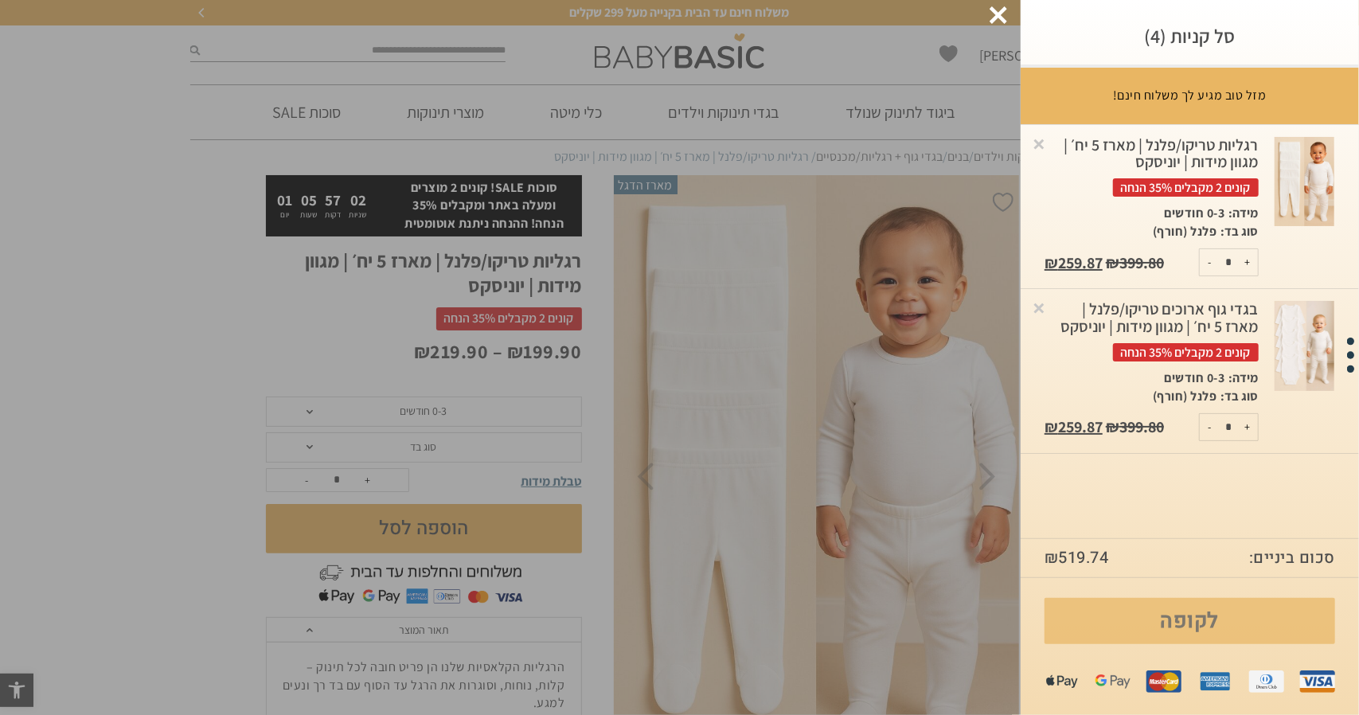
click at [1131, 612] on link "לקופה" at bounding box center [1190, 621] width 291 height 46
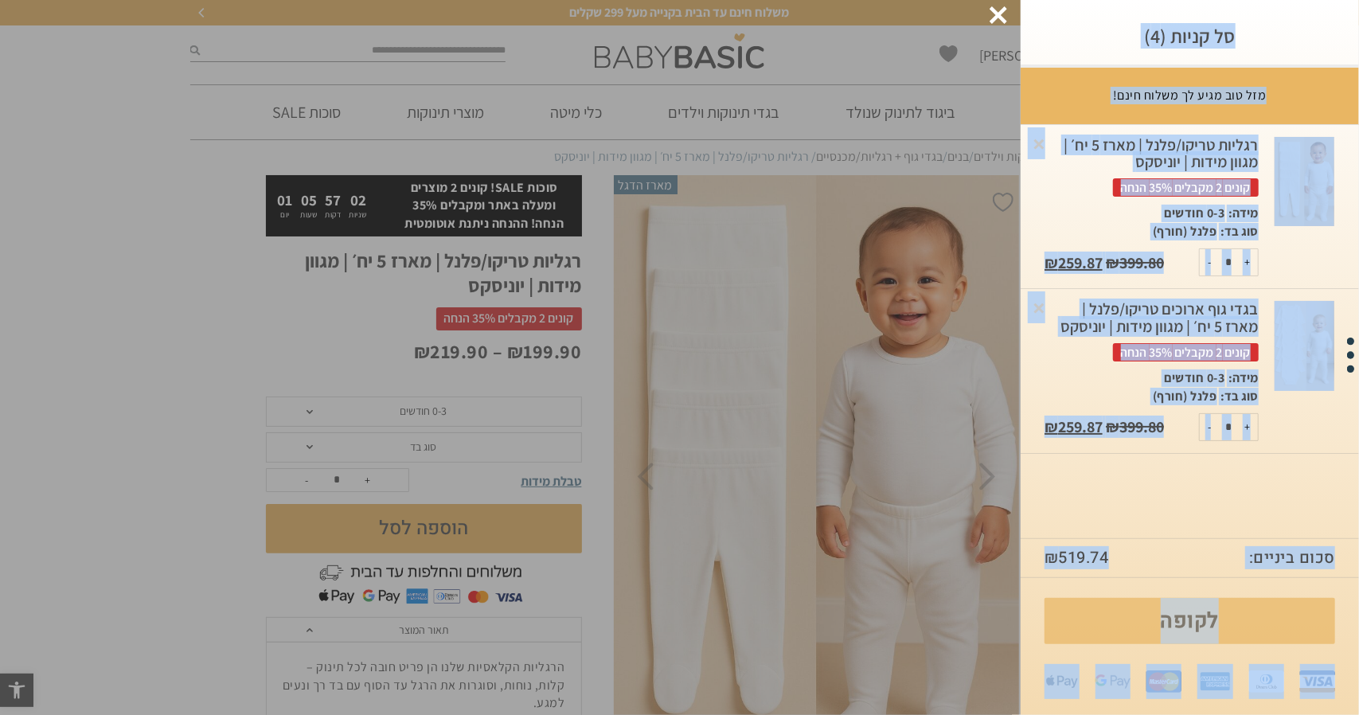
click at [1131, 612] on link "לקופה" at bounding box center [1190, 621] width 291 height 46
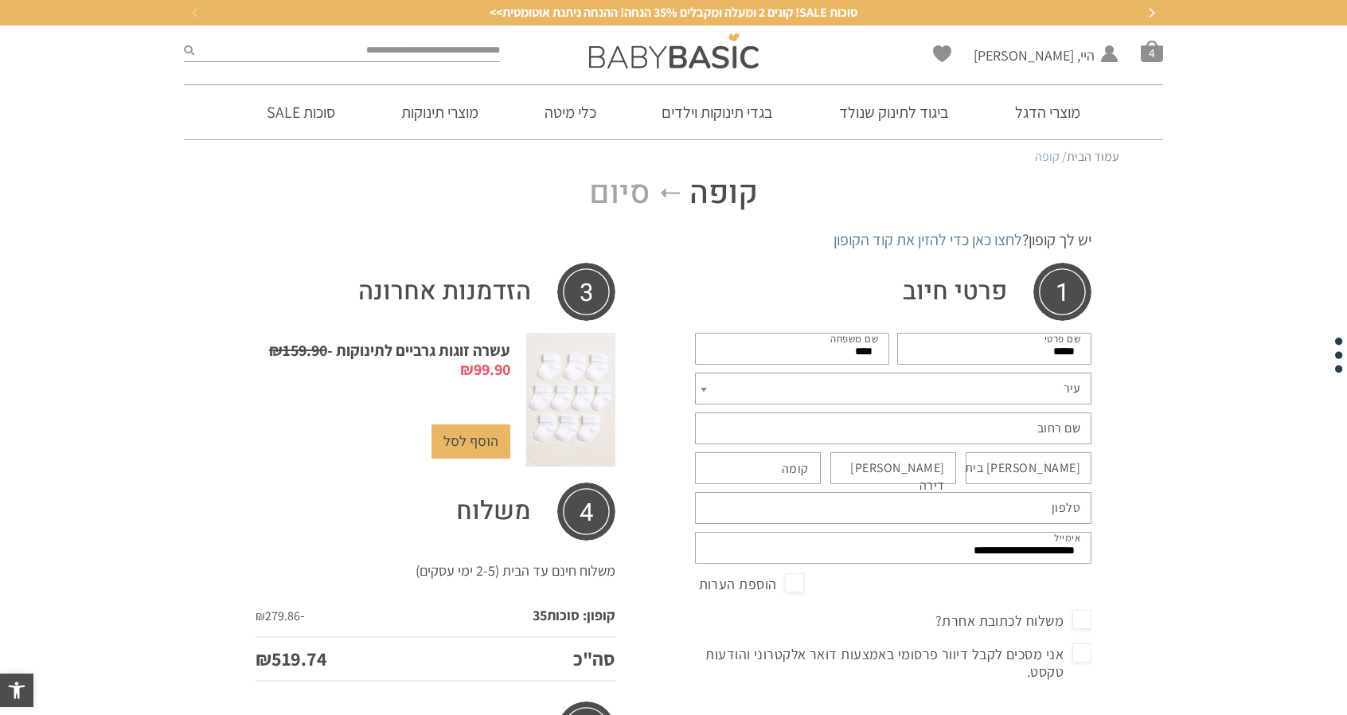
click at [1008, 389] on span "עיר" at bounding box center [893, 389] width 397 height 32
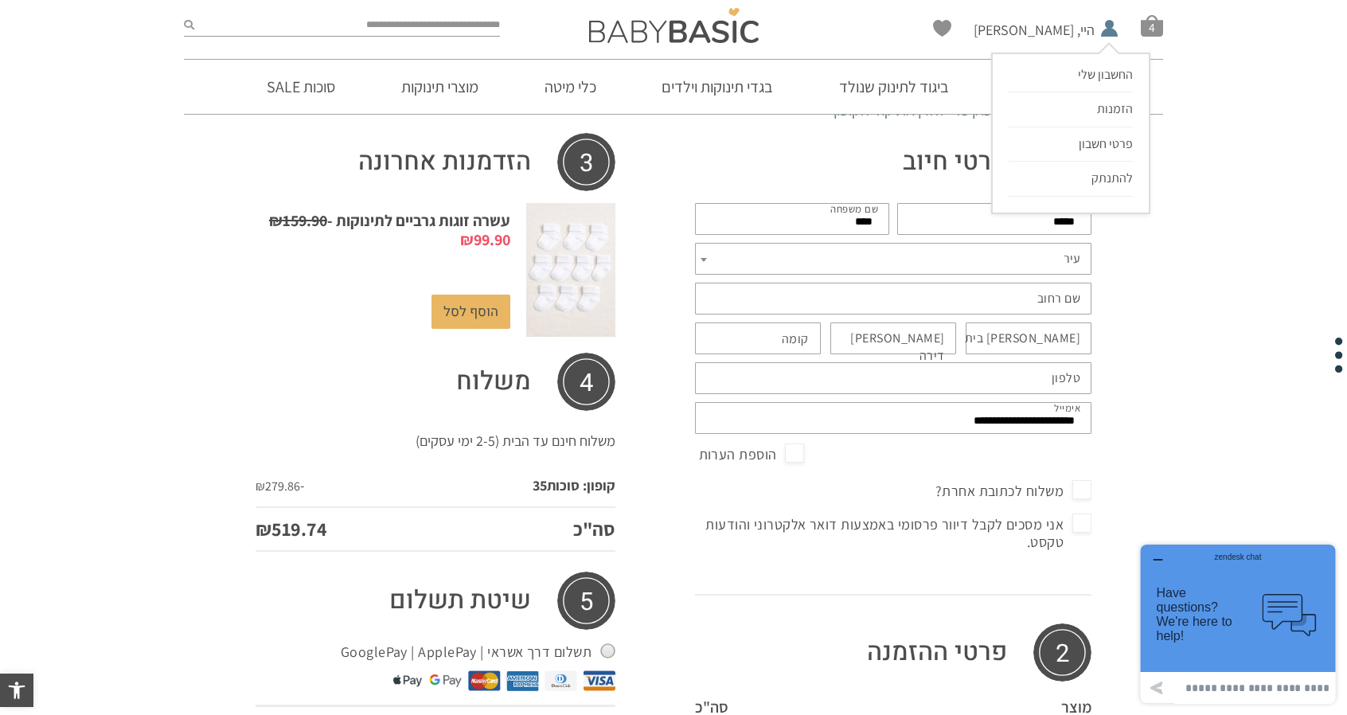
scroll to position [15, 0]
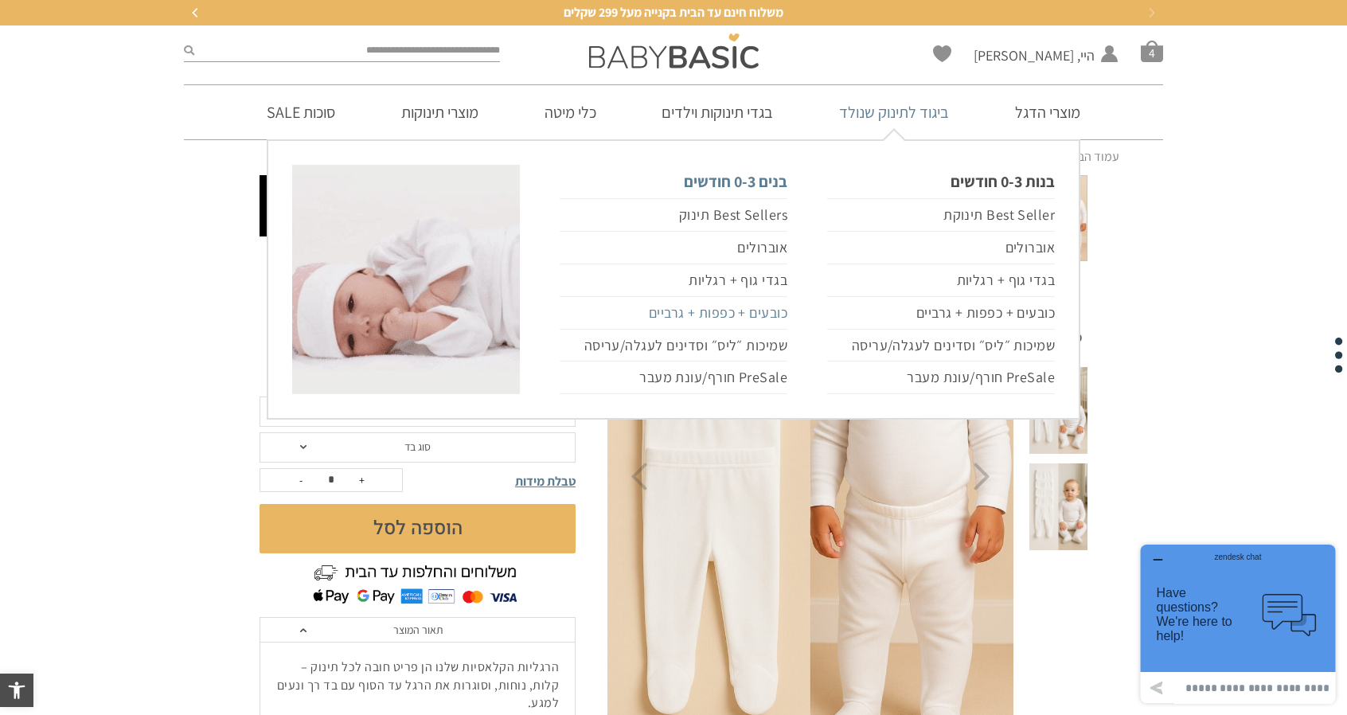
click at [758, 311] on link "כובעים + כפפות + גרביים" at bounding box center [674, 313] width 228 height 33
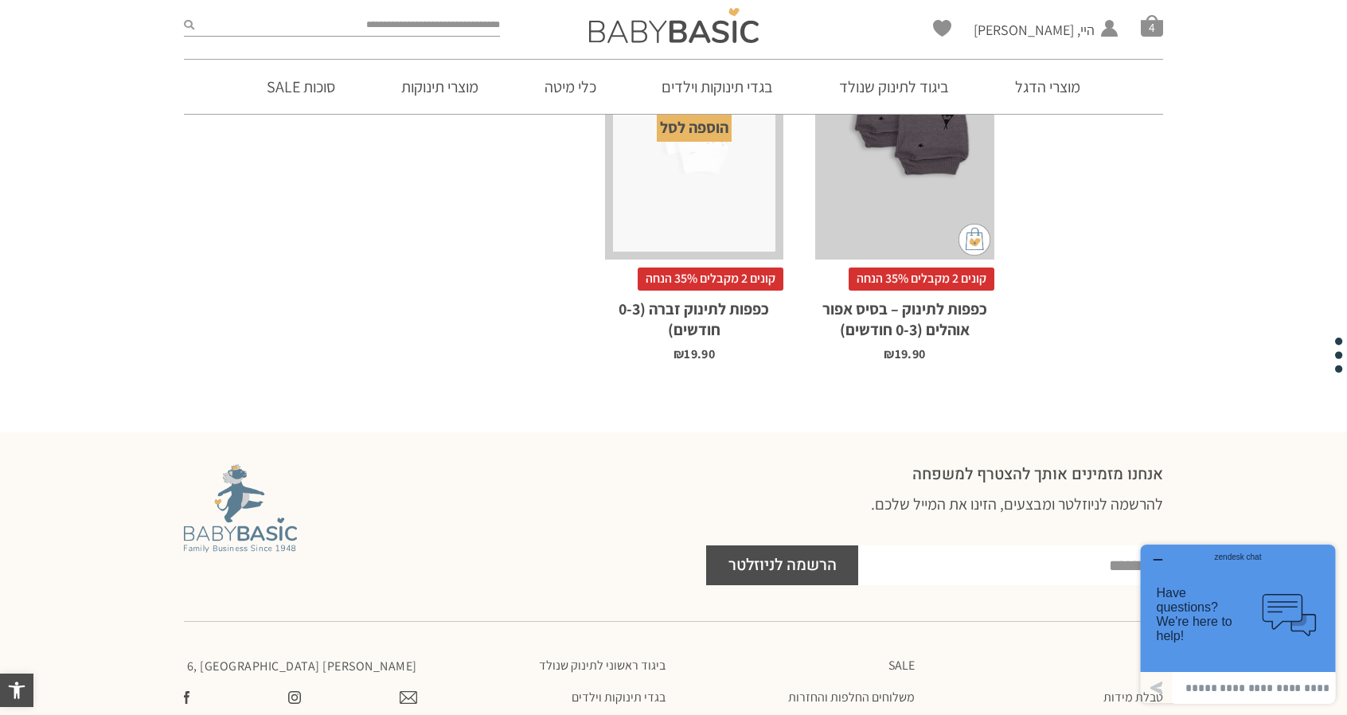
scroll to position [2389, 0]
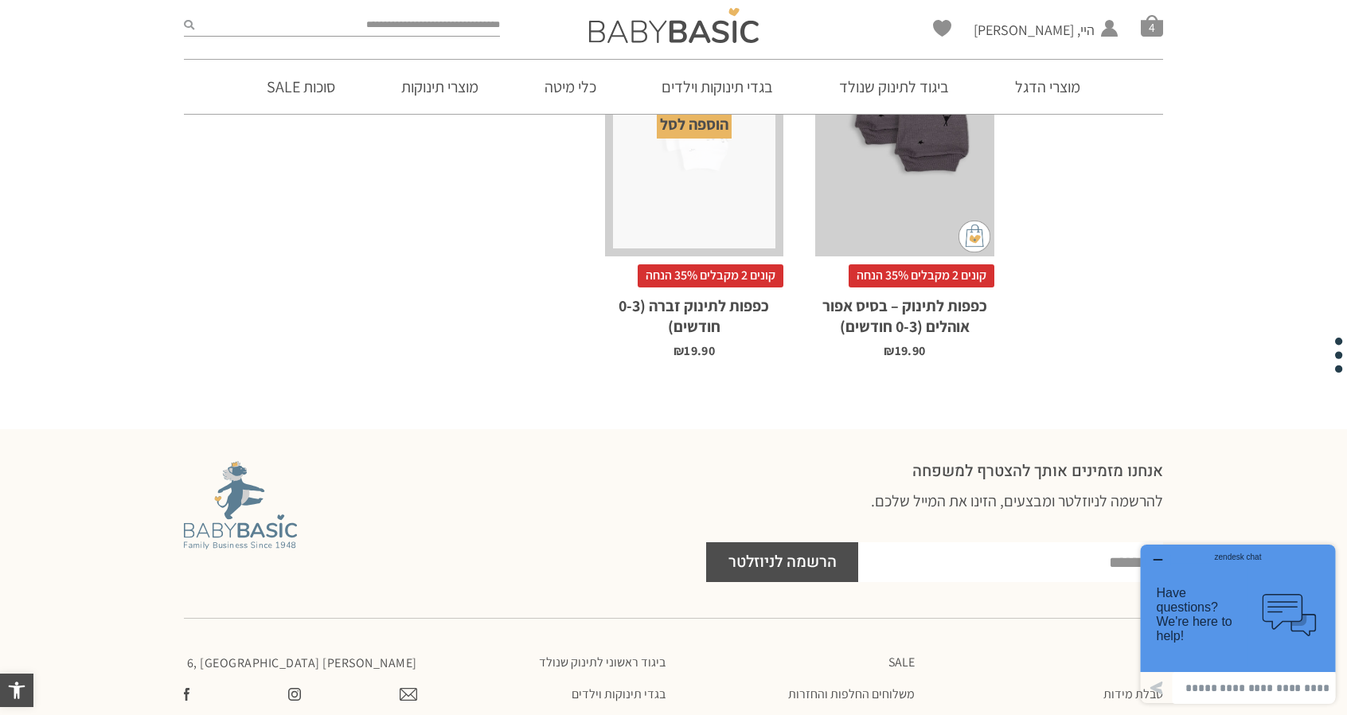
click at [973, 512] on h3 "להרשמה לניוזלטר ומבצעים, הזינו את המייל שלכם." at bounding box center [934, 512] width 457 height 45
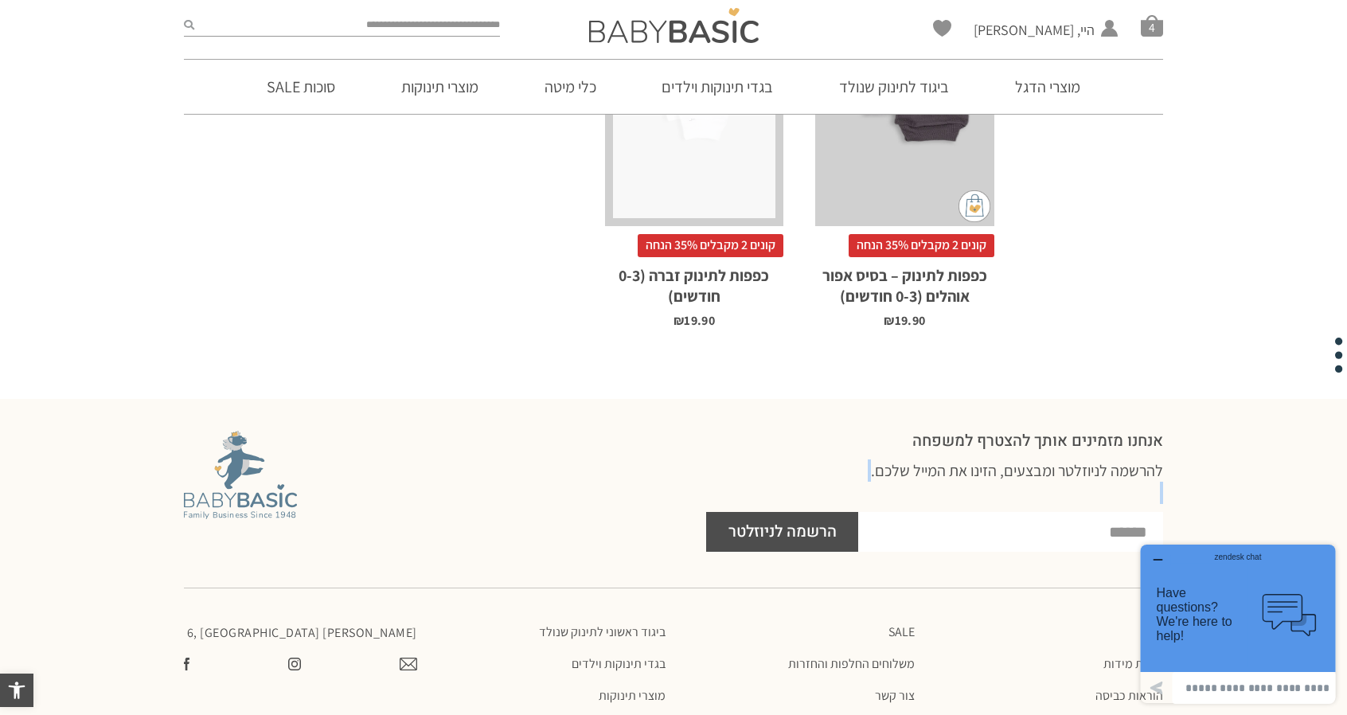
scroll to position [2693, 0]
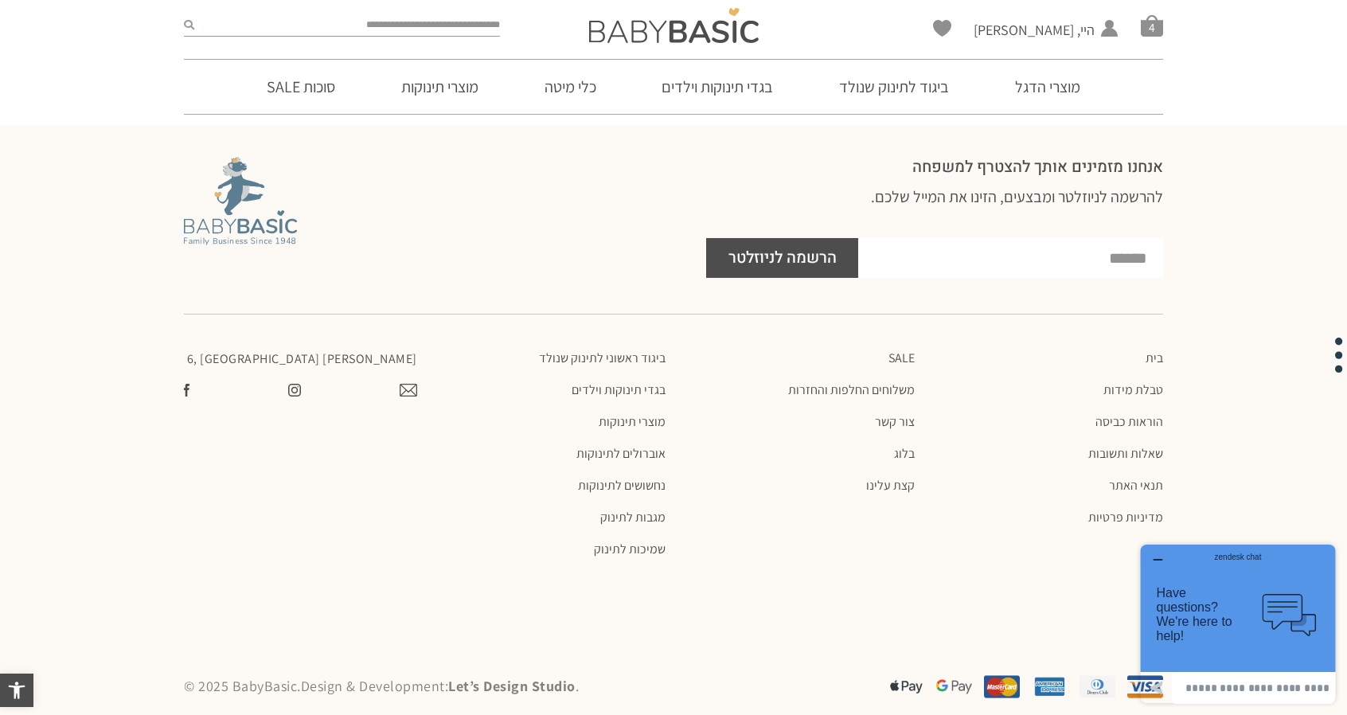
click at [1128, 238] on input "Footer NLTR Form" at bounding box center [1010, 258] width 305 height 40
type input "**********"
click at [806, 246] on span "הרשמה לניוזלטר" at bounding box center [783, 258] width 108 height 40
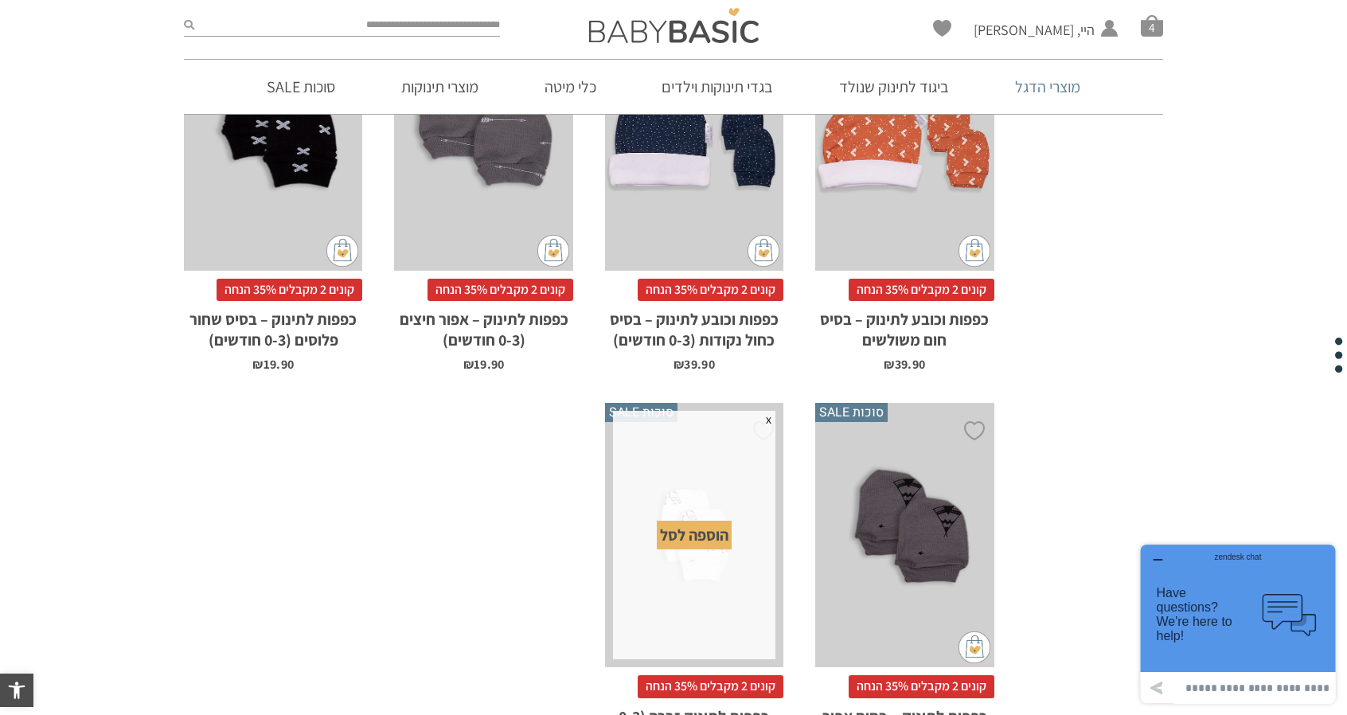
scroll to position [1976, 0]
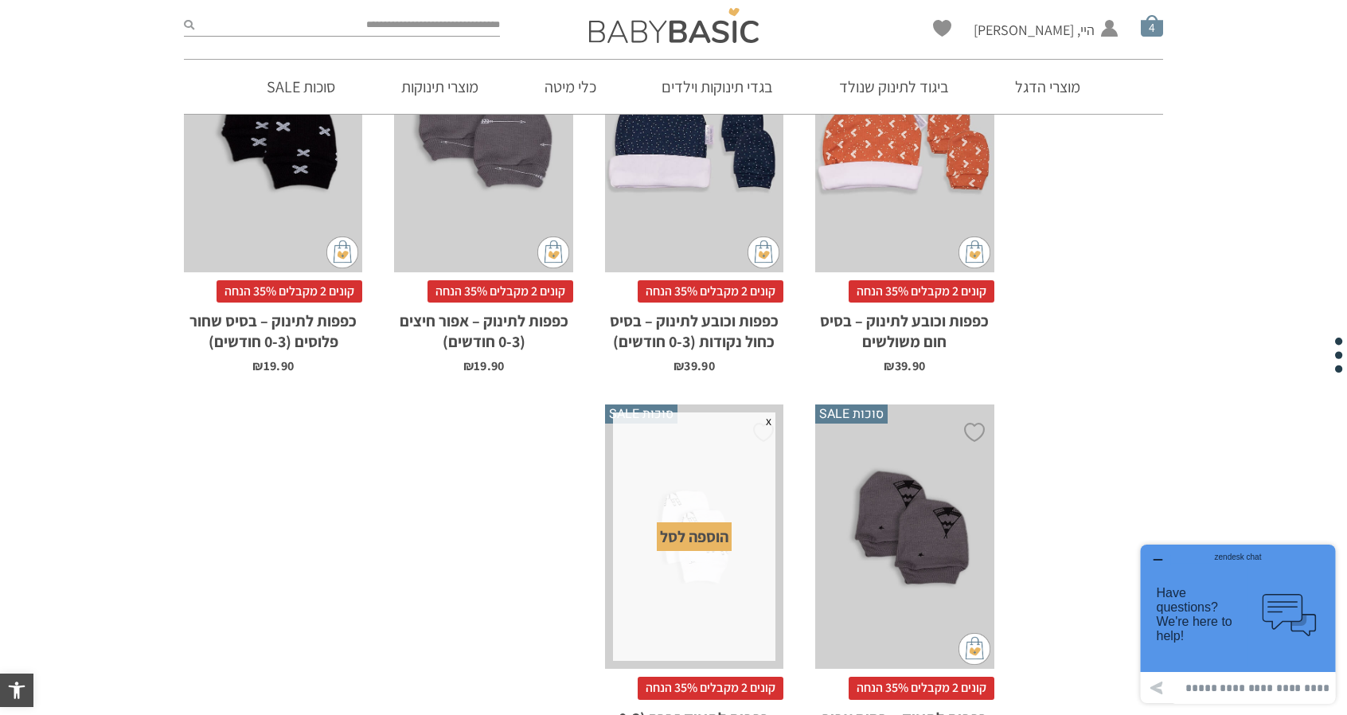
click at [1144, 28] on span "סל קניות" at bounding box center [1152, 25] width 22 height 22
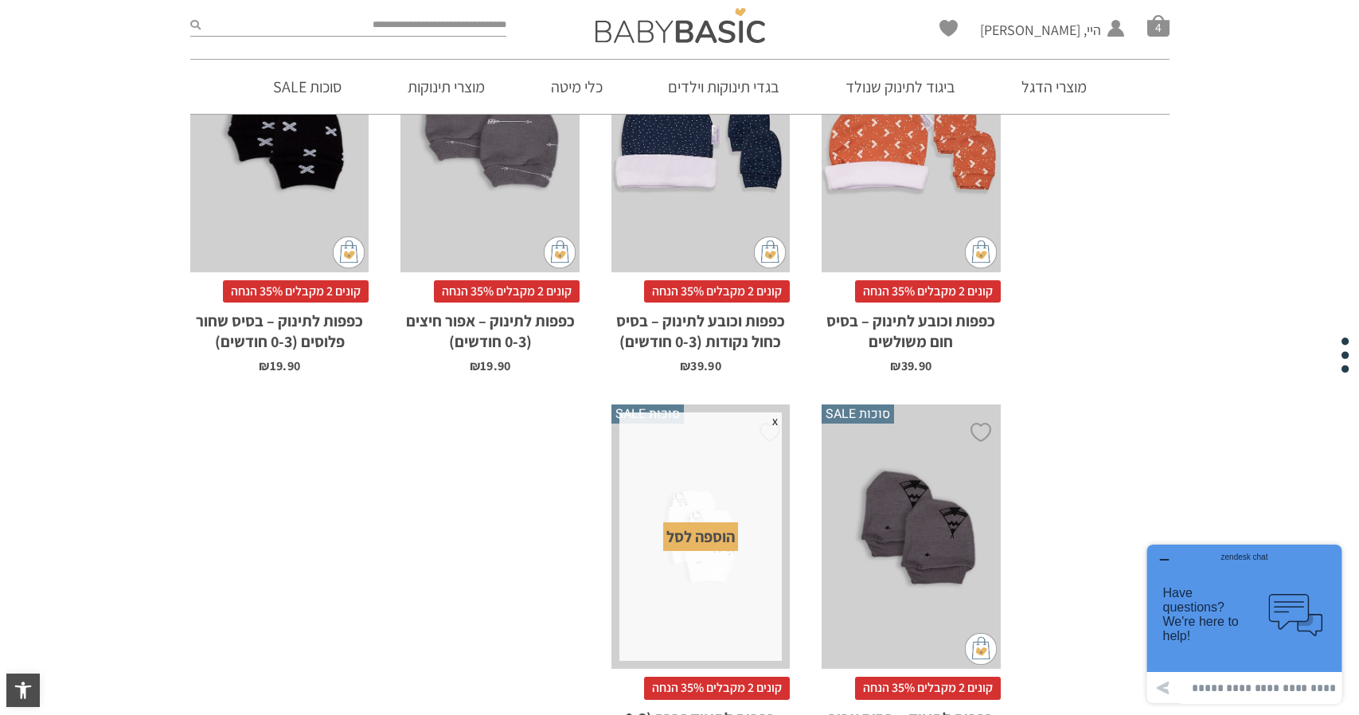
scroll to position [0, 0]
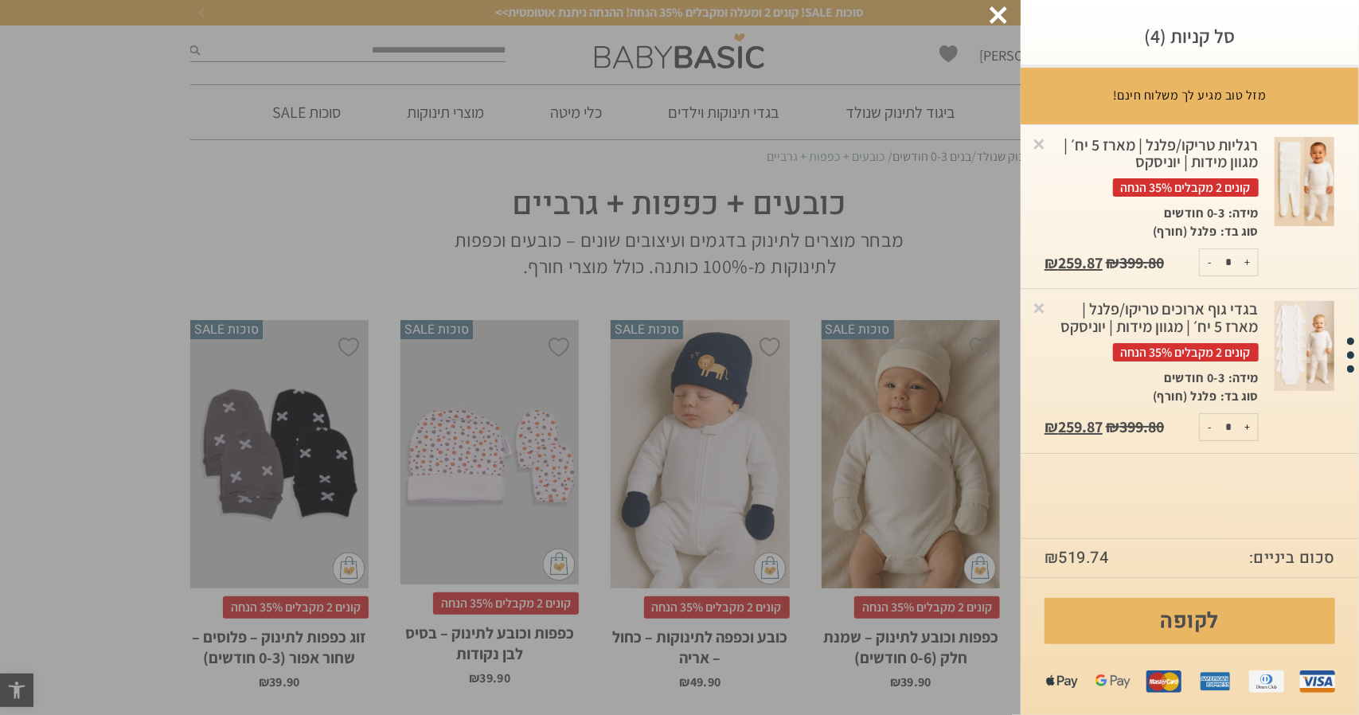
click at [1296, 303] on img at bounding box center [1305, 346] width 60 height 90
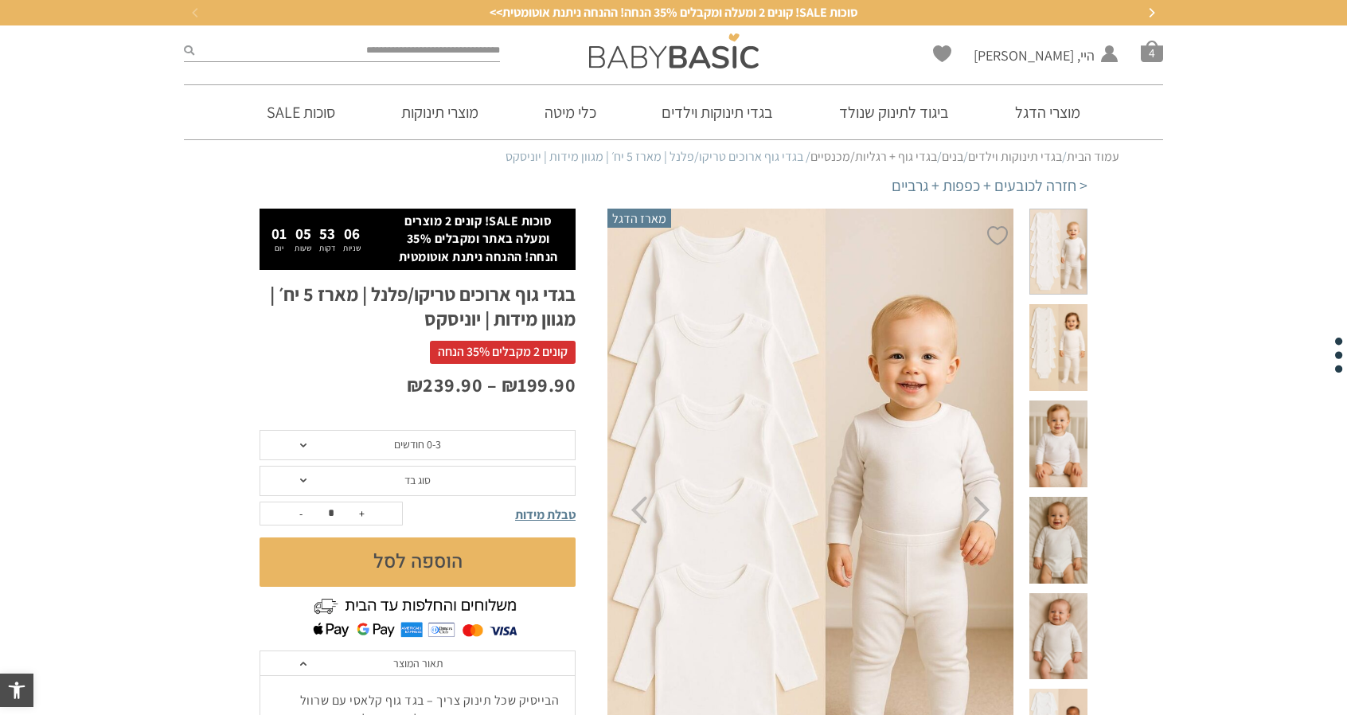
drag, startPoint x: 1054, startPoint y: 562, endPoint x: 1064, endPoint y: 547, distance: 17.9
click at [1055, 593] on span at bounding box center [1059, 636] width 58 height 87
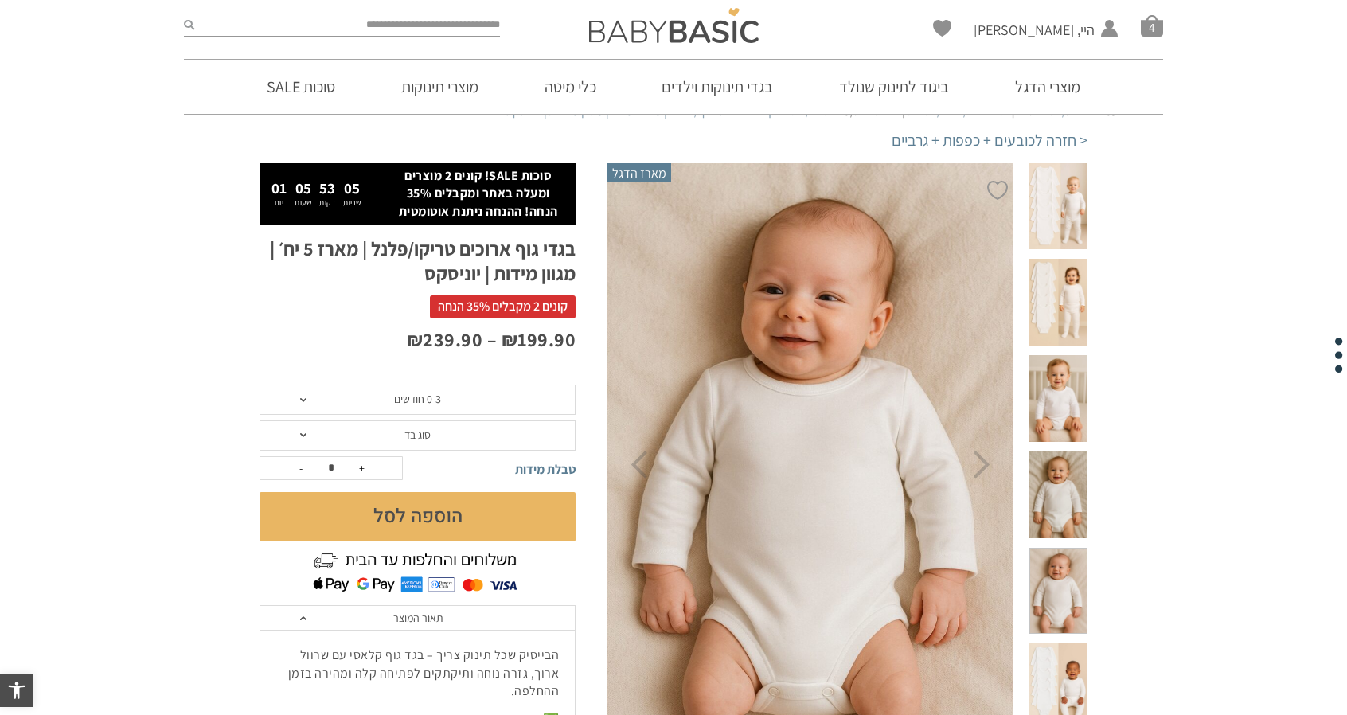
scroll to position [159, 0]
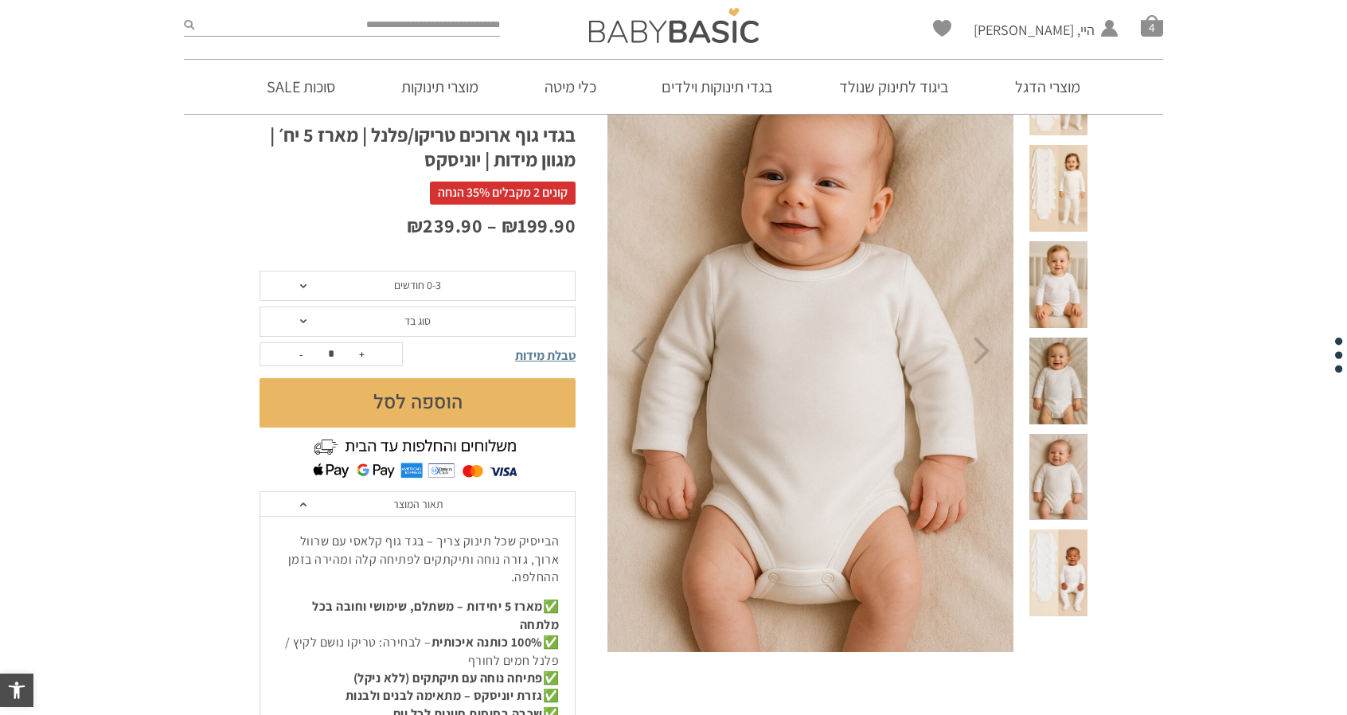
click at [1061, 530] on span at bounding box center [1059, 573] width 58 height 87
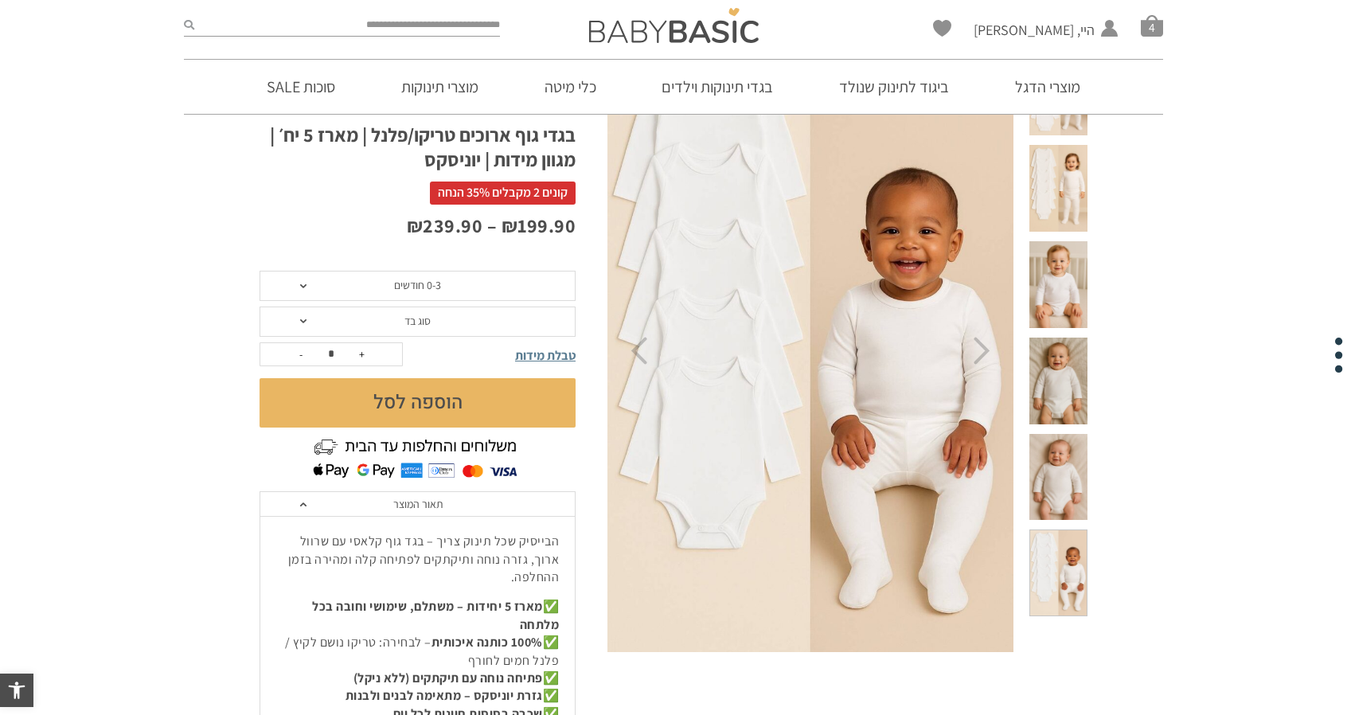
scroll to position [0, 0]
click at [1076, 434] on span at bounding box center [1059, 477] width 58 height 87
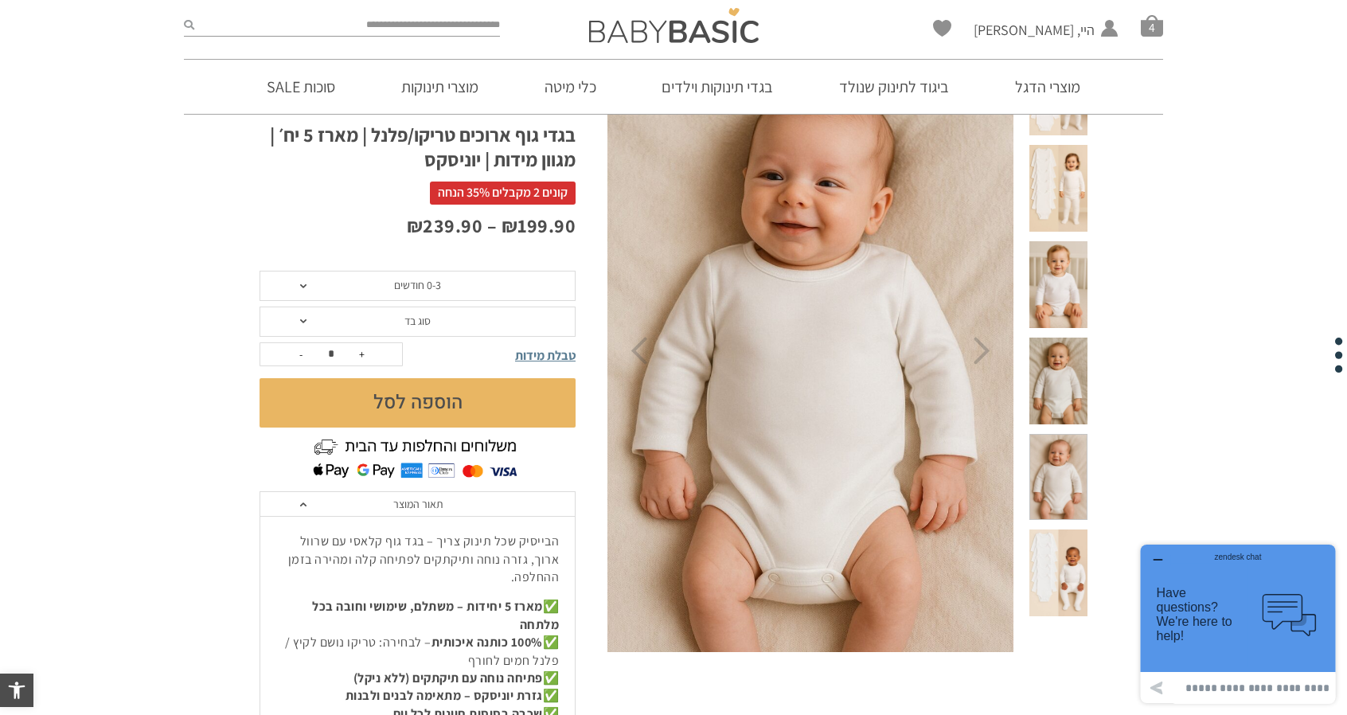
click at [1058, 338] on span at bounding box center [1059, 381] width 58 height 87
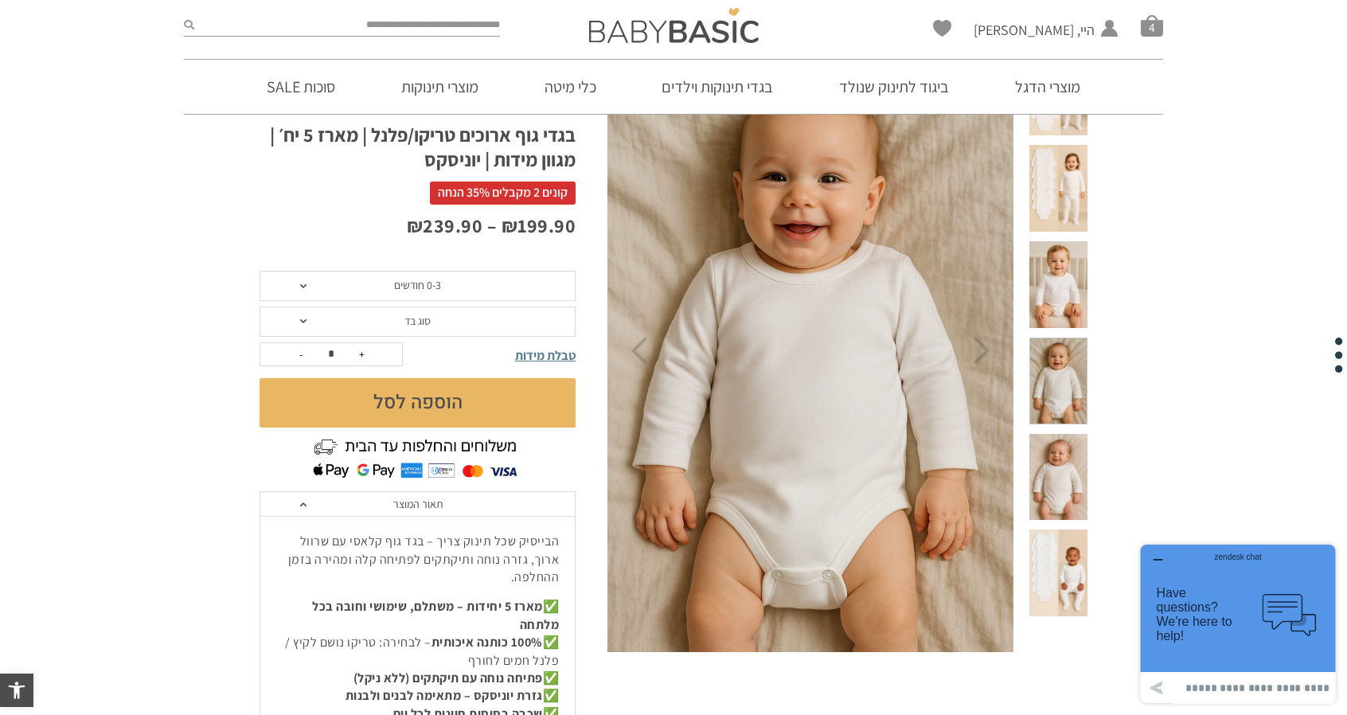
drag, startPoint x: 1073, startPoint y: 156, endPoint x: 1078, endPoint y: 163, distance: 8.6
click at [1075, 160] on span at bounding box center [1059, 188] width 58 height 87
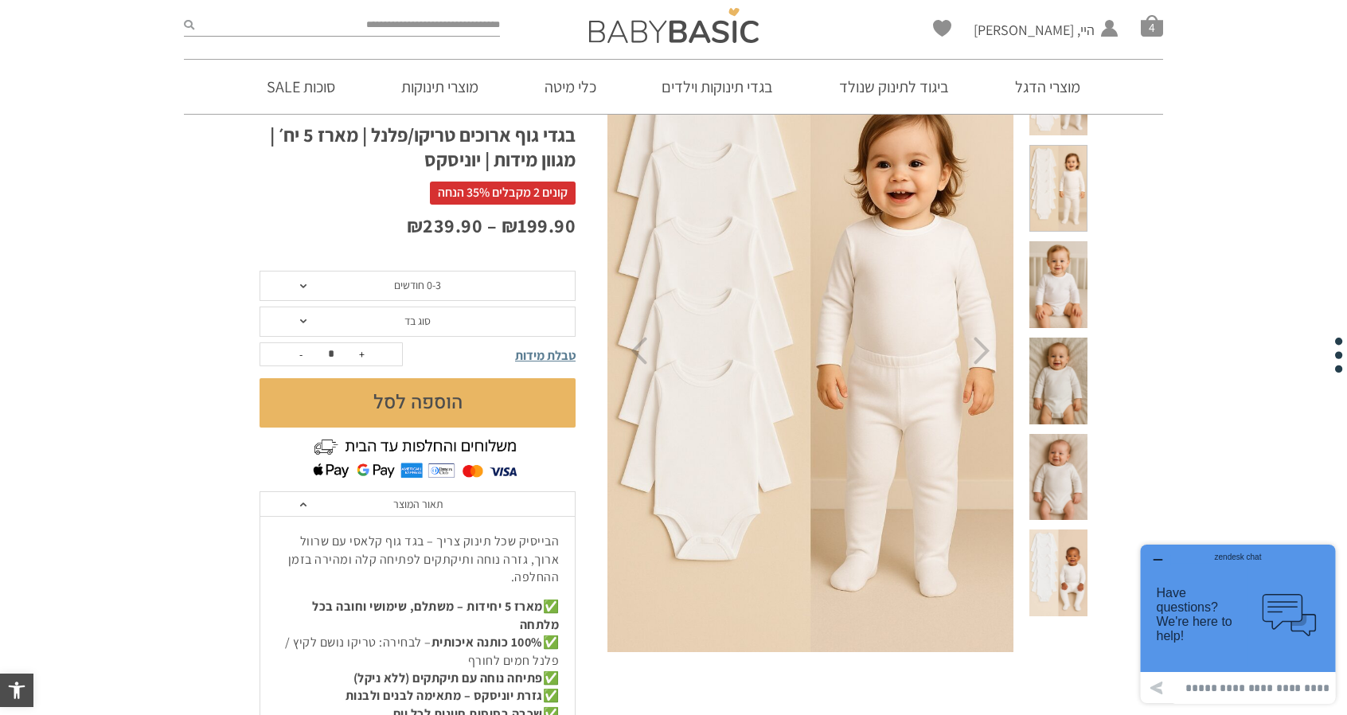
click at [1080, 201] on div at bounding box center [1059, 193] width 58 height 96
click at [1069, 250] on span at bounding box center [1059, 284] width 58 height 87
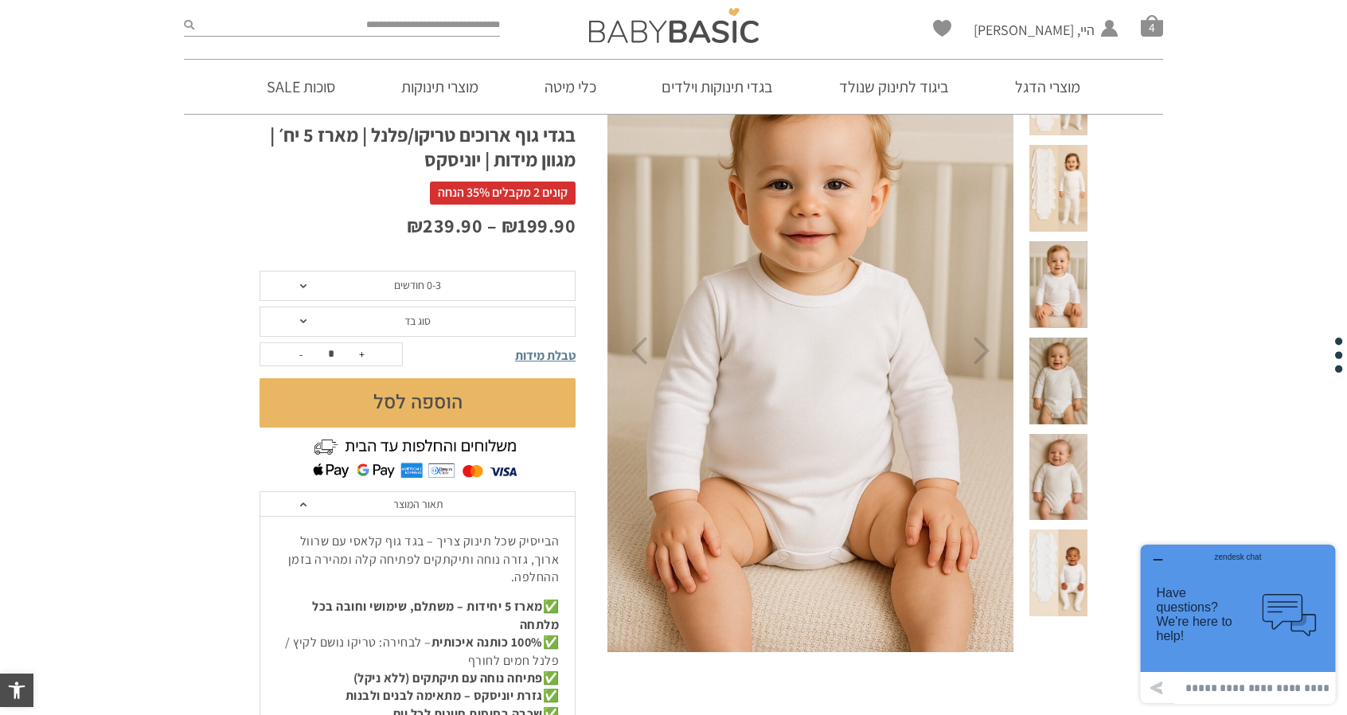
click at [1159, 15] on span "סל קניות" at bounding box center [1152, 25] width 22 height 22
click at [0, 0] on div at bounding box center [0, 0] width 0 height 0
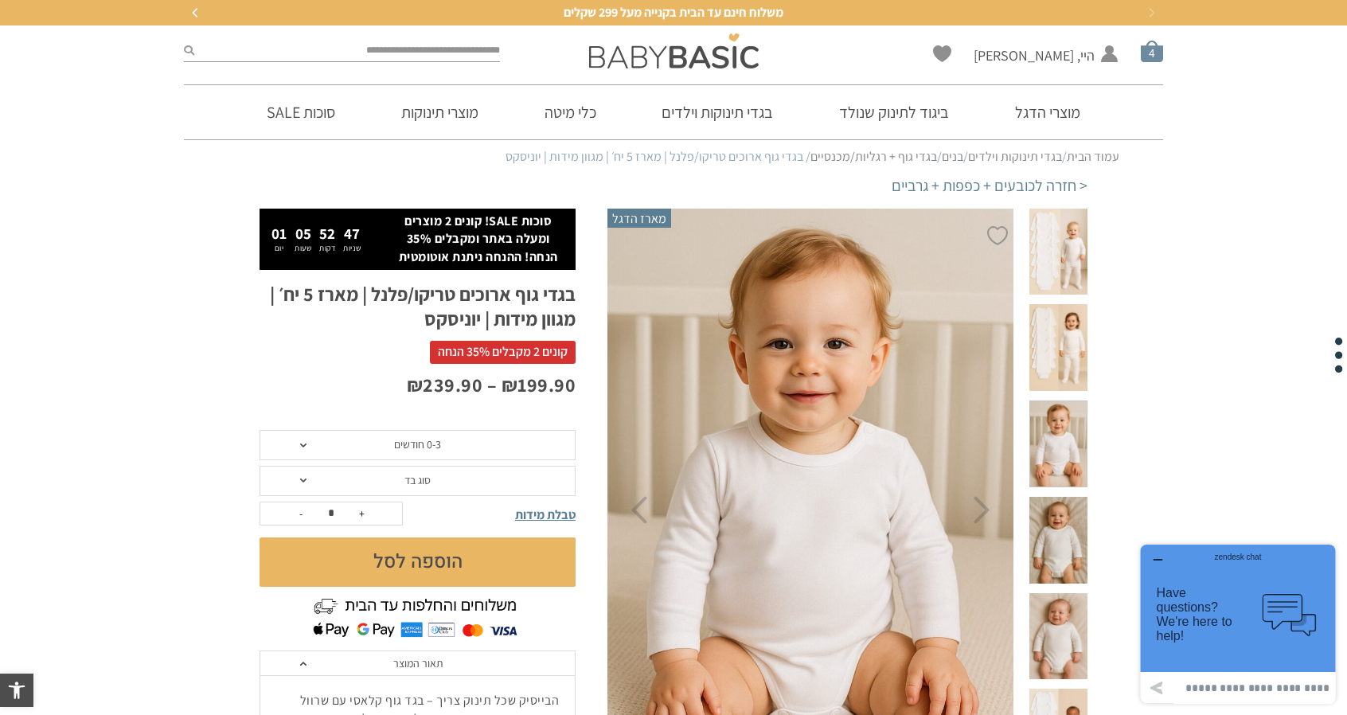
click at [1151, 52] on span "סל קניות" at bounding box center [1152, 51] width 22 height 22
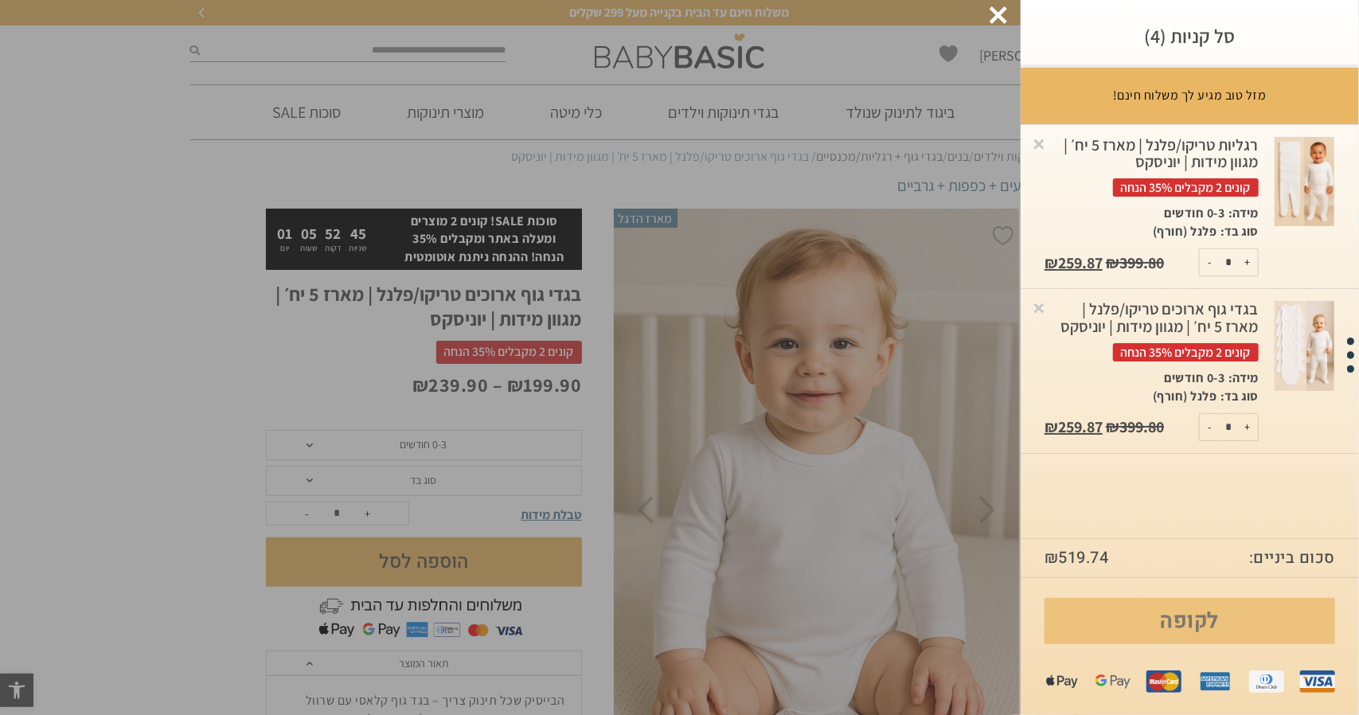
click at [1115, 634] on link "לקופה" at bounding box center [1190, 621] width 291 height 46
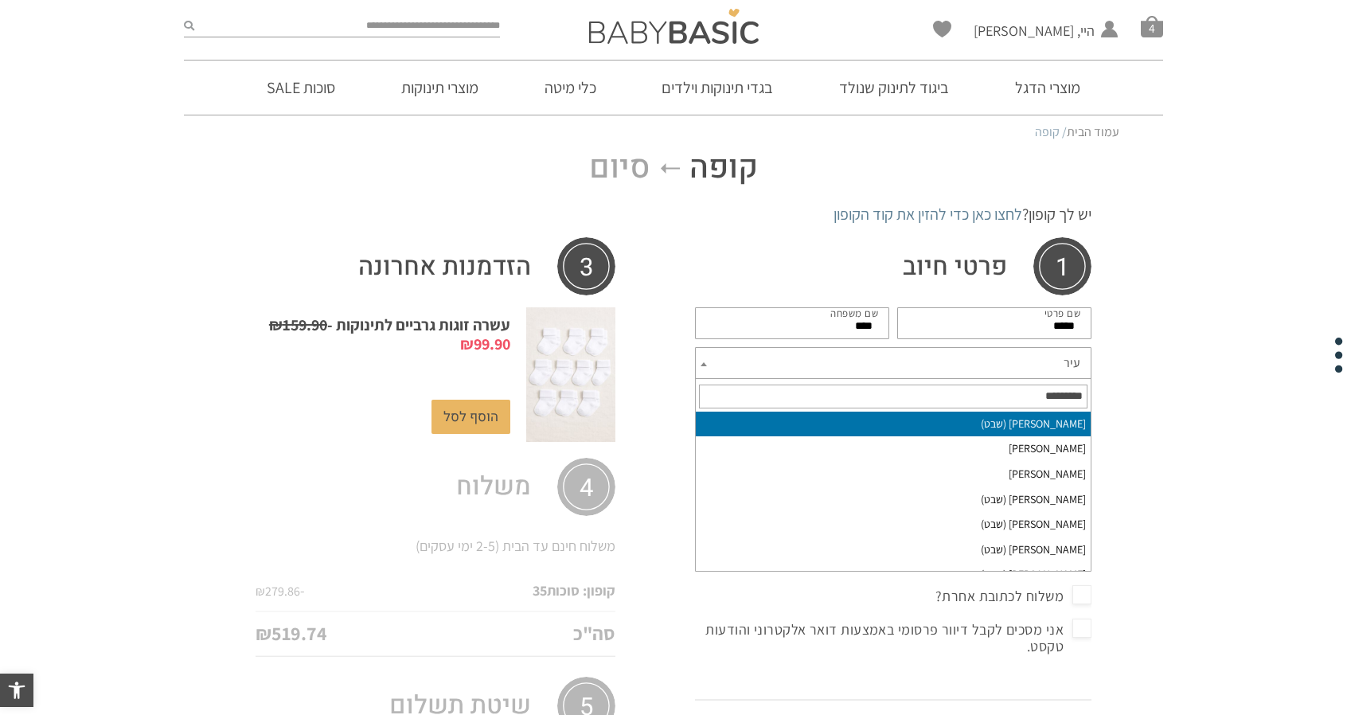
click at [967, 367] on span "עיר" at bounding box center [893, 363] width 397 height 32
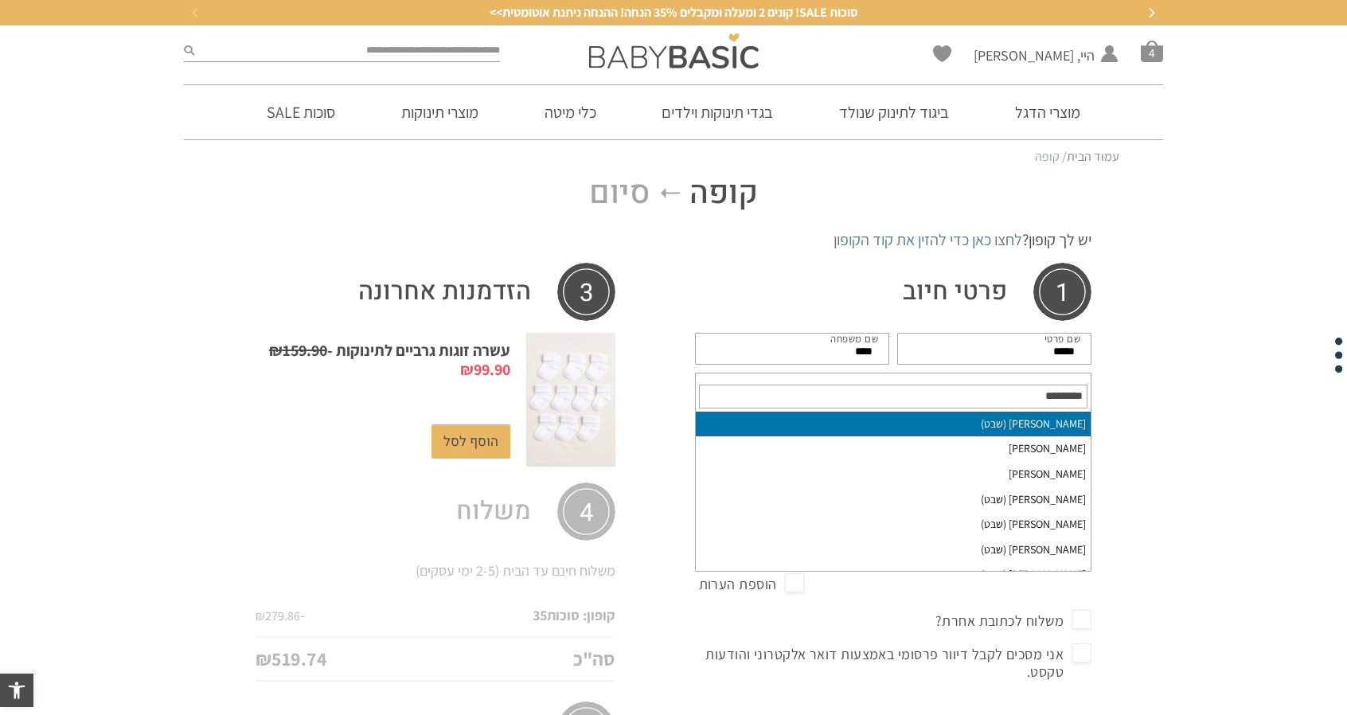
click at [998, 387] on input "text" at bounding box center [893, 397] width 389 height 24
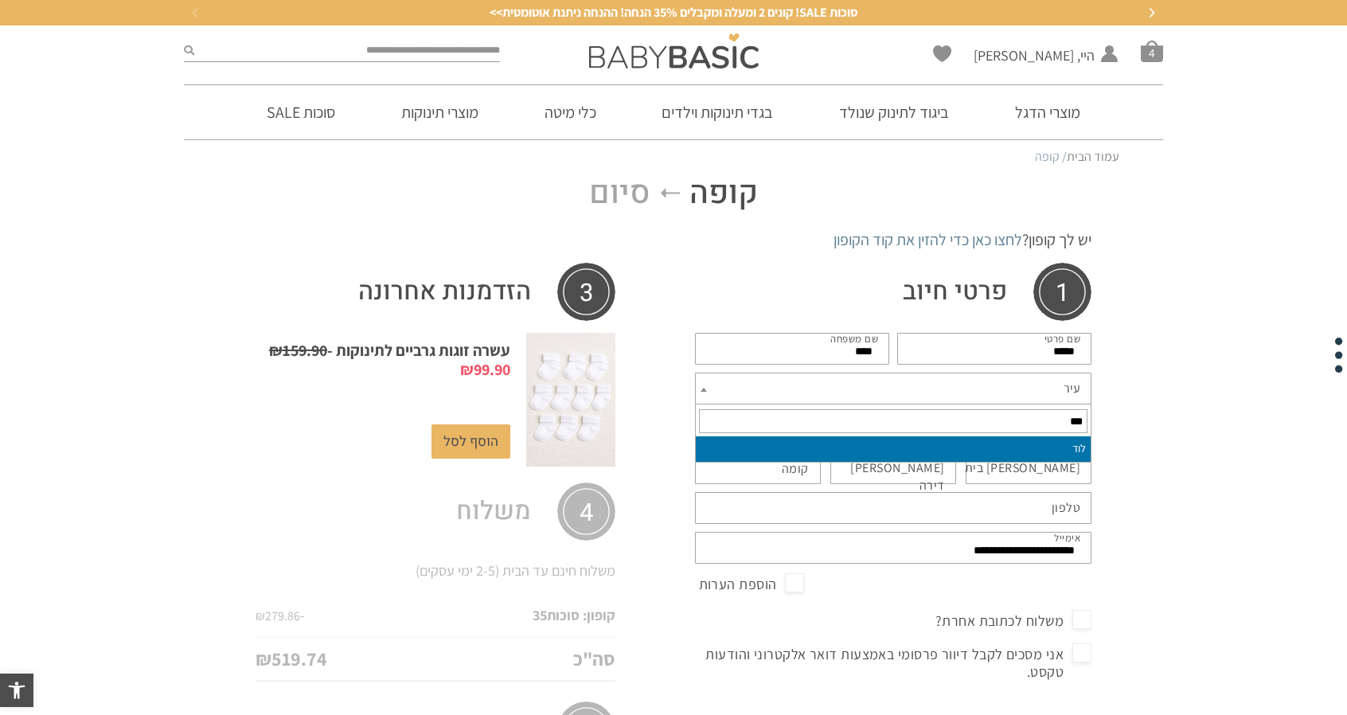
type input "***"
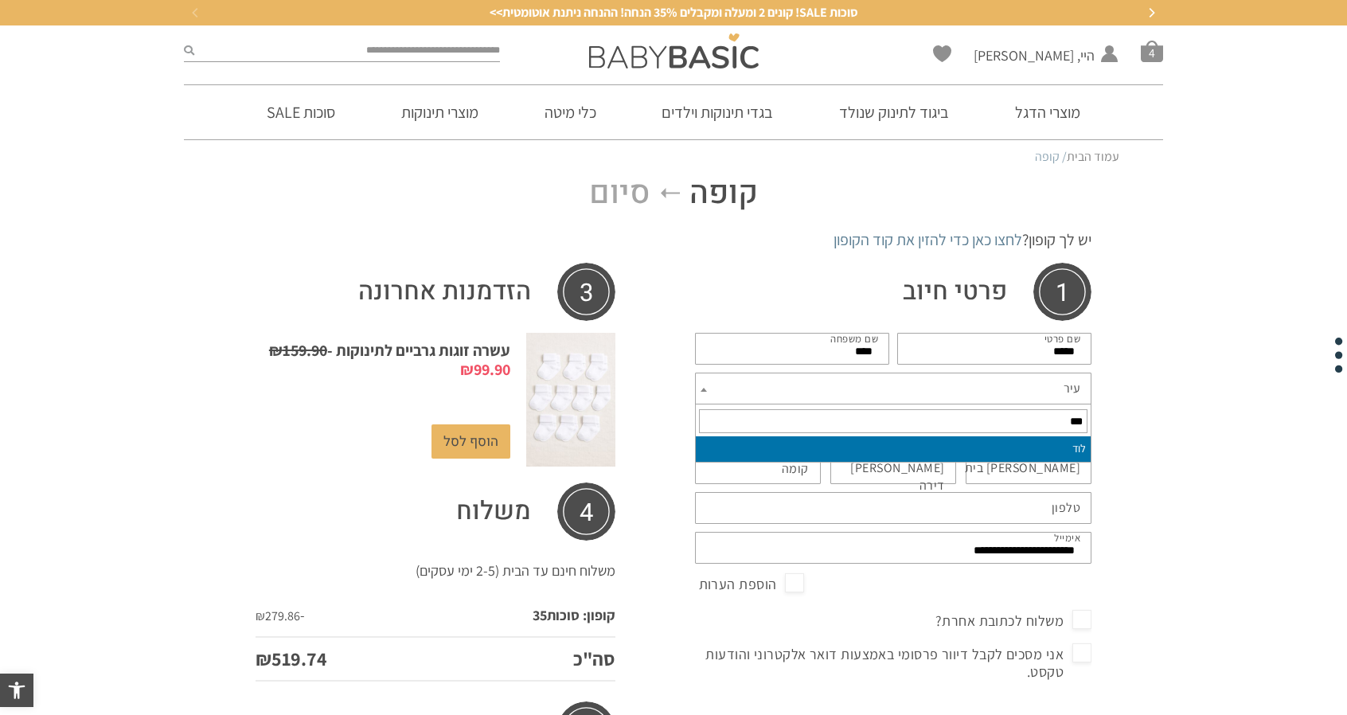
select select "***"
drag, startPoint x: 1011, startPoint y: 441, endPoint x: 1058, endPoint y: 454, distance: 47.9
click at [1011, 441] on input "שם רחוב *" at bounding box center [893, 428] width 397 height 32
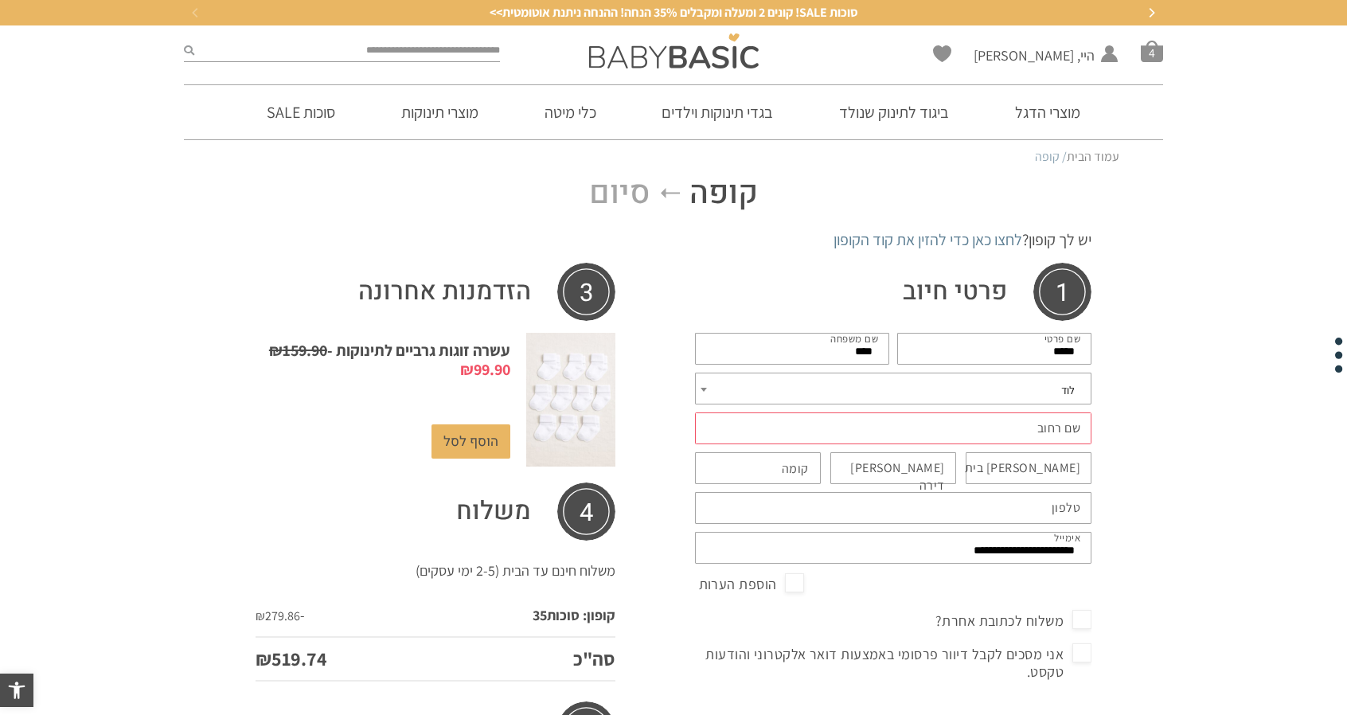
click at [1070, 464] on label "[PERSON_NAME] בית *" at bounding box center [1023, 468] width 116 height 18
click at [1070, 464] on input "[PERSON_NAME] בית *" at bounding box center [1029, 468] width 126 height 32
click at [1070, 464] on label "[PERSON_NAME] בית *" at bounding box center [1023, 468] width 116 height 18
click at [1070, 464] on input "[PERSON_NAME] בית *" at bounding box center [1029, 468] width 126 height 32
click at [1022, 464] on input "[PERSON_NAME] בית *" at bounding box center [1029, 468] width 126 height 32
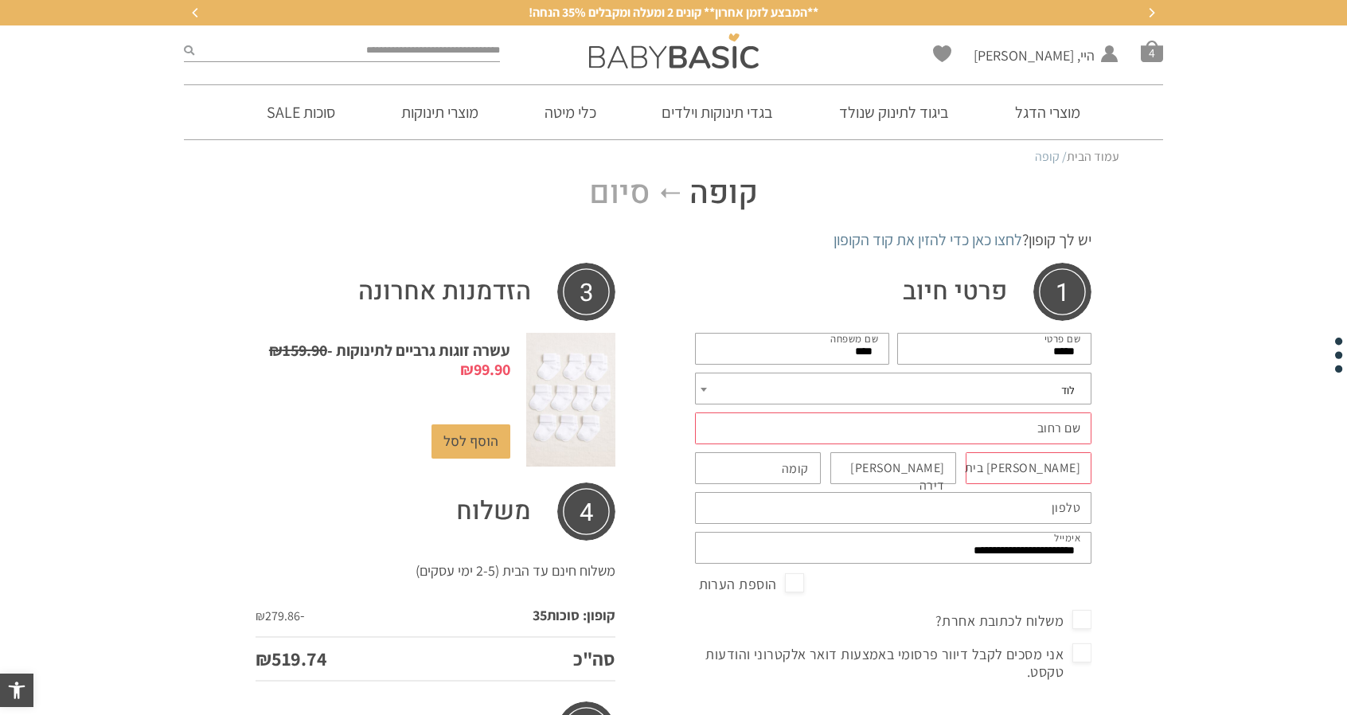
click at [1022, 464] on input "מס בית *" at bounding box center [1029, 468] width 126 height 32
type input "*"
click at [932, 467] on label "מס דירה (אופציונלי)" at bounding box center [885, 477] width 119 height 36
click at [932, 467] on input "מס דירה (אופציונלי)" at bounding box center [894, 468] width 126 height 32
type input "*"
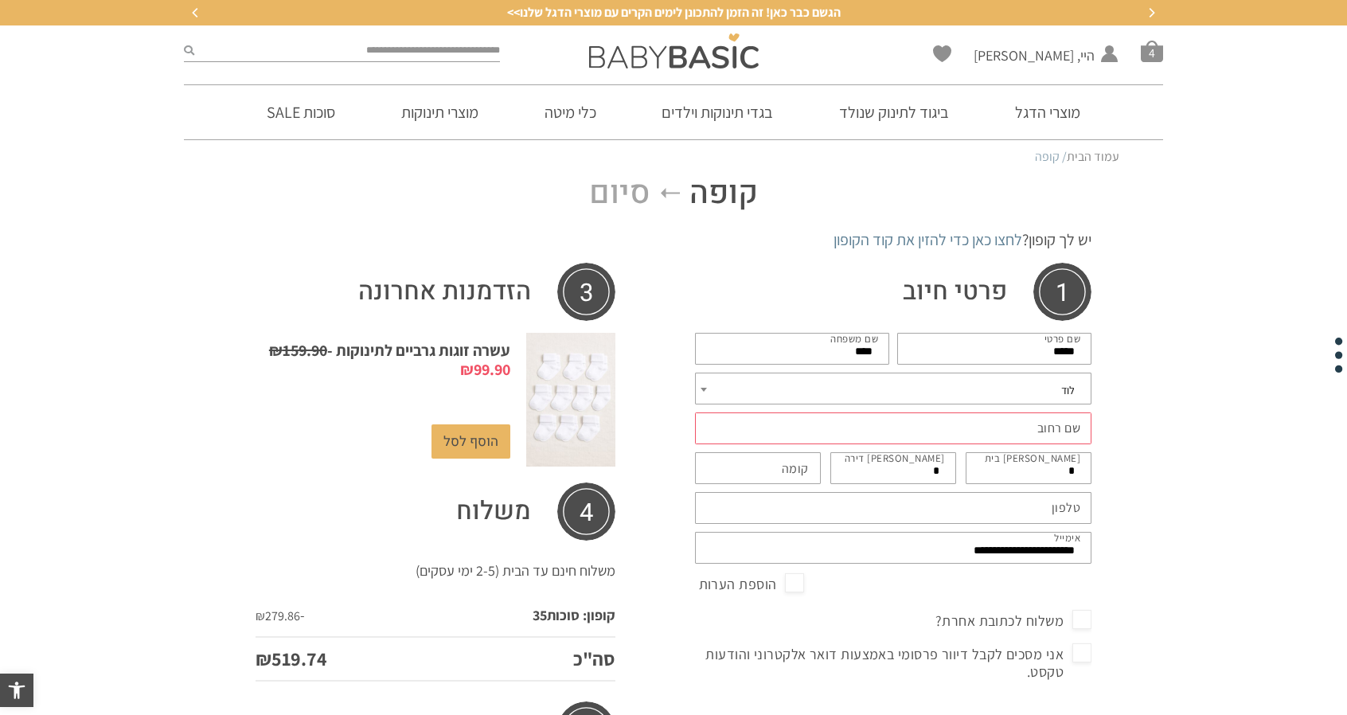
click at [786, 471] on label "קומה (אופציונלי)" at bounding box center [795, 469] width 27 height 18
click at [786, 471] on input "קומה (אופציונלי)" at bounding box center [758, 468] width 126 height 32
click at [786, 471] on label "קומה (אופציונלי)" at bounding box center [795, 469] width 27 height 18
click at [786, 471] on input "קומה (אופציונלי)" at bounding box center [758, 468] width 126 height 32
click at [790, 461] on label "קומה (אופציונלי)" at bounding box center [795, 469] width 27 height 18
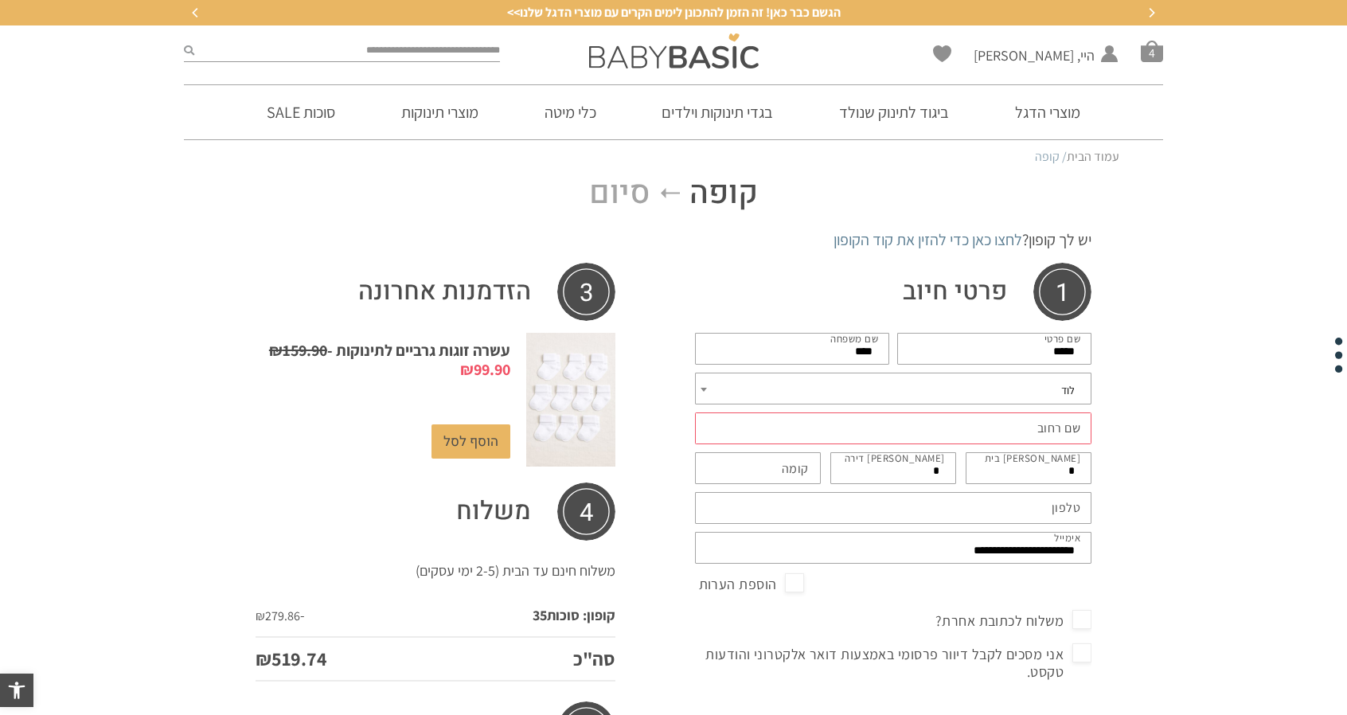
click at [790, 461] on input "קומה (אופציונלי)" at bounding box center [758, 468] width 126 height 32
type input "****"
click at [846, 514] on input "טלפון *" at bounding box center [893, 508] width 397 height 32
type input "**********"
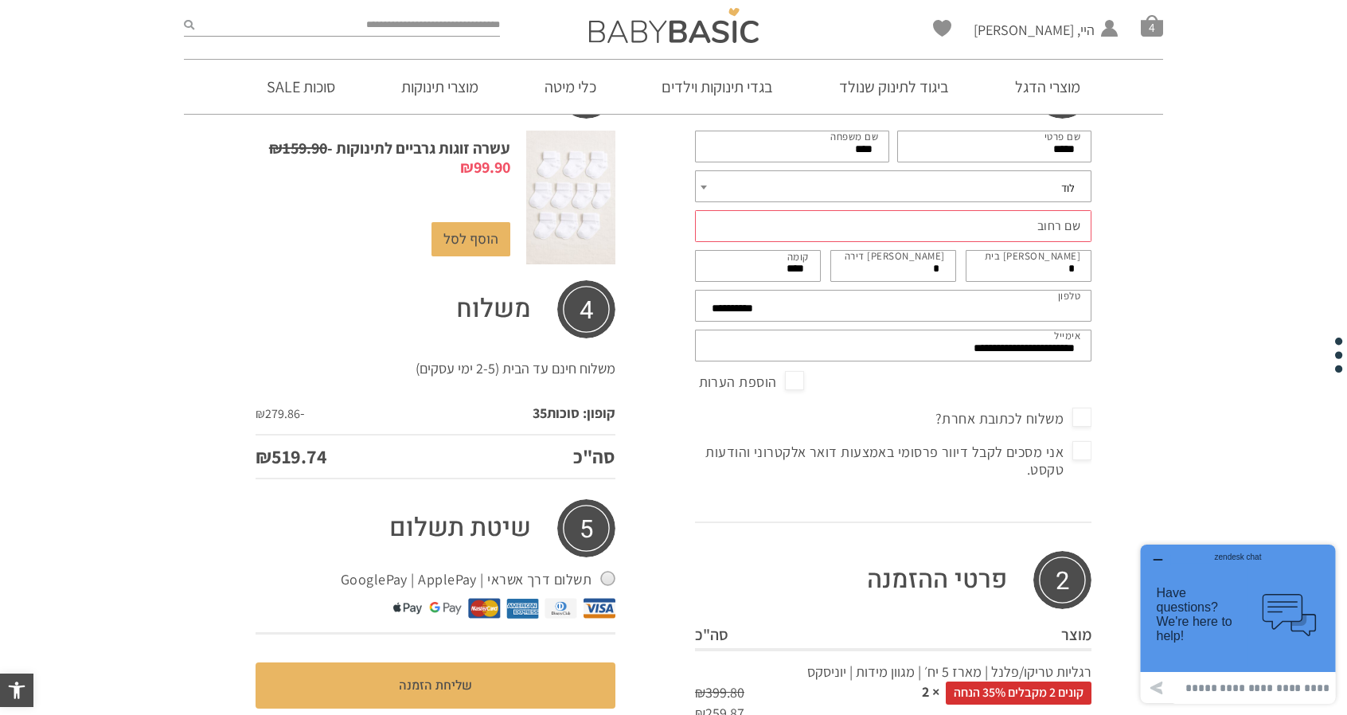
scroll to position [334, 0]
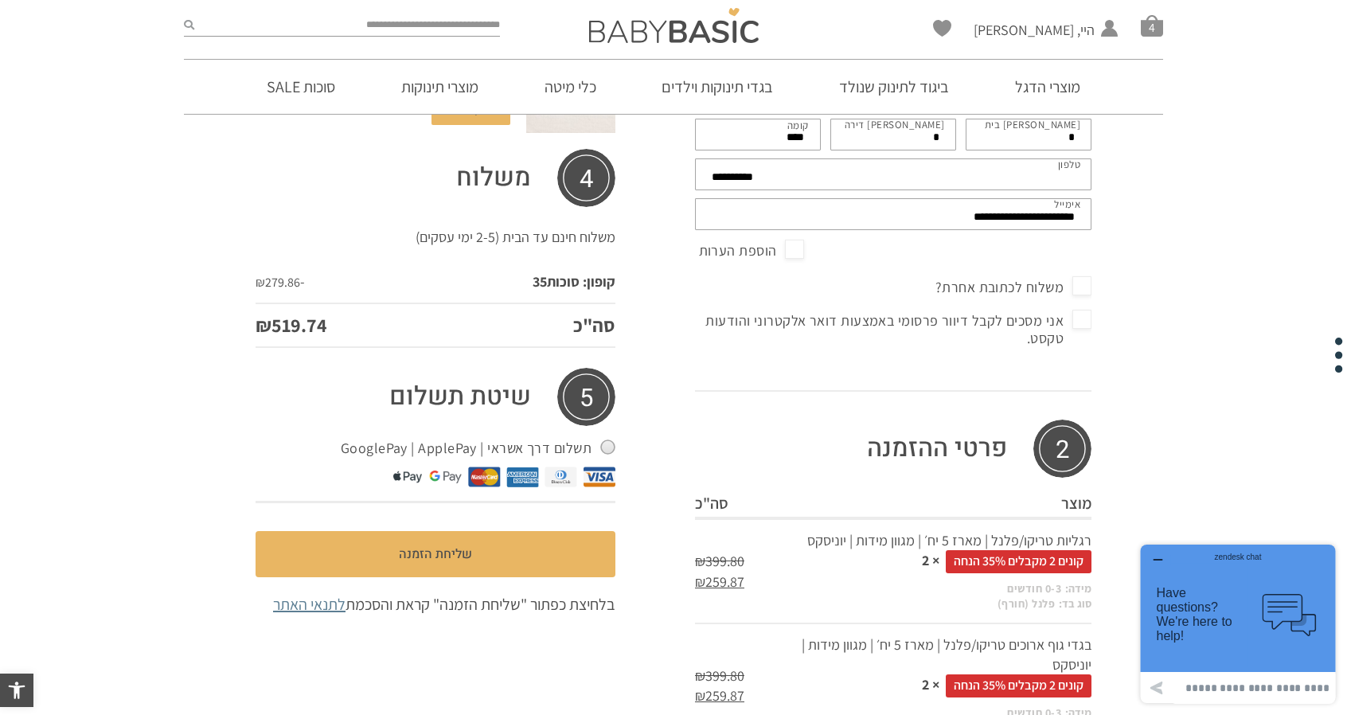
click at [489, 450] on label "תשלום דרך אשראי | GooglePay | ApplePay" at bounding box center [478, 448] width 275 height 25
click at [513, 442] on label "תשלום דרך אשראי | GooglePay | ApplePay" at bounding box center [478, 448] width 275 height 25
drag, startPoint x: 513, startPoint y: 442, endPoint x: 502, endPoint y: 440, distance: 11.3
click at [510, 440] on label "תשלום דרך אשראי | GooglePay | ApplePay" at bounding box center [478, 448] width 275 height 25
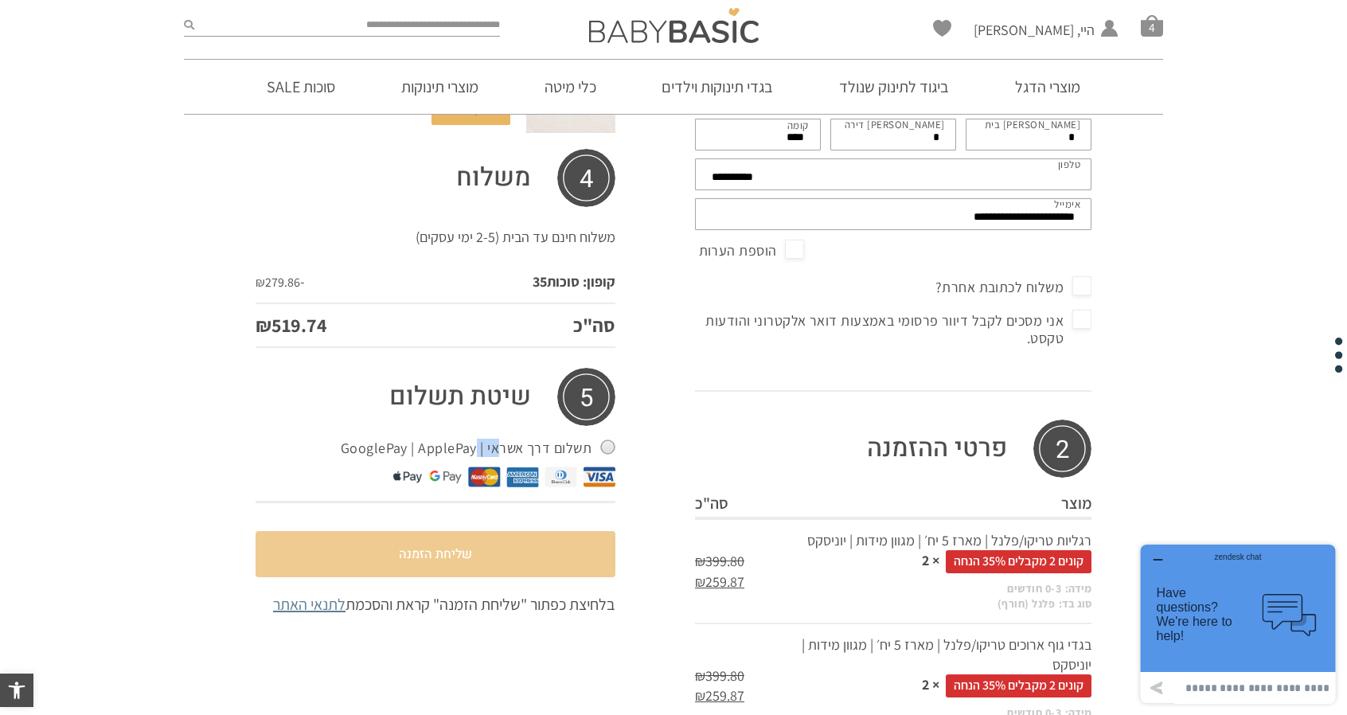
click at [424, 557] on button "שליחת הזמנה" at bounding box center [436, 554] width 360 height 46
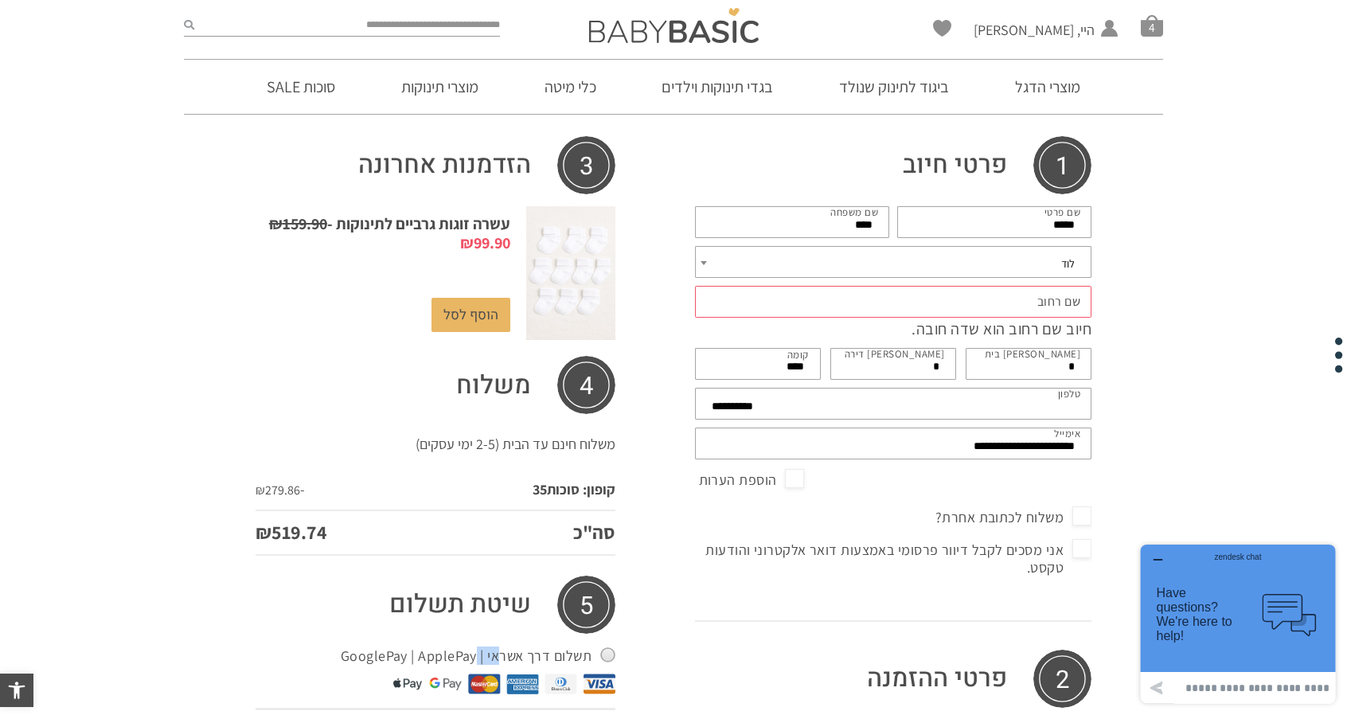
scroll to position [170, 0]
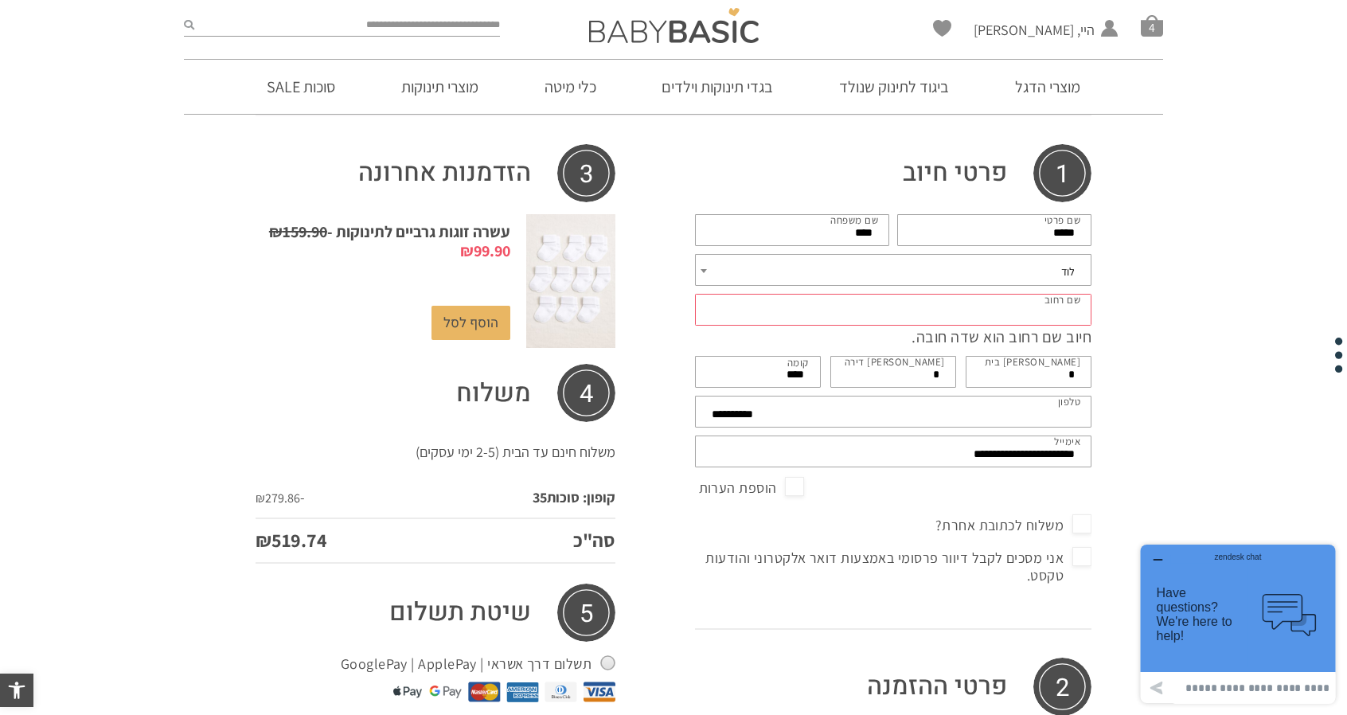
click at [952, 305] on input "שם רחוב *" at bounding box center [893, 310] width 397 height 32
type input "*"
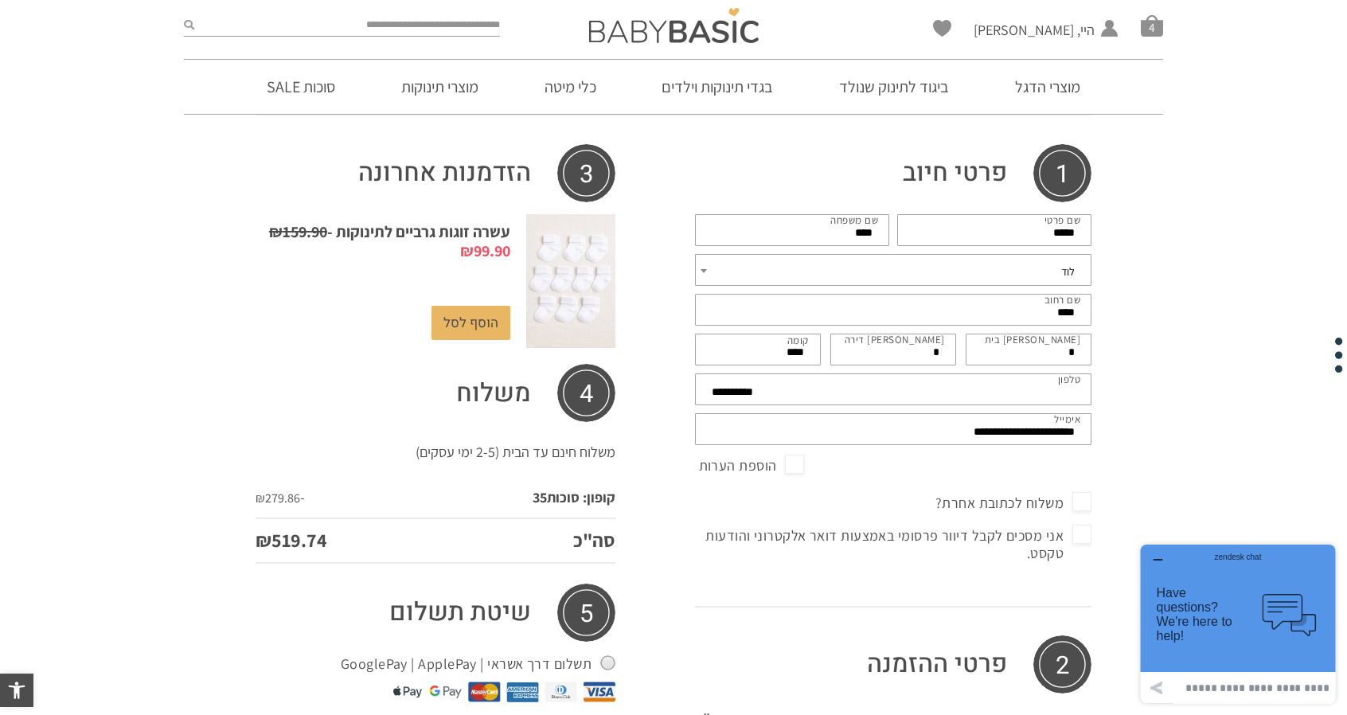
type input "****"
click at [1022, 360] on input "*" at bounding box center [1029, 350] width 126 height 32
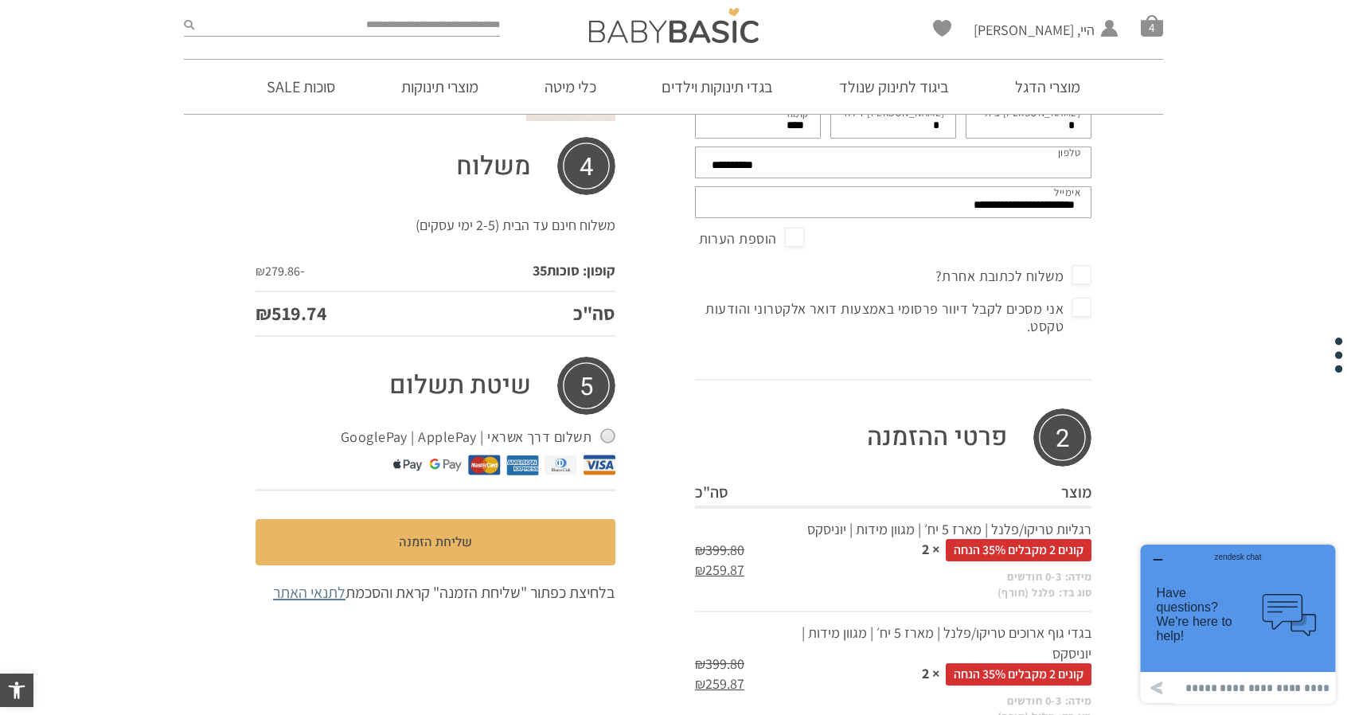
scroll to position [409, 0]
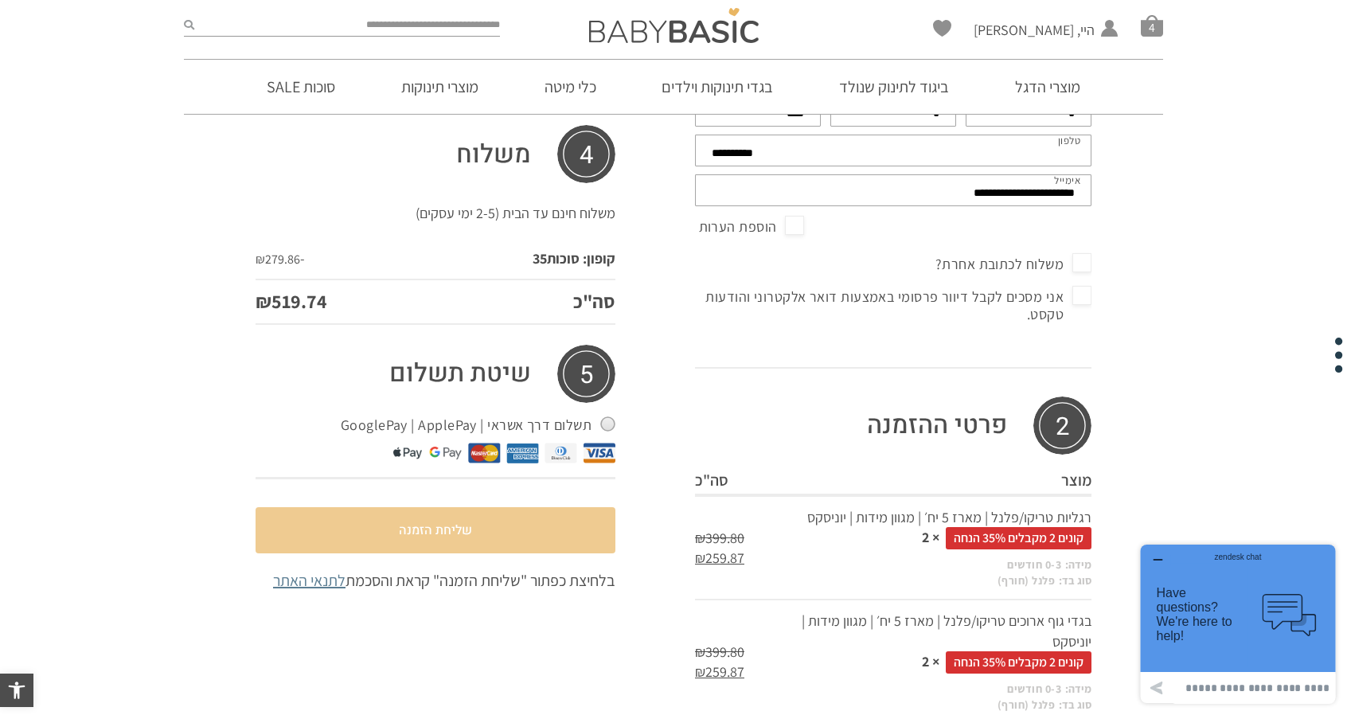
click at [474, 533] on button "שליחת הזמנה" at bounding box center [436, 530] width 360 height 46
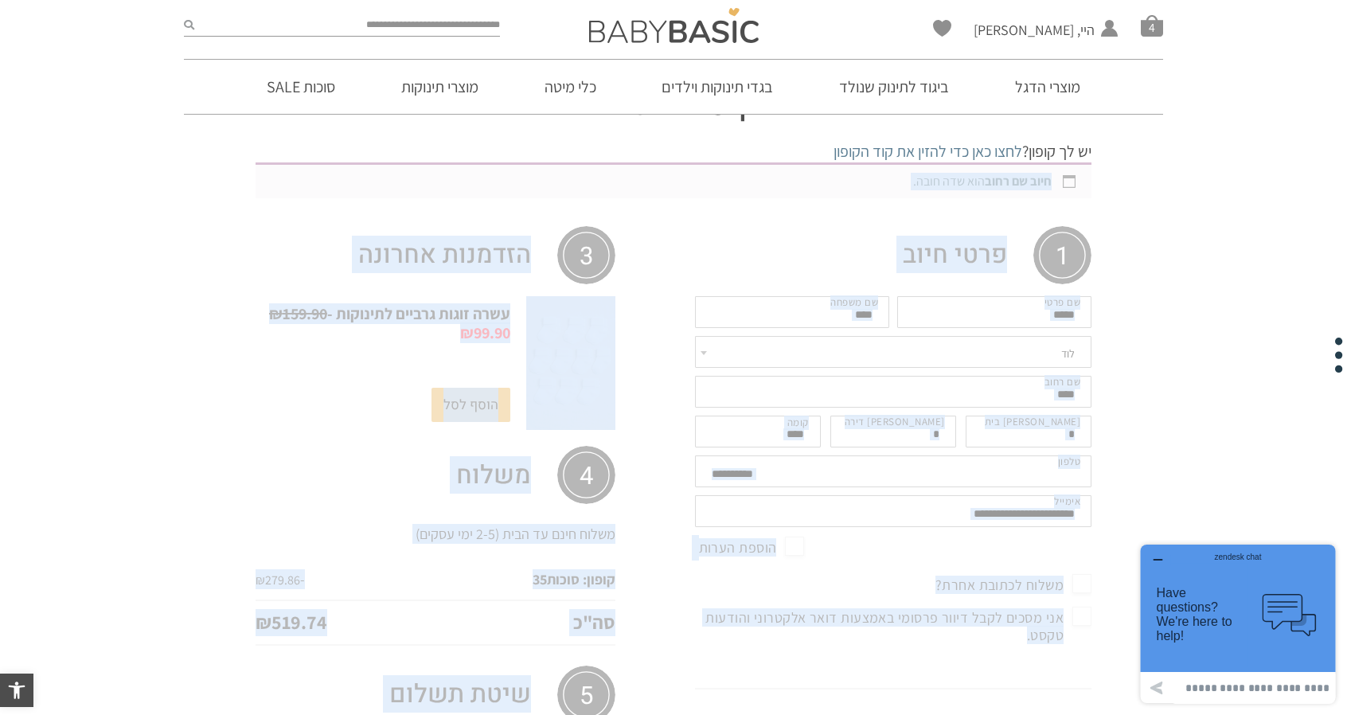
scroll to position [0, 0]
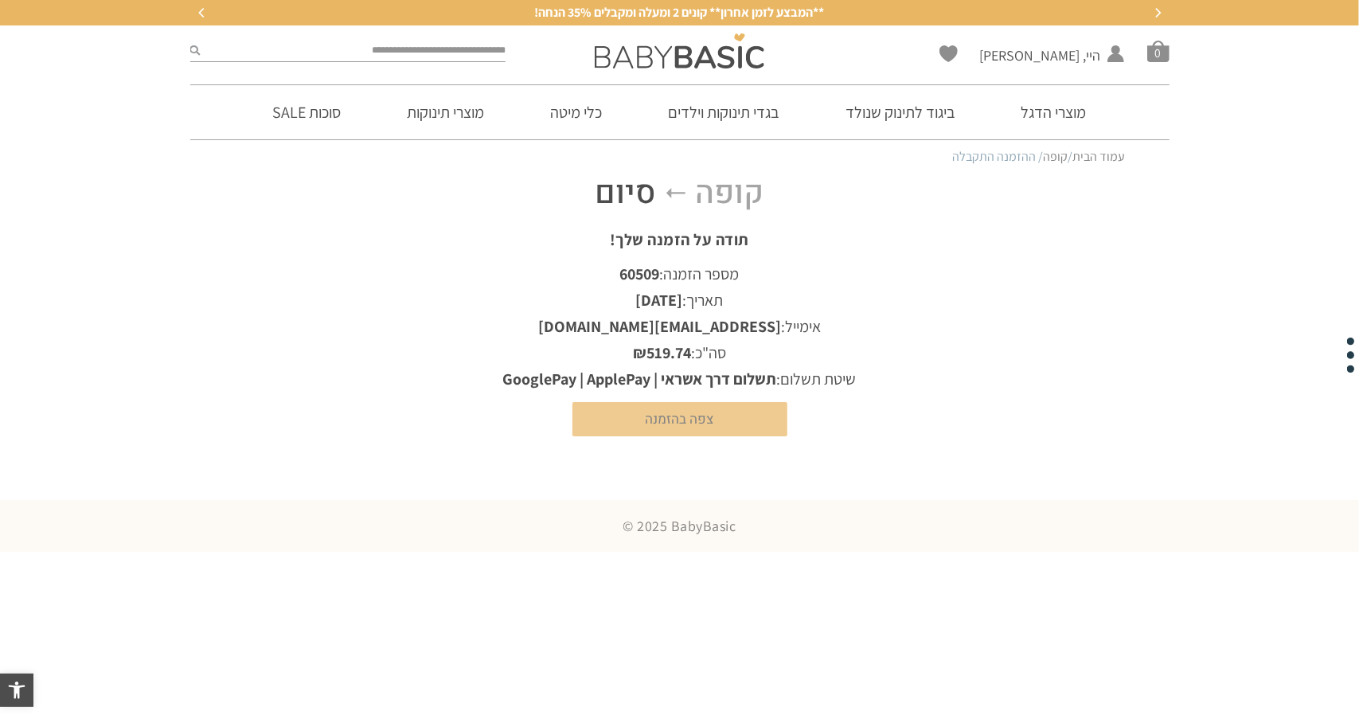
click at [731, 423] on link "צפה בהזמנה" at bounding box center [680, 419] width 215 height 34
